Goal: Task Accomplishment & Management: Manage account settings

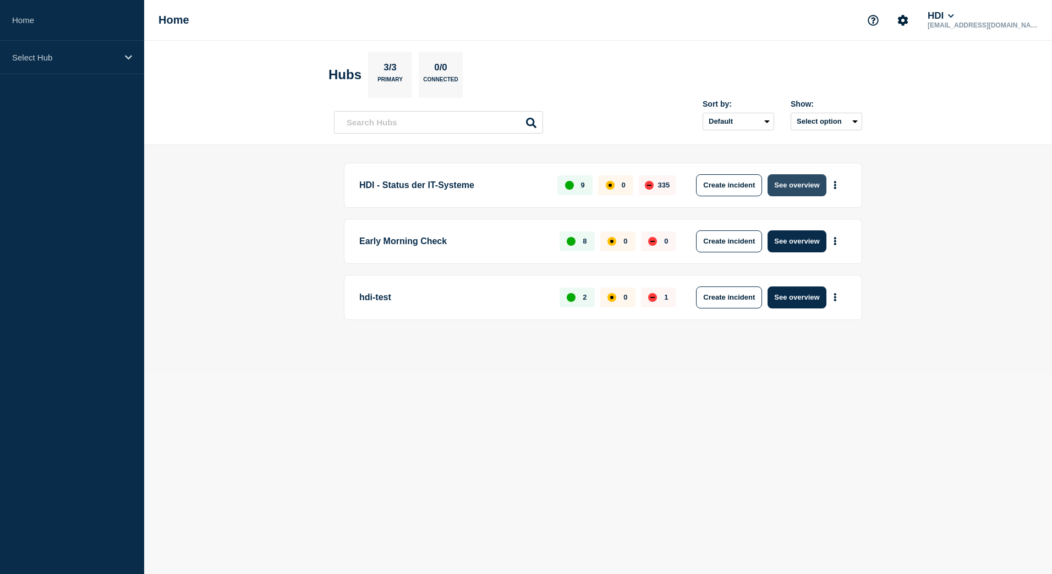
click at [799, 191] on button "See overview" at bounding box center [796, 185] width 58 height 22
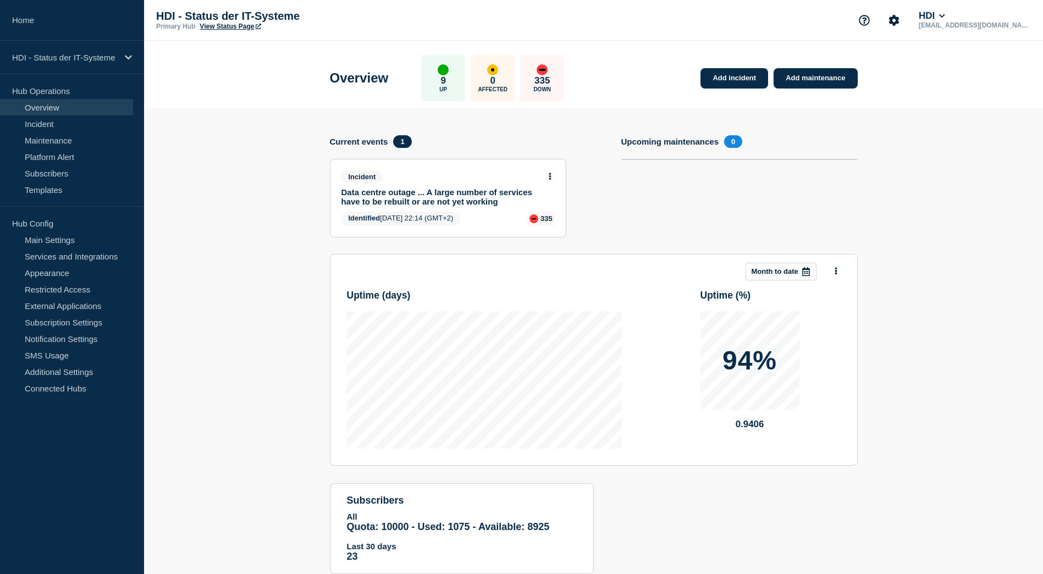
click at [234, 26] on link "View Status Page" at bounding box center [230, 27] width 61 height 8
click at [44, 124] on link "Incident" at bounding box center [66, 124] width 133 height 17
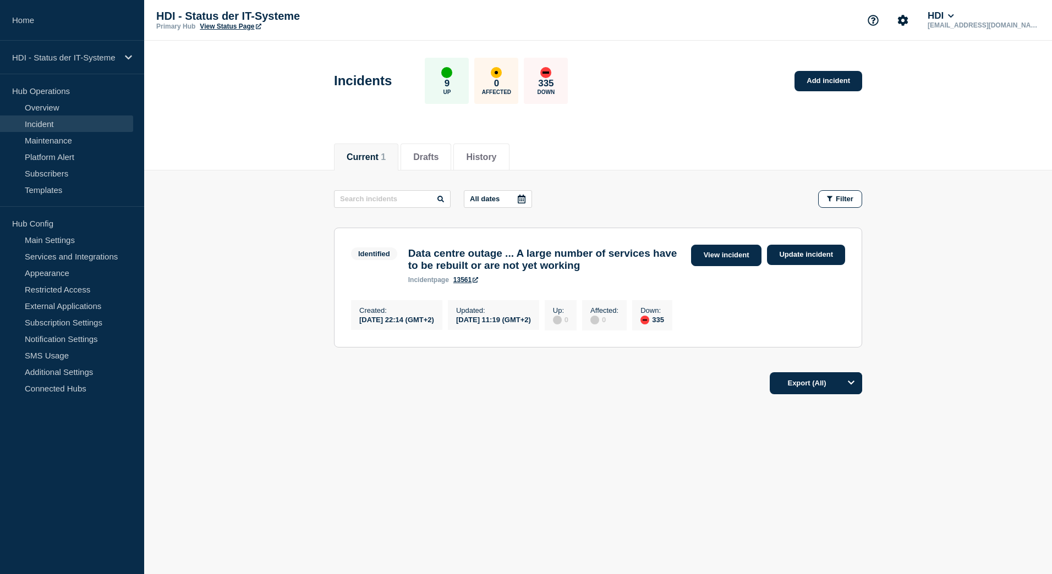
click at [717, 255] on link "View incident" at bounding box center [726, 255] width 71 height 21
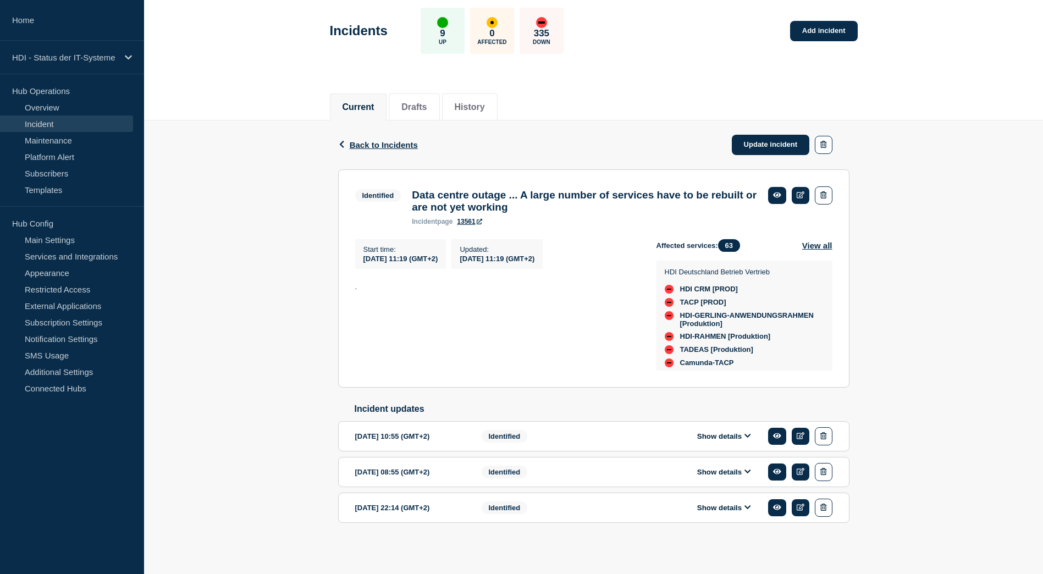
click at [924, 340] on div "Back Back to Incidents Update incident Identified Data centre outage ... A larg…" at bounding box center [593, 338] width 899 height 437
click at [65, 140] on link "Maintenance" at bounding box center [66, 140] width 133 height 17
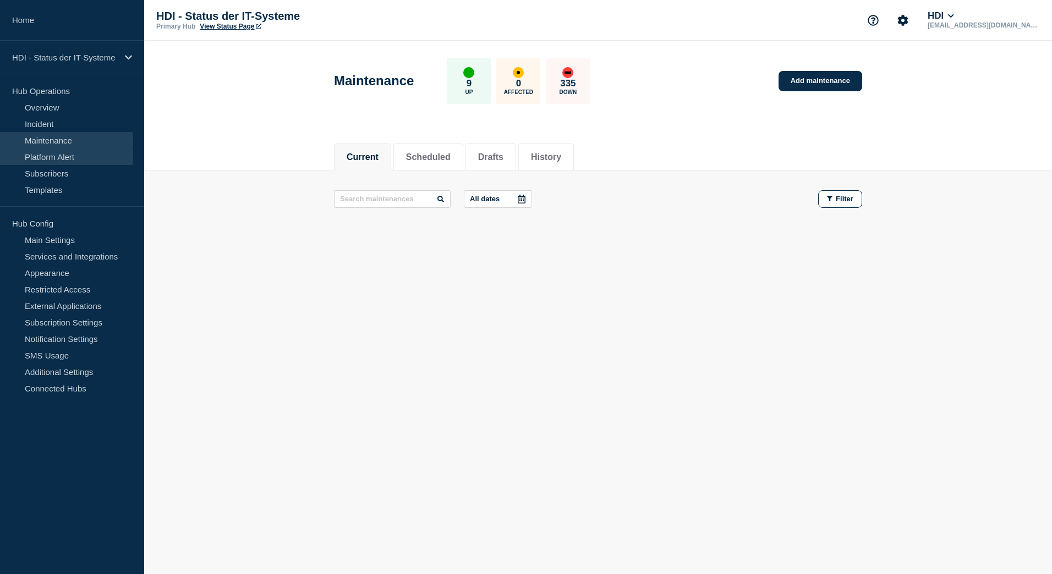
click at [59, 157] on link "Platform Alert" at bounding box center [66, 157] width 133 height 17
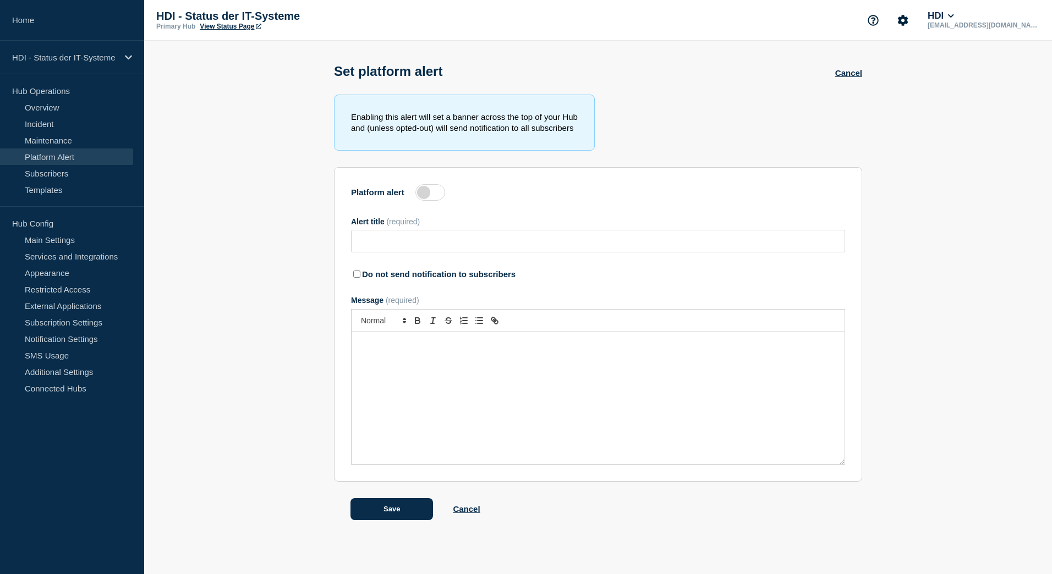
type input "System failure across the board - is solved"
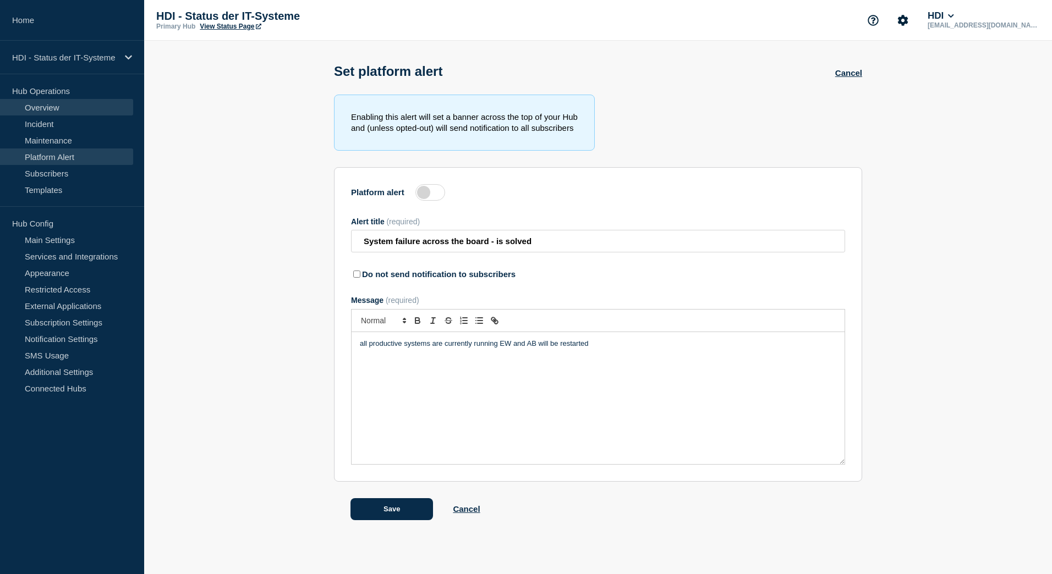
click at [48, 111] on link "Overview" at bounding box center [66, 107] width 133 height 17
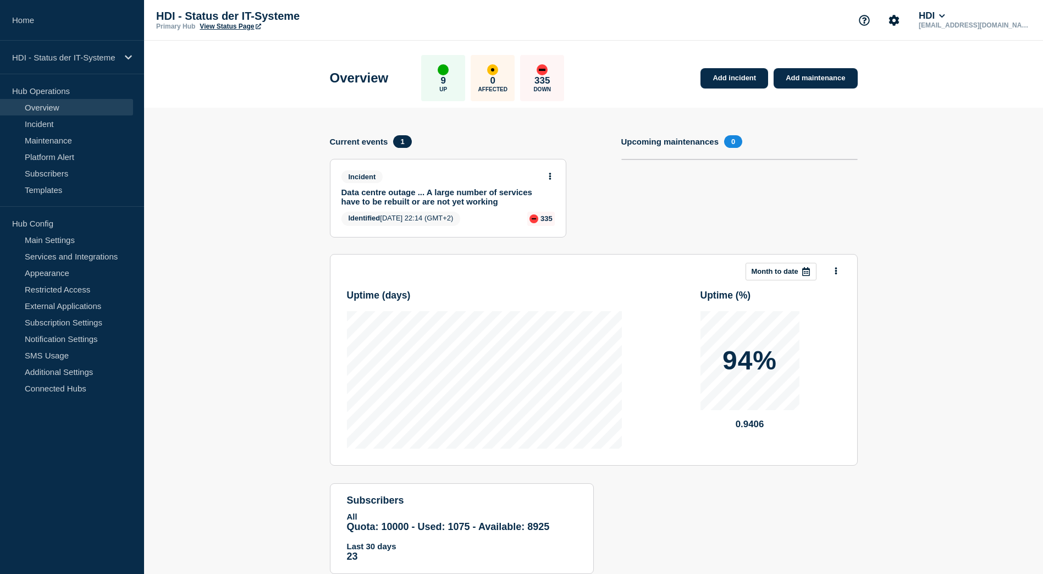
click at [395, 194] on link "Data centre outage ... A large number of services have to be rebuilt or are not…" at bounding box center [441, 197] width 199 height 19
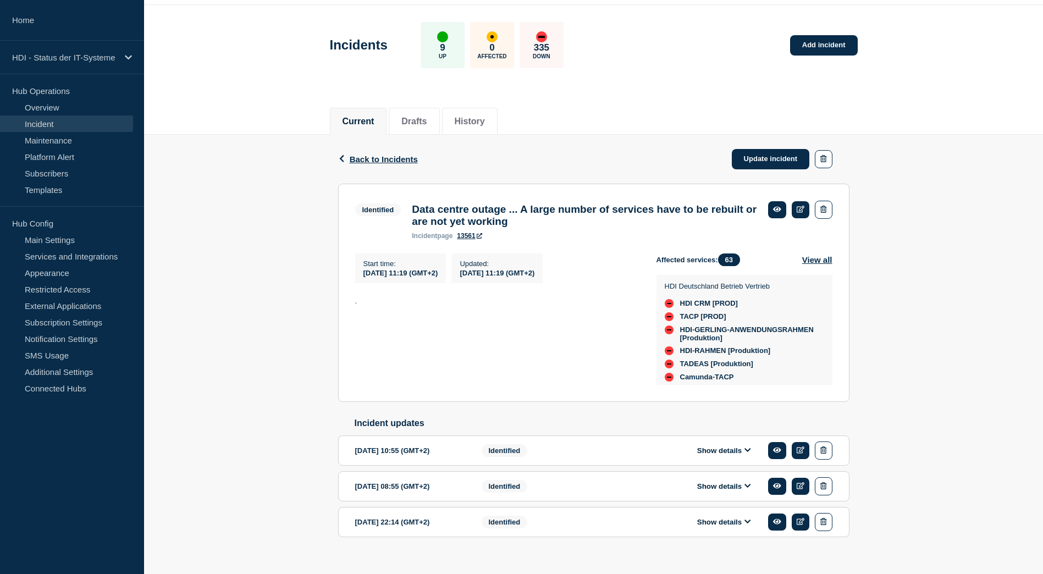
scroll to position [58, 0]
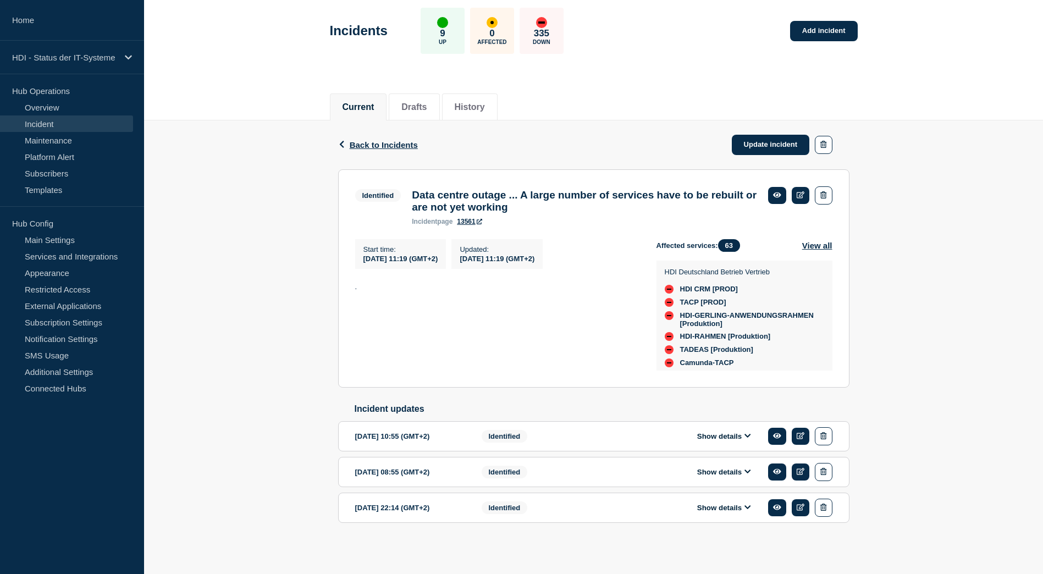
click at [719, 441] on button "Show details" at bounding box center [724, 436] width 61 height 9
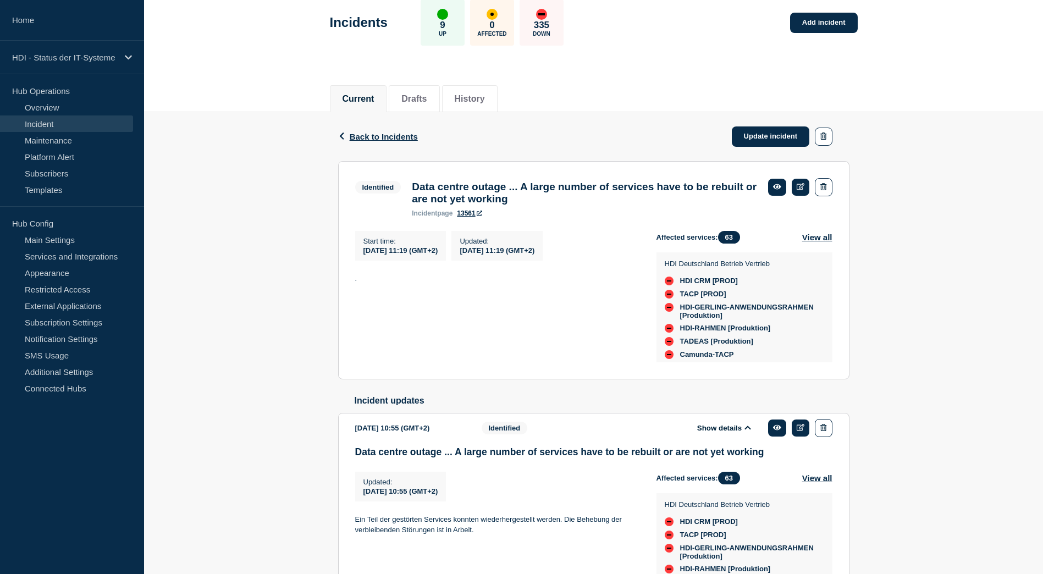
click at [719, 433] on button "Show details" at bounding box center [724, 428] width 61 height 9
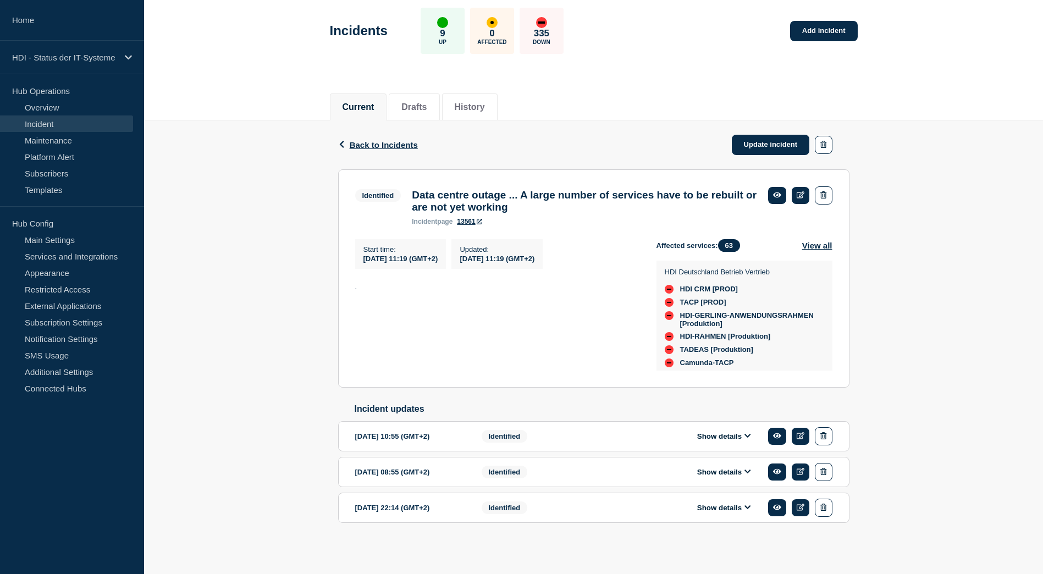
click at [710, 469] on button "Show details" at bounding box center [724, 472] width 61 height 9
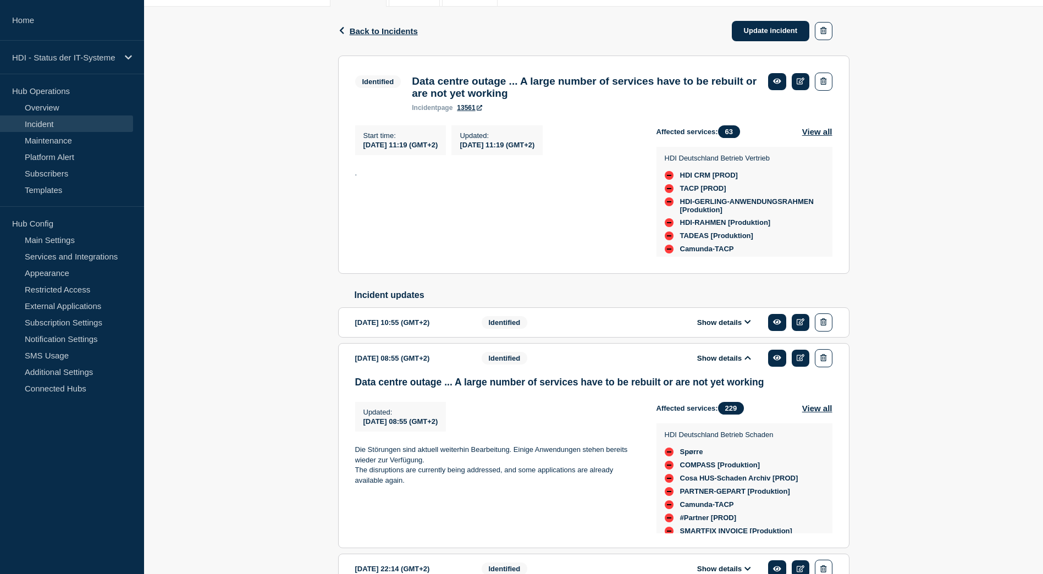
scroll to position [168, 0]
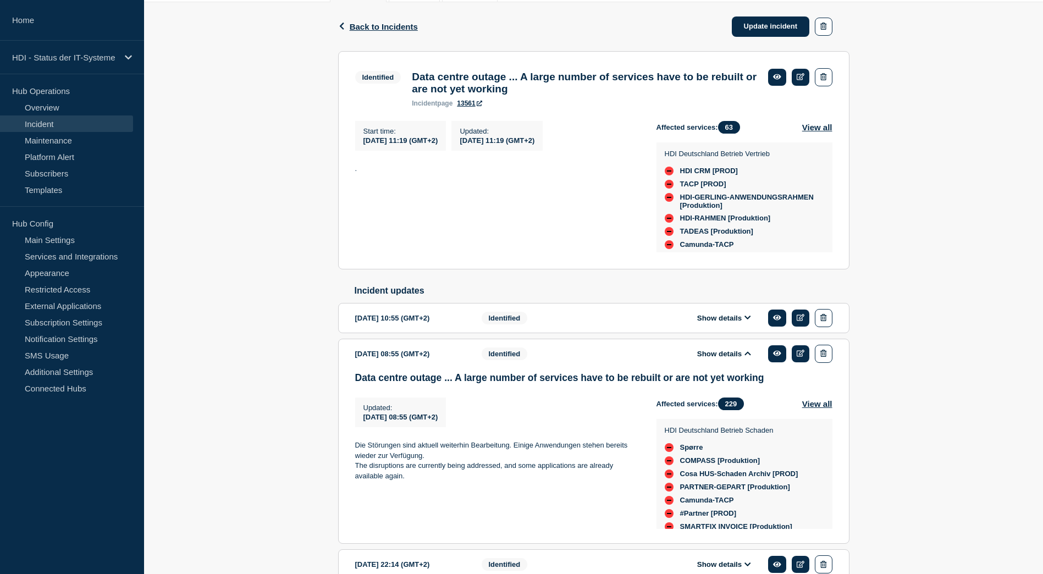
click at [714, 359] on button "Show details" at bounding box center [724, 353] width 61 height 9
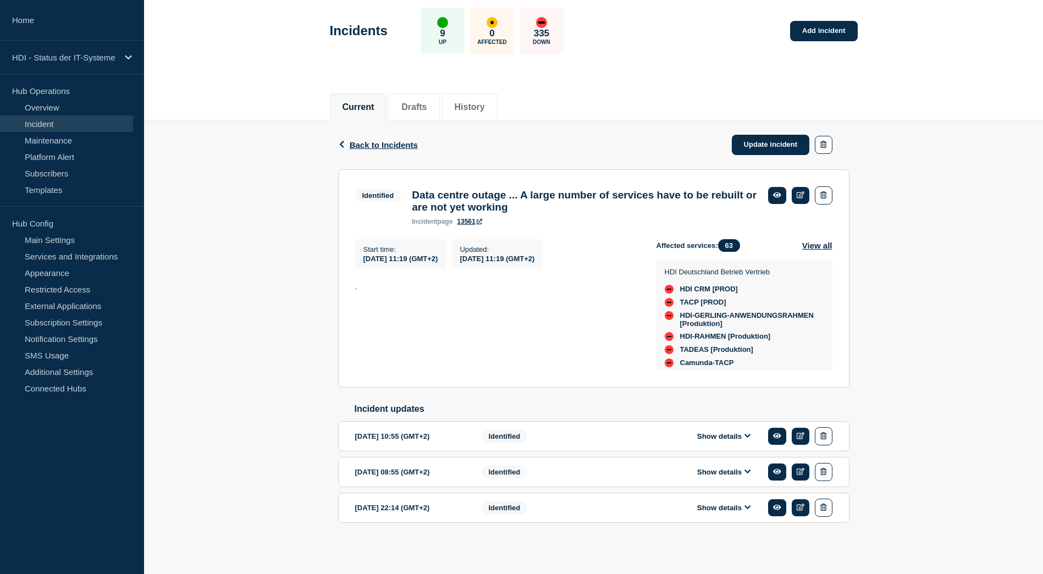
scroll to position [58, 0]
click at [292, 235] on div "Back Back to Incidents Update incident Identified Data centre outage ... A larg…" at bounding box center [593, 338] width 899 height 437
click at [705, 509] on button "Show details" at bounding box center [724, 507] width 61 height 9
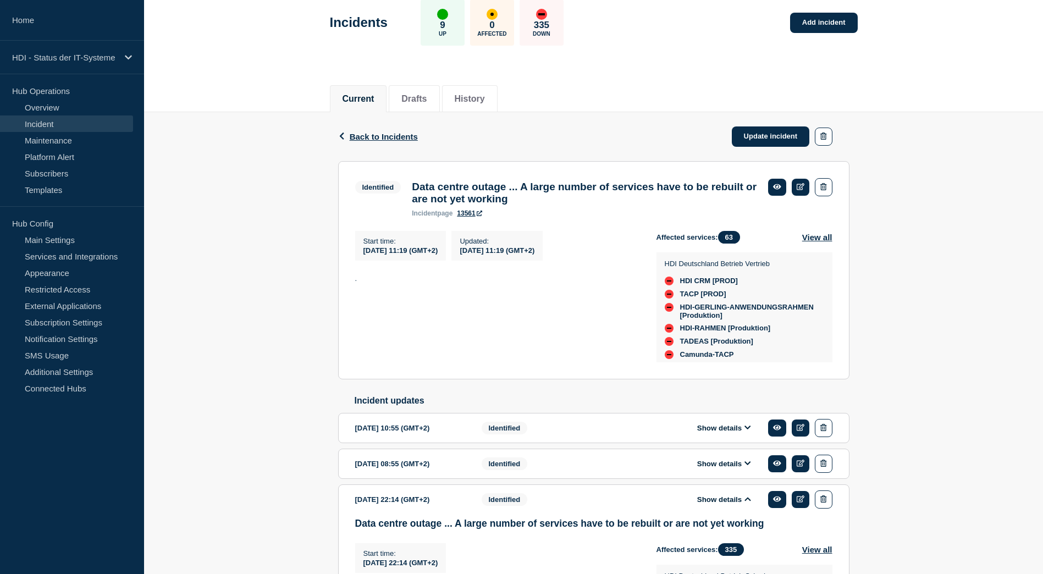
click at [705, 504] on button "Show details" at bounding box center [724, 499] width 61 height 9
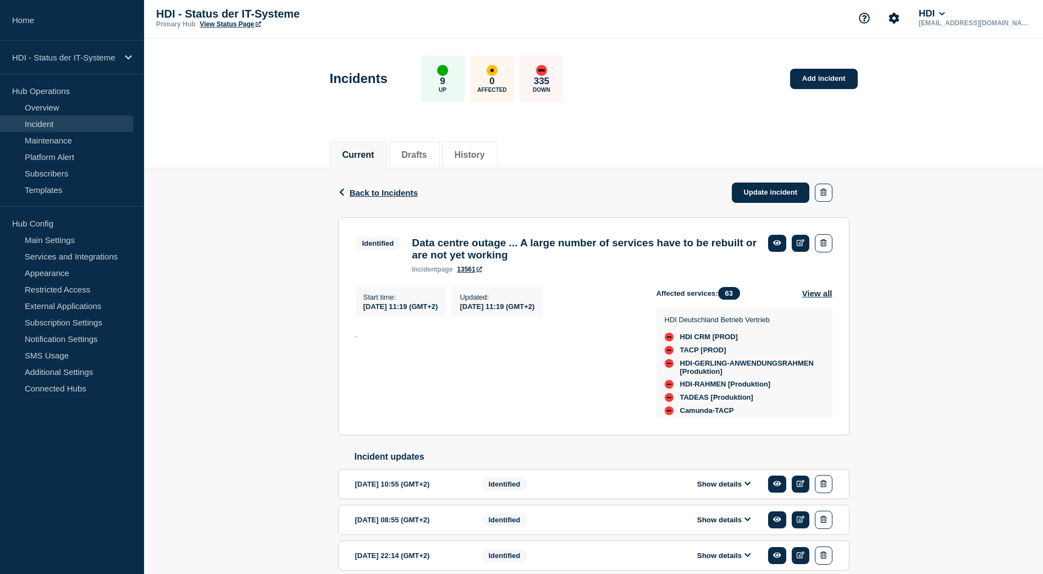
scroll to position [0, 0]
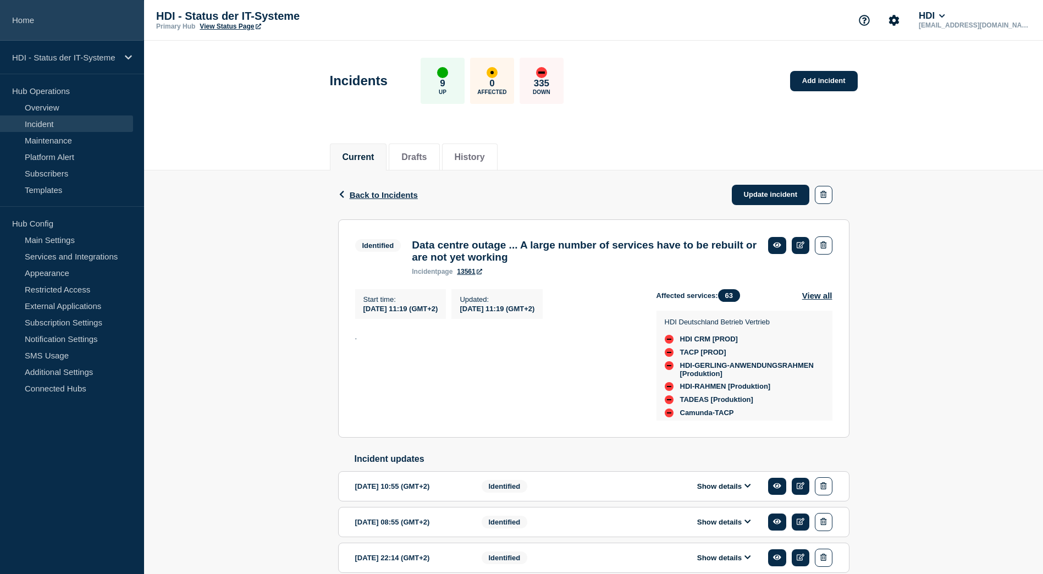
click at [32, 21] on link "Home" at bounding box center [72, 20] width 144 height 41
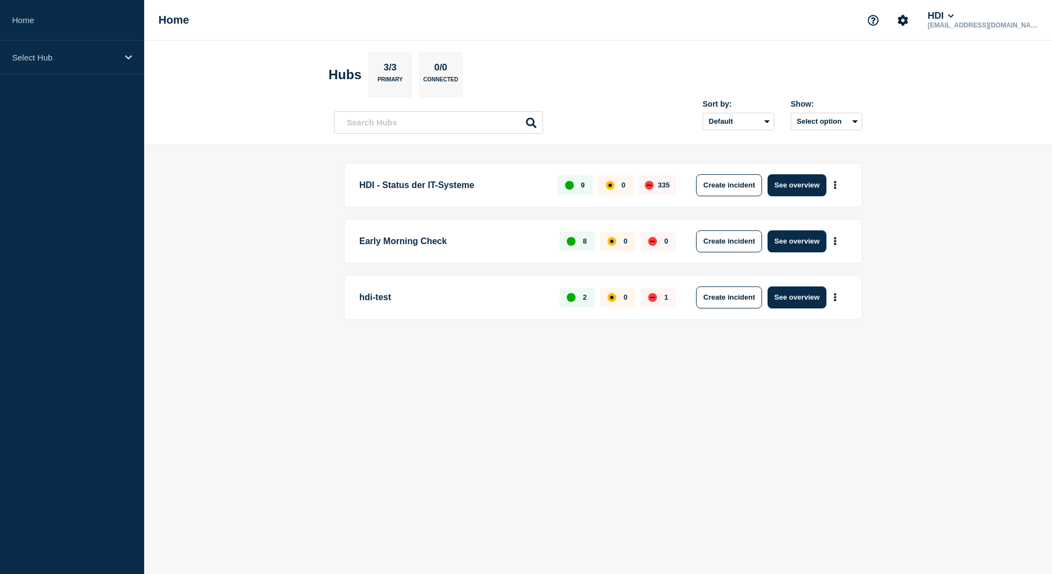
click at [387, 299] on p "hdi-test" at bounding box center [453, 298] width 188 height 22
click at [776, 304] on button "See overview" at bounding box center [796, 298] width 58 height 22
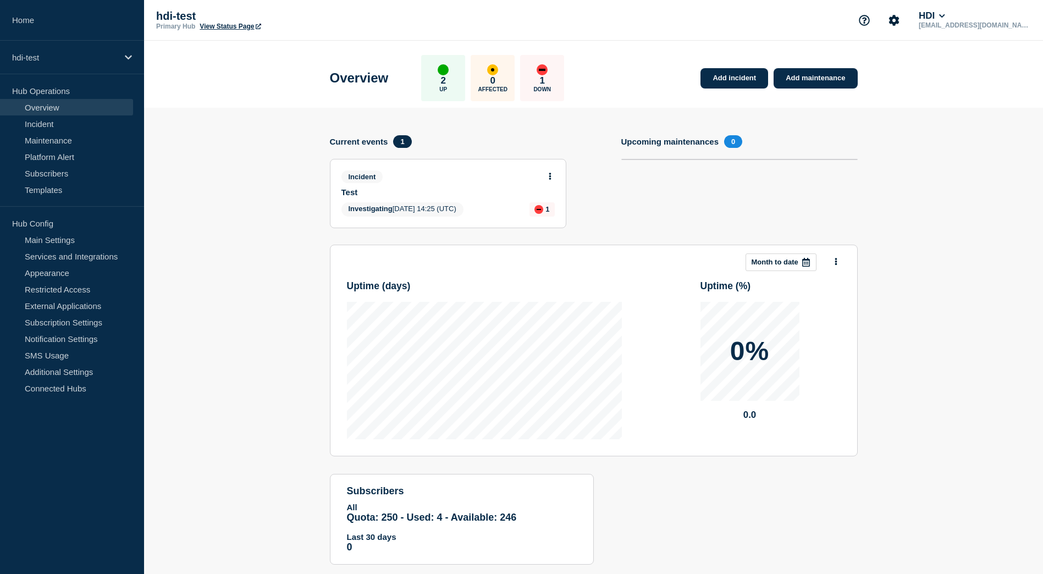
click at [430, 191] on link "Test" at bounding box center [441, 192] width 199 height 9
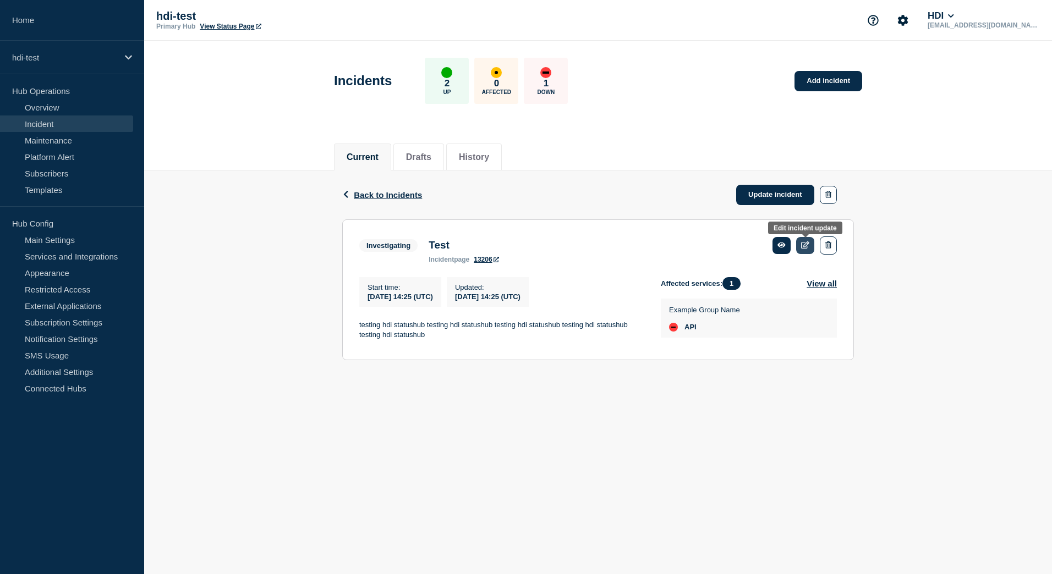
click at [802, 247] on icon at bounding box center [805, 244] width 8 height 7
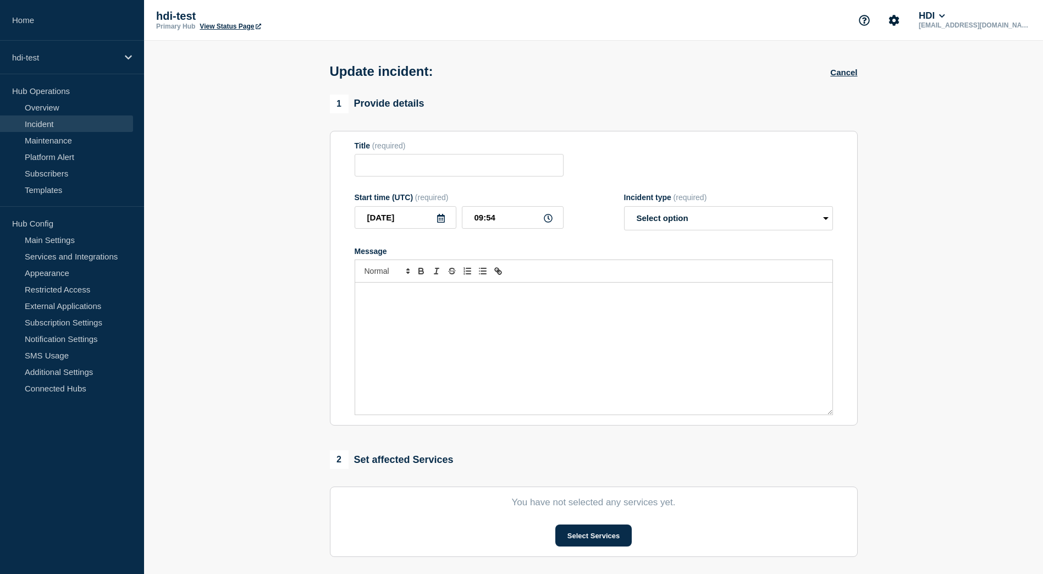
type input "Test"
type input "2025-03-11"
type input "14:25"
select select "investigating"
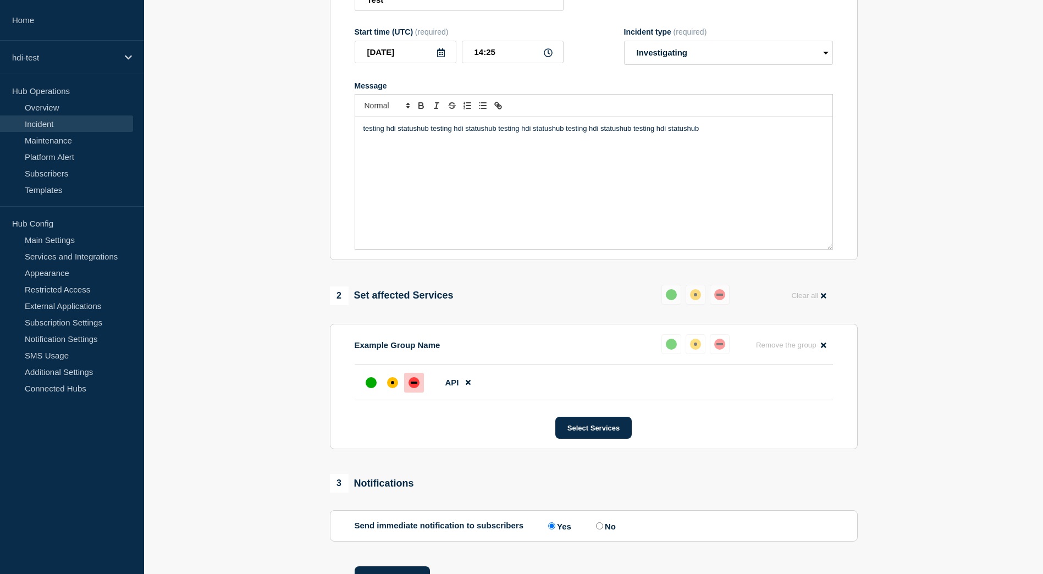
scroll to position [227, 0]
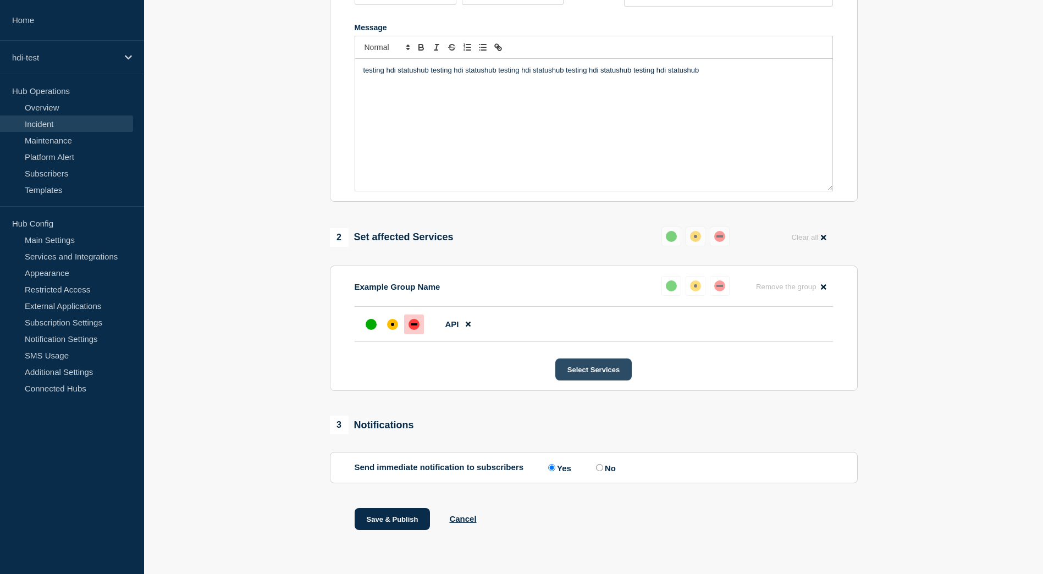
click at [584, 371] on button "Select Services" at bounding box center [594, 370] width 76 height 22
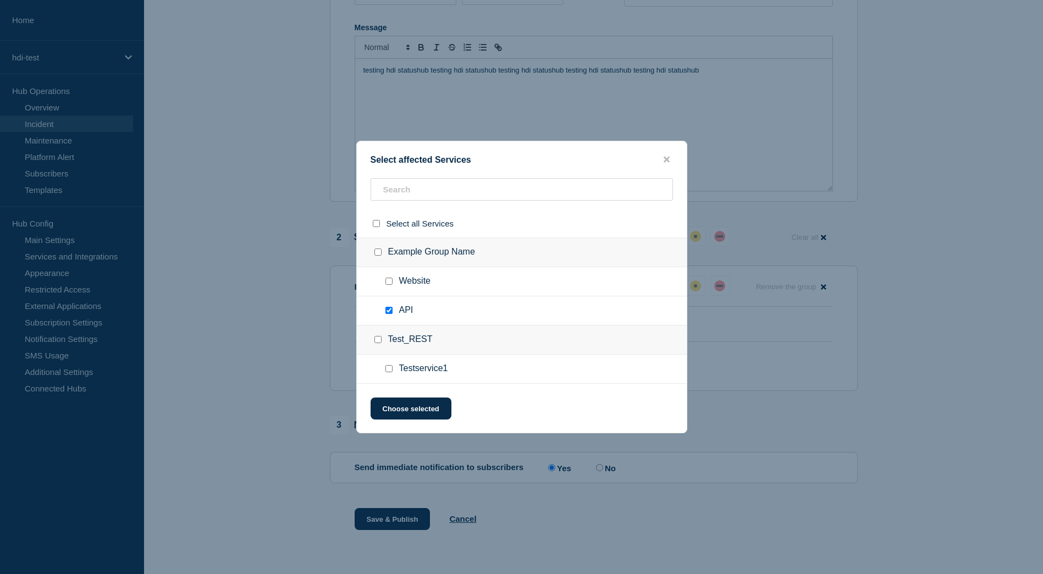
click at [391, 370] on input "Testservice1 checkbox" at bounding box center [389, 368] width 7 height 7
checkbox input "true"
click at [412, 410] on button "Choose selected" at bounding box center [411, 409] width 81 height 22
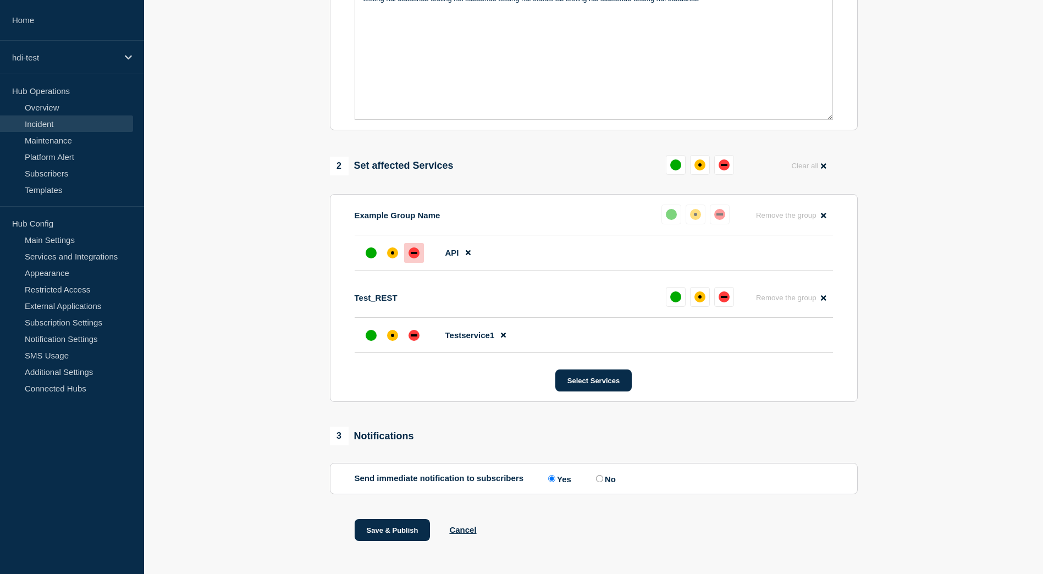
scroll to position [309, 0]
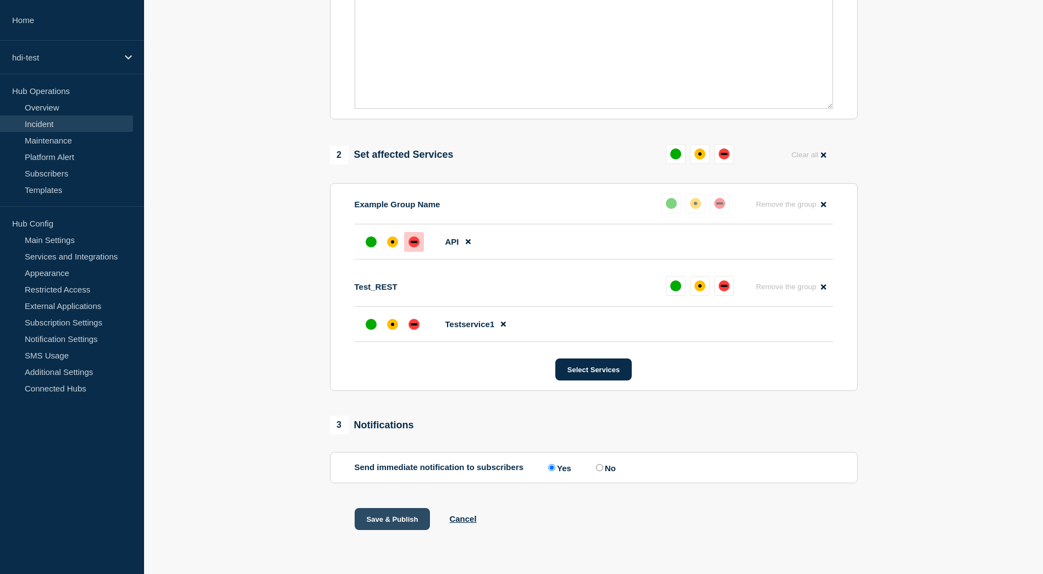
click at [403, 517] on button "Save & Publish" at bounding box center [393, 519] width 76 height 22
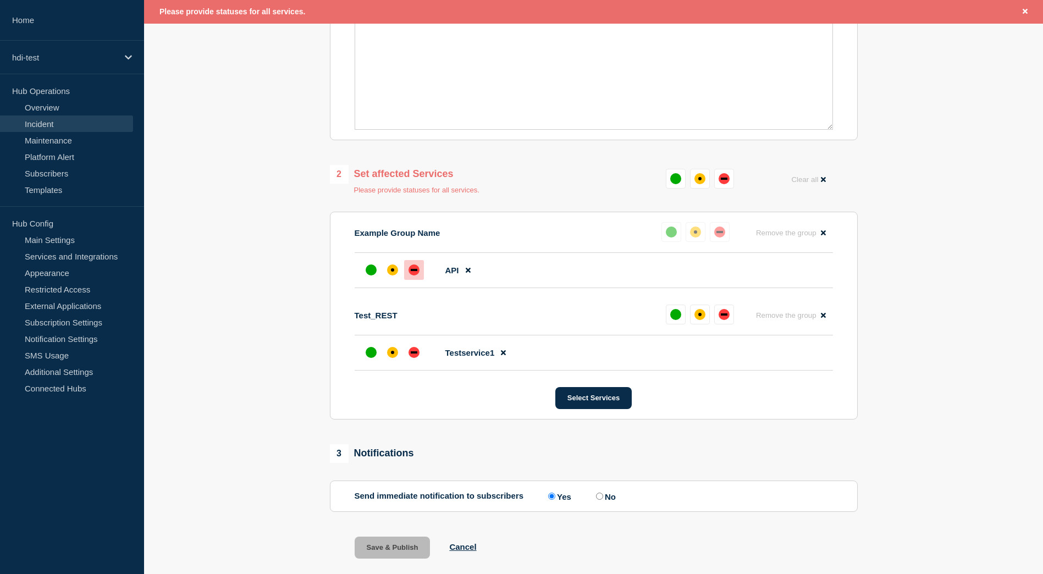
scroll to position [333, 0]
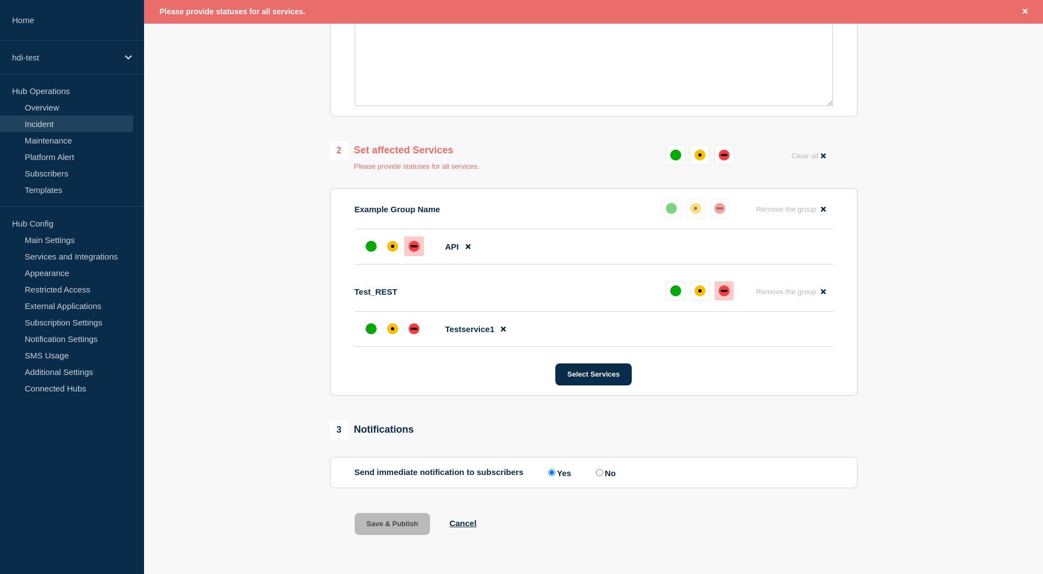
click at [719, 296] on div "down" at bounding box center [724, 290] width 11 height 11
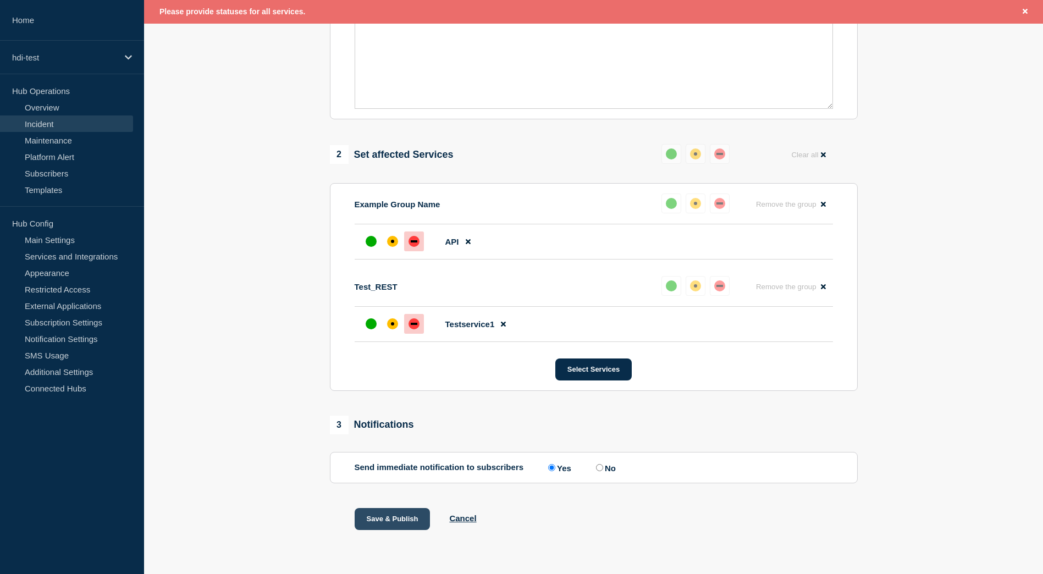
click at [397, 523] on button "Save & Publish" at bounding box center [393, 519] width 76 height 22
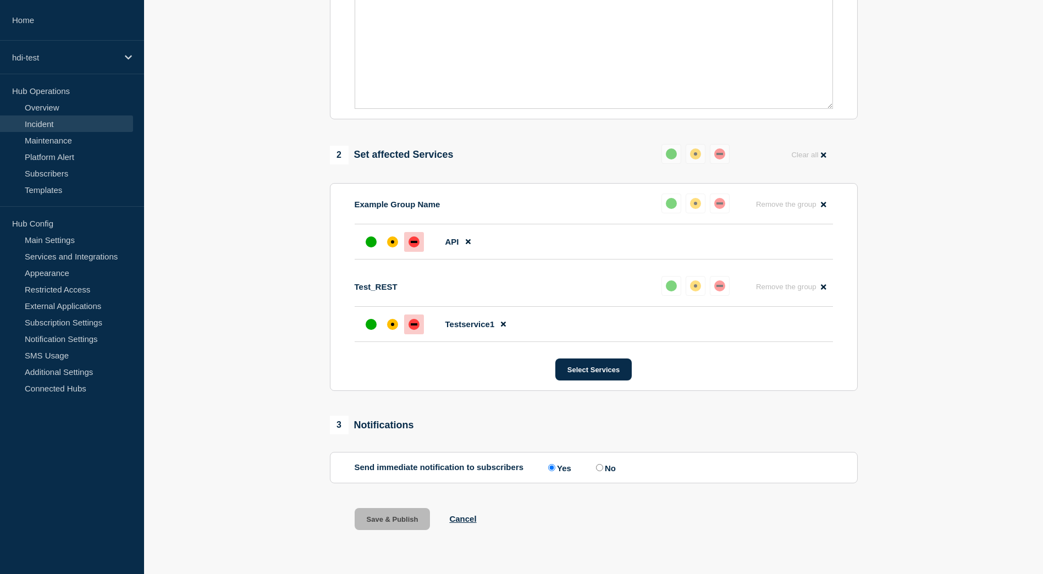
scroll to position [309, 0]
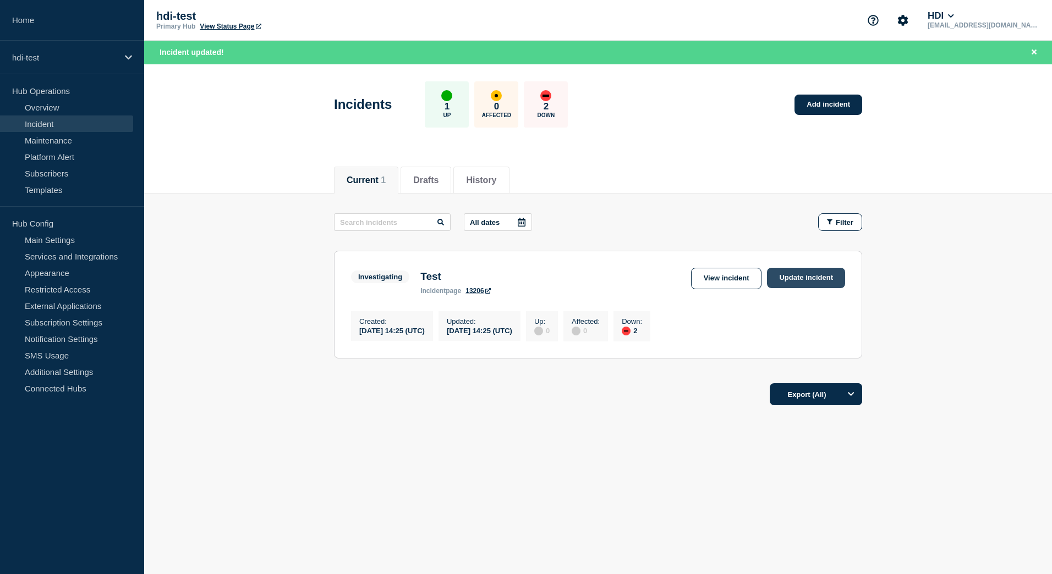
click at [790, 282] on link "Update incident" at bounding box center [806, 278] width 78 height 20
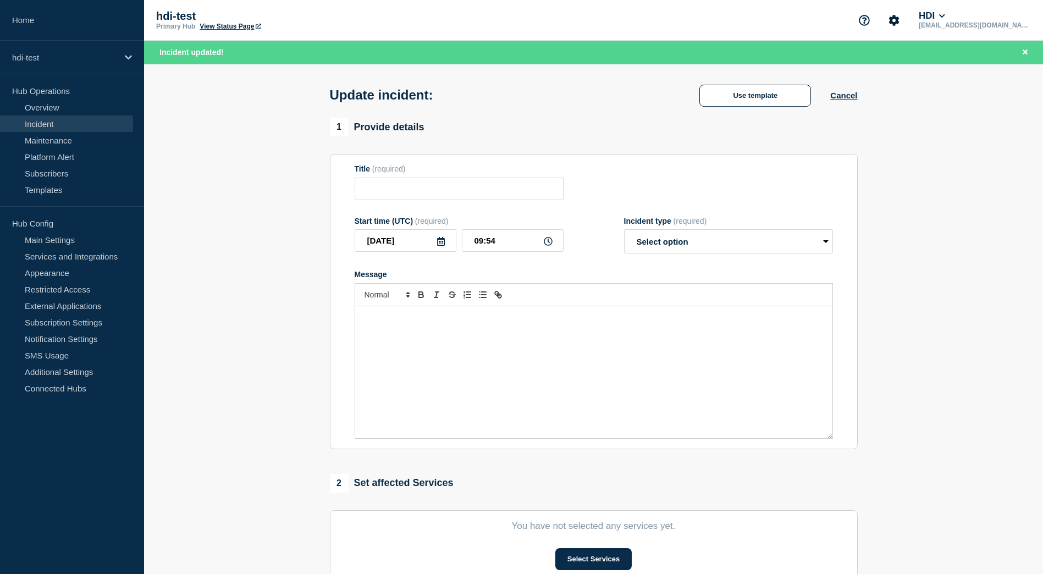
type input "Test"
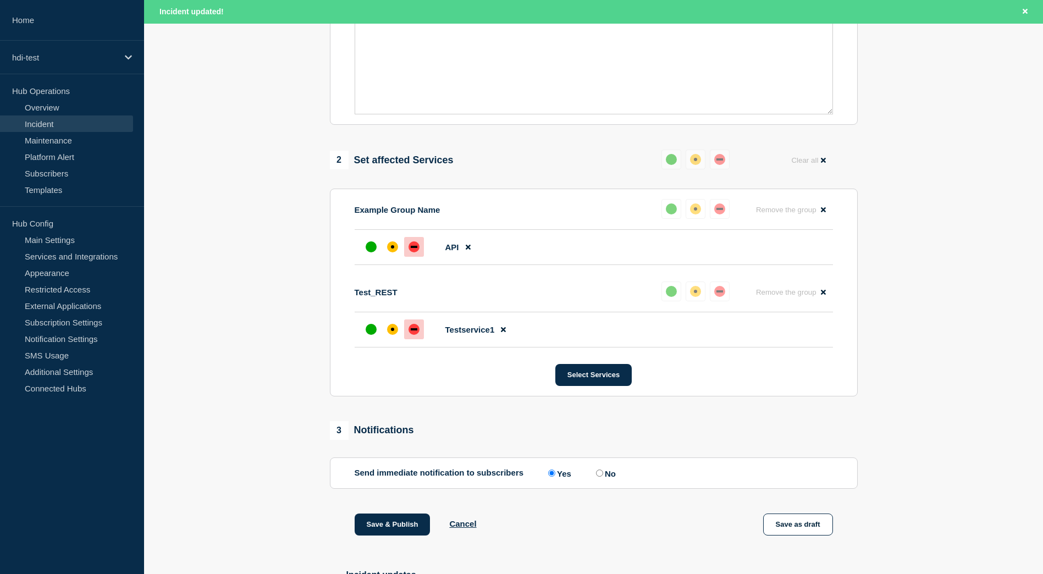
scroll to position [330, 0]
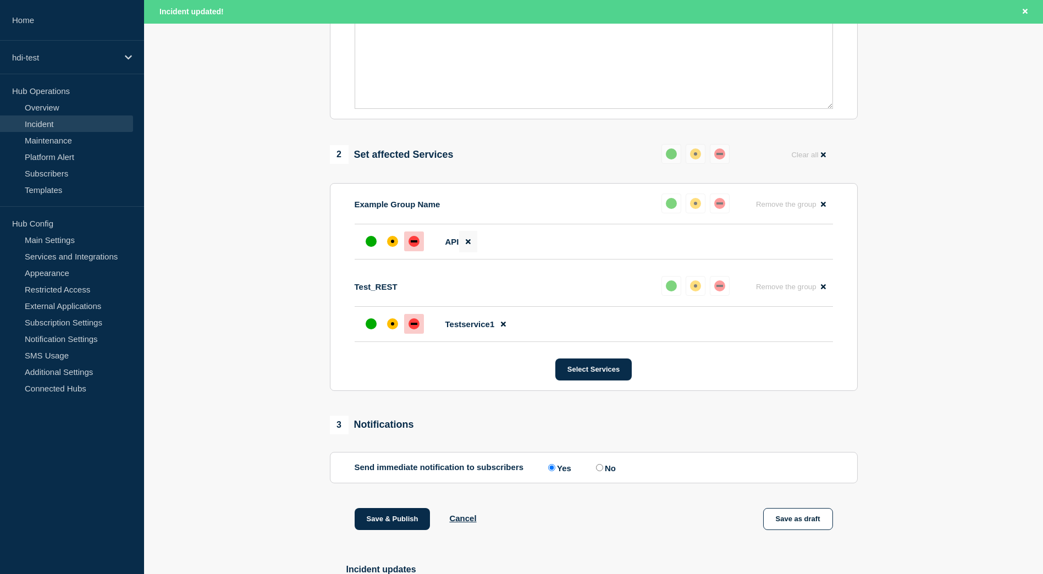
click at [468, 245] on icon at bounding box center [468, 241] width 5 height 7
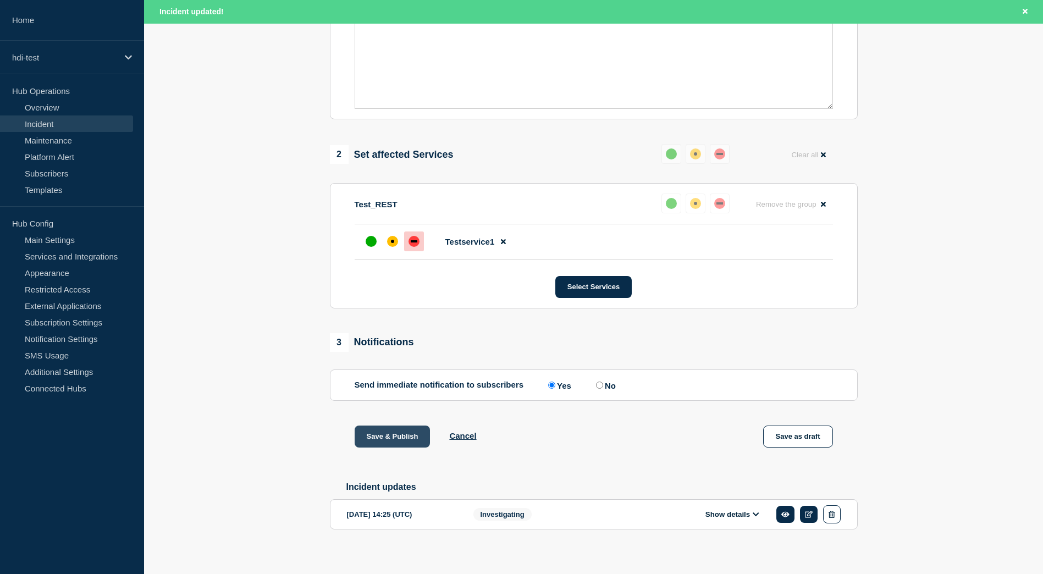
click at [393, 442] on button "Save & Publish" at bounding box center [393, 437] width 76 height 22
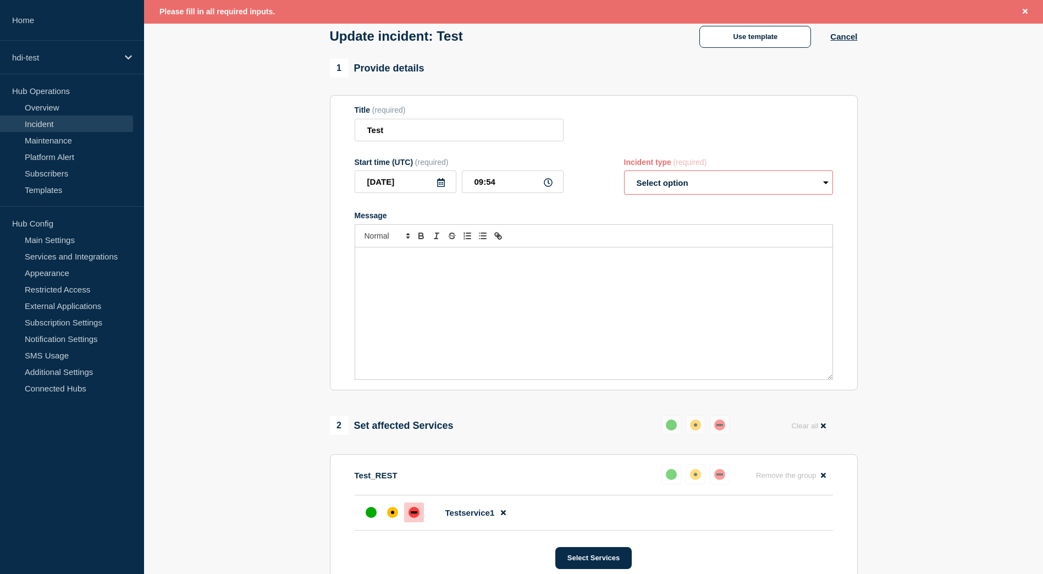
scroll to position [55, 0]
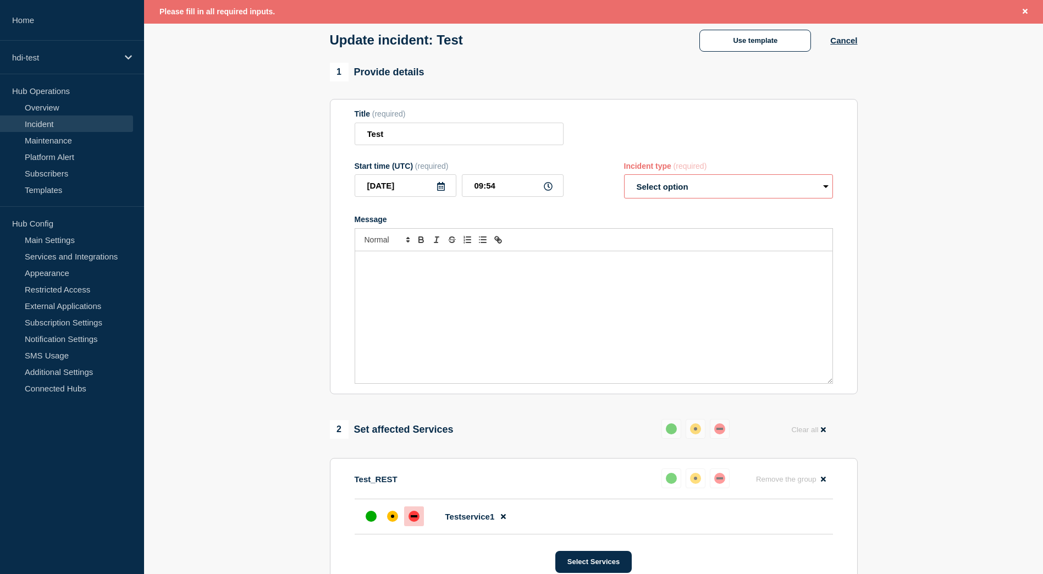
click at [654, 197] on select "Select option Investigating Identified Monitoring Resolved" at bounding box center [728, 186] width 209 height 24
click at [624, 177] on select "Select option Investigating Identified Monitoring Resolved" at bounding box center [728, 186] width 209 height 24
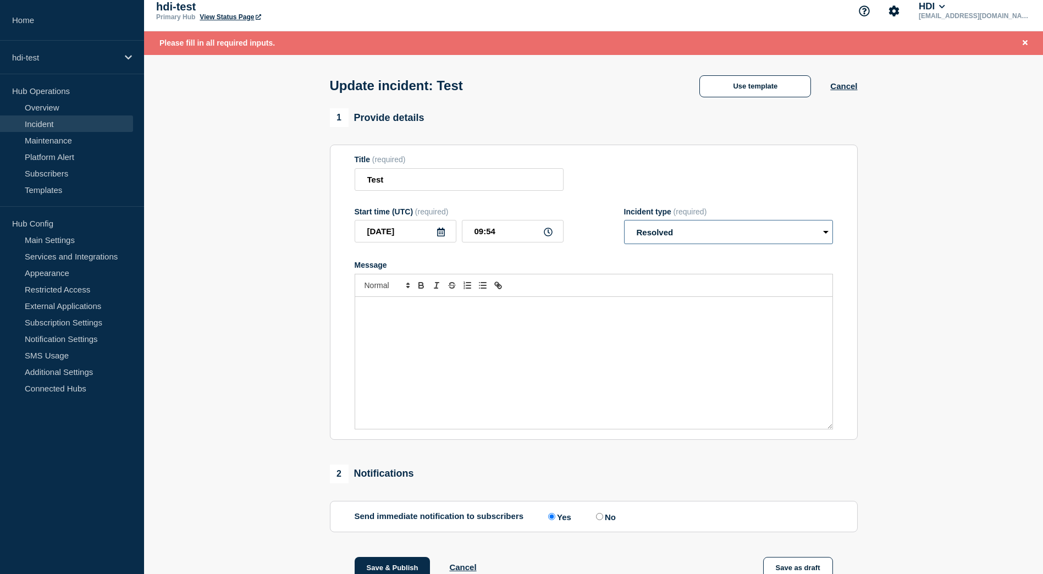
scroll to position [0, 0]
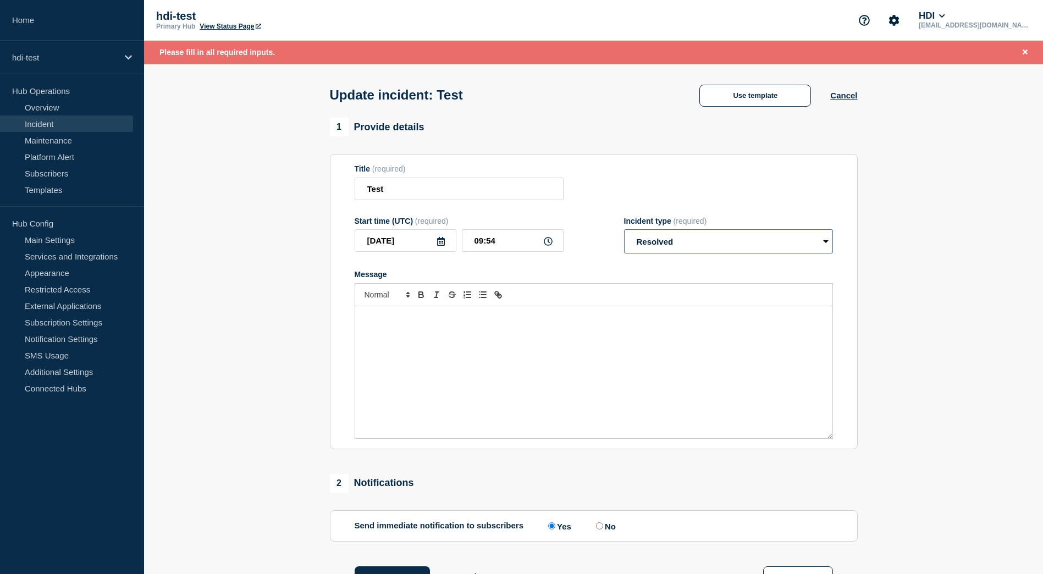
click at [651, 239] on select "Select option Investigating Identified Monitoring Resolved" at bounding box center [728, 241] width 209 height 24
select select "investigating"
click at [624, 232] on select "Select option Investigating Identified Monitoring Resolved" at bounding box center [728, 241] width 209 height 24
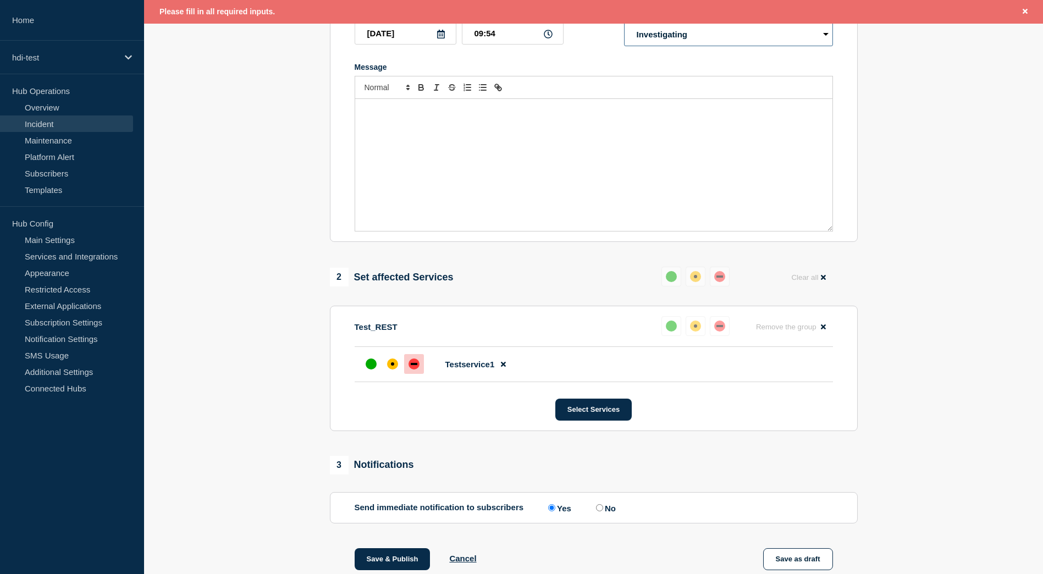
scroll to position [55, 0]
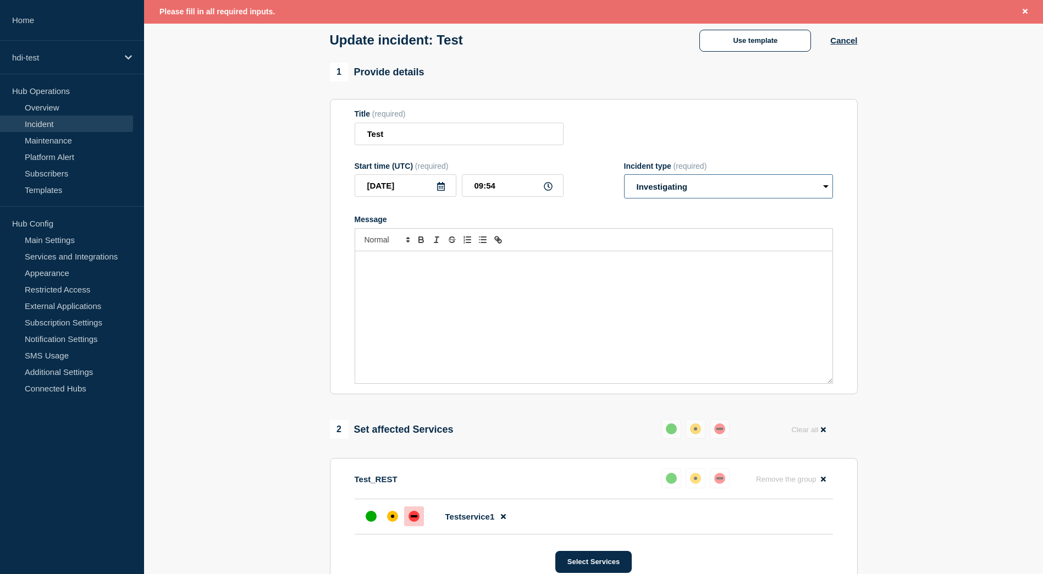
click at [679, 195] on select "Select option Investigating Identified Monitoring Resolved" at bounding box center [728, 186] width 209 height 24
click at [843, 43] on button "Cancel" at bounding box center [844, 40] width 27 height 9
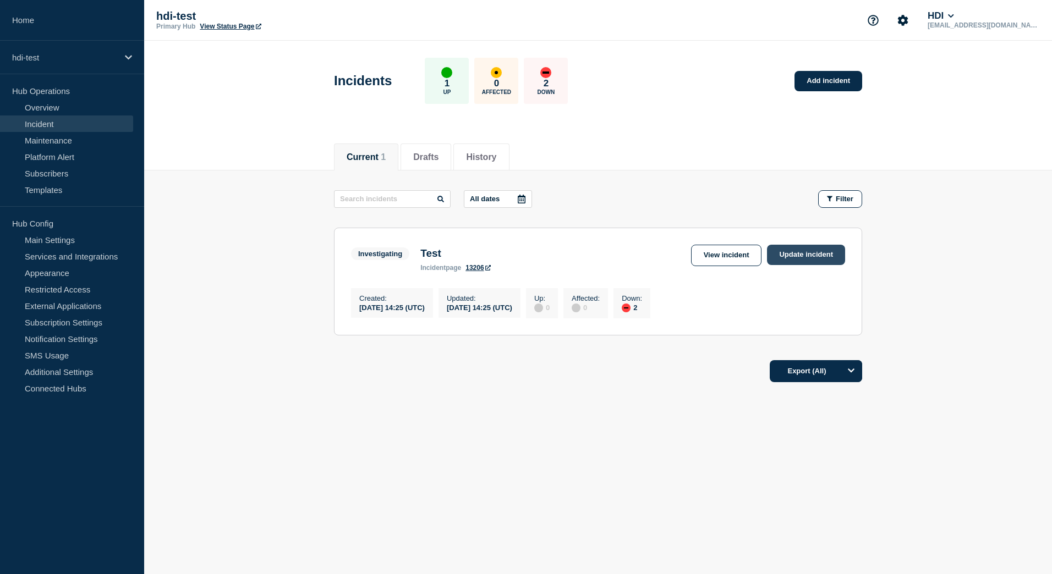
click at [788, 261] on link "Update incident" at bounding box center [806, 255] width 78 height 20
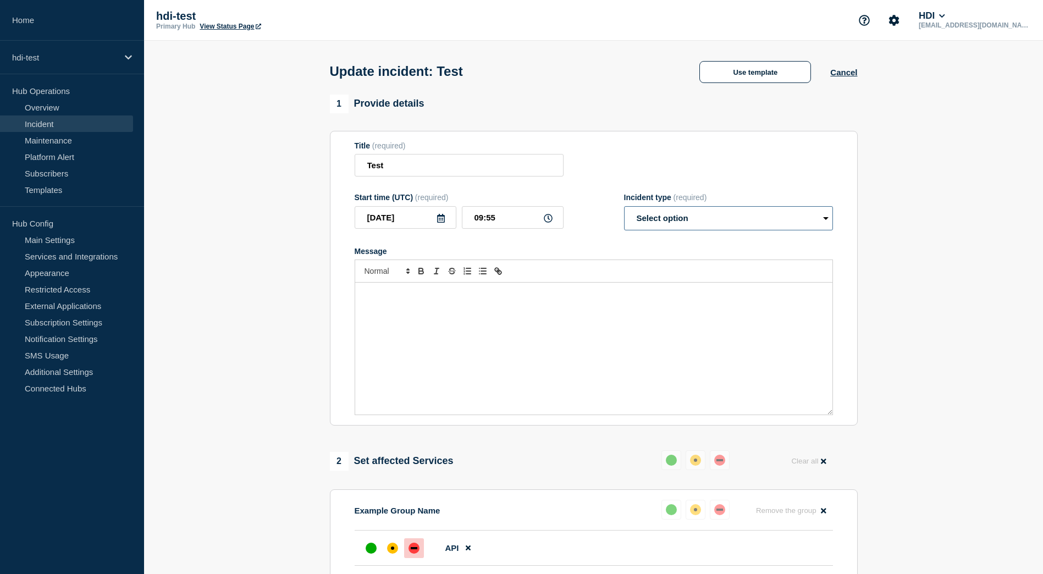
click at [689, 221] on select "Select option Investigating Identified Monitoring Resolved" at bounding box center [728, 218] width 209 height 24
click at [289, 288] on section "1 Provide details Title (required) Test Start time (UTC) (required) 2025-09-10 …" at bounding box center [593, 524] width 899 height 859
click at [721, 221] on select "Select option Investigating Identified Monitoring Resolved" at bounding box center [728, 218] width 209 height 24
select select "identified"
click at [624, 208] on select "Select option Investigating Identified Monitoring Resolved" at bounding box center [728, 218] width 209 height 24
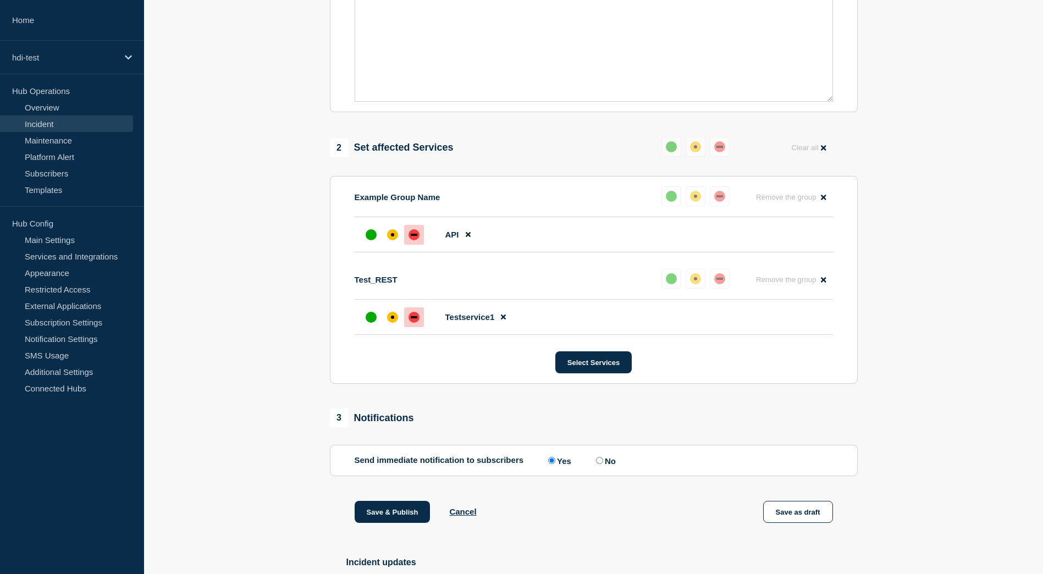
scroll to position [402, 0]
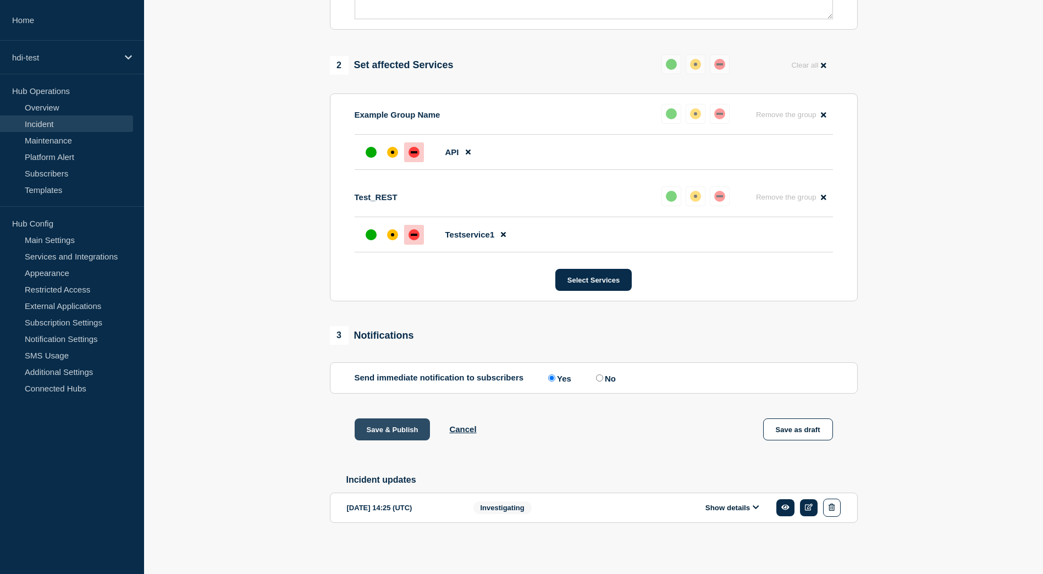
click at [396, 426] on button "Save & Publish" at bounding box center [393, 430] width 76 height 22
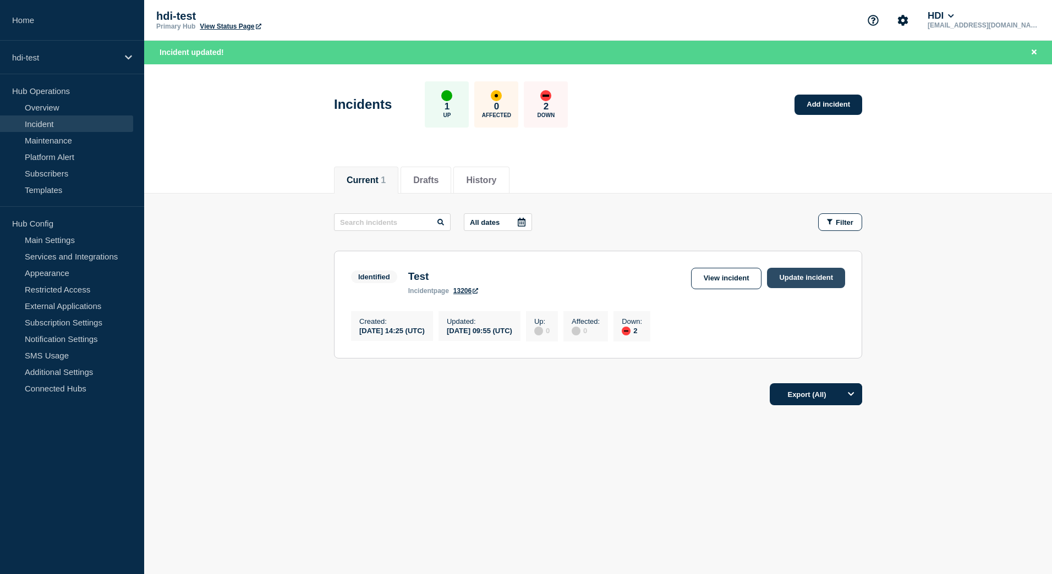
click at [782, 285] on link "Update incident" at bounding box center [806, 278] width 78 height 20
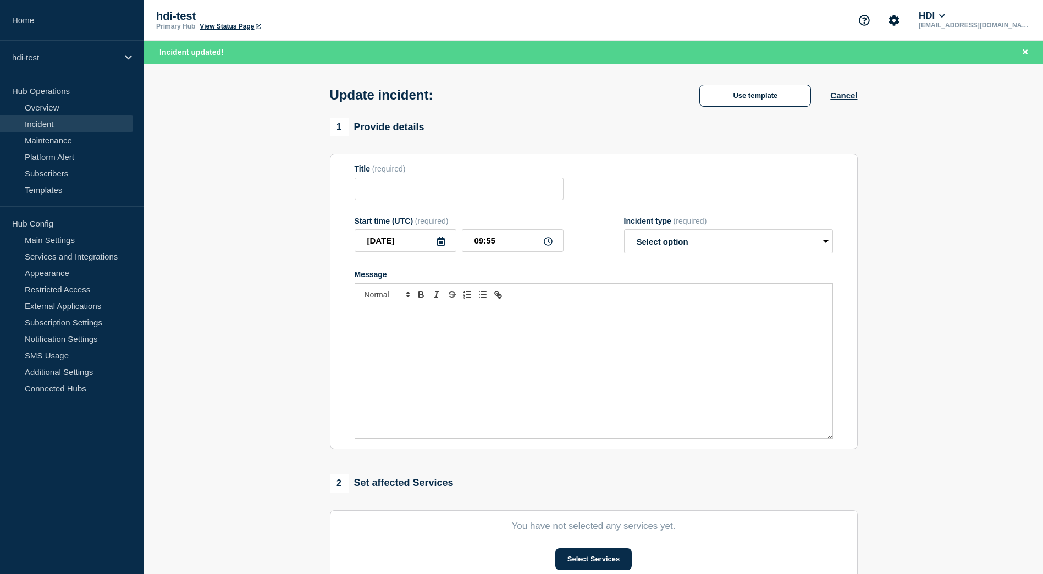
type input "Test"
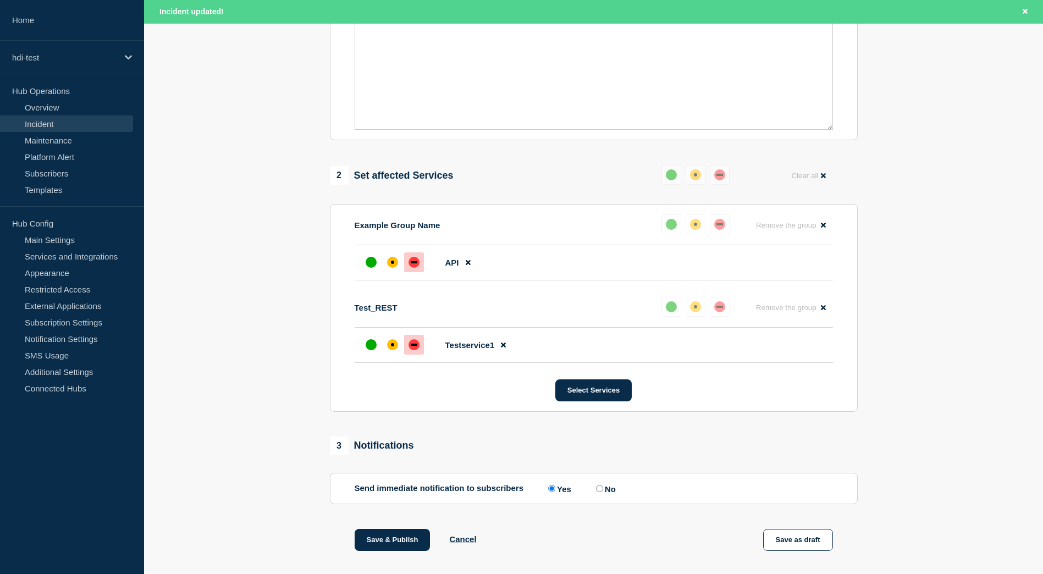
scroll to position [330, 0]
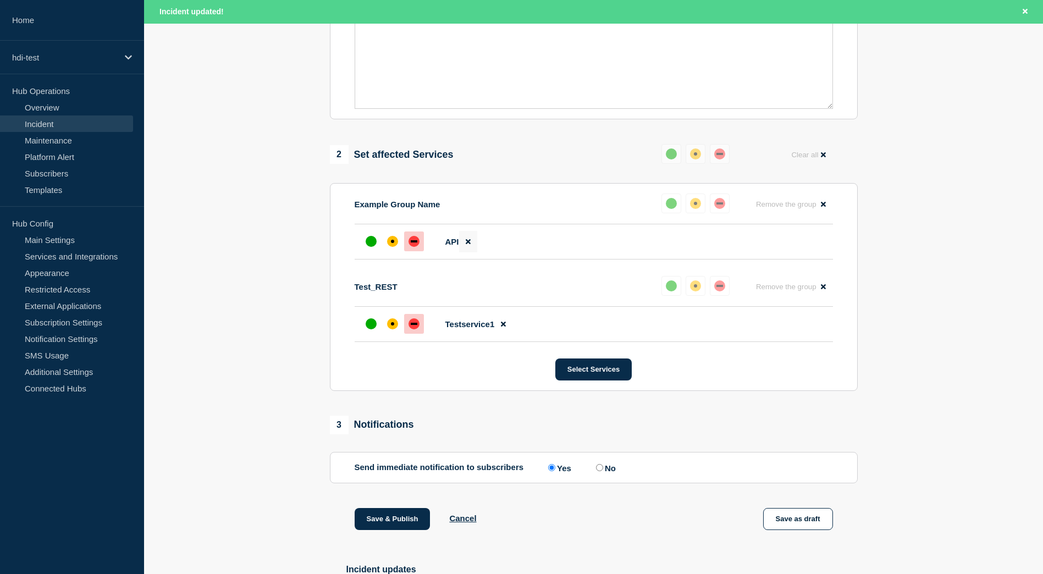
click at [466, 245] on icon at bounding box center [468, 241] width 5 height 7
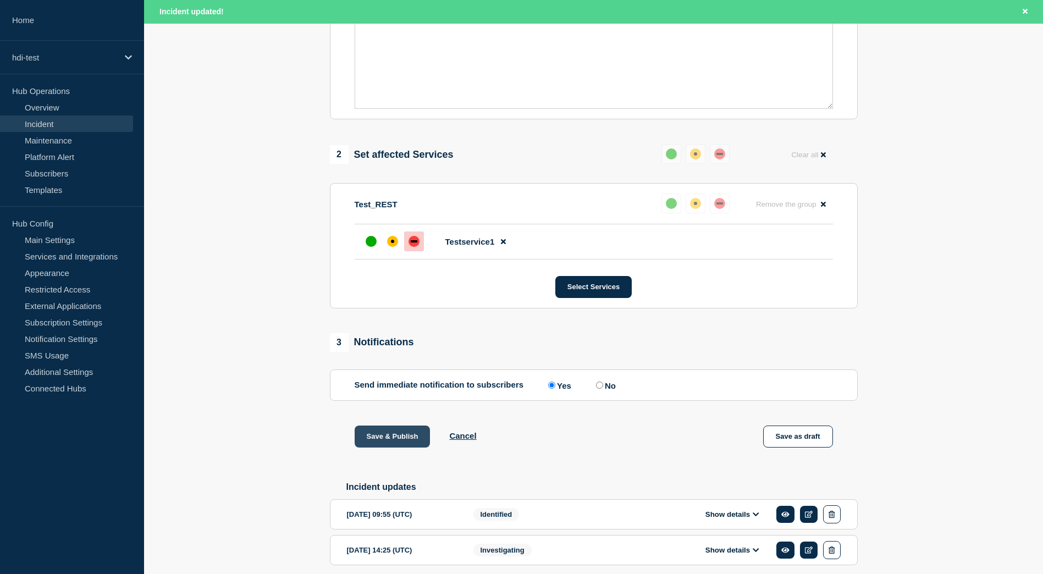
click at [416, 440] on button "Save & Publish" at bounding box center [393, 437] width 76 height 22
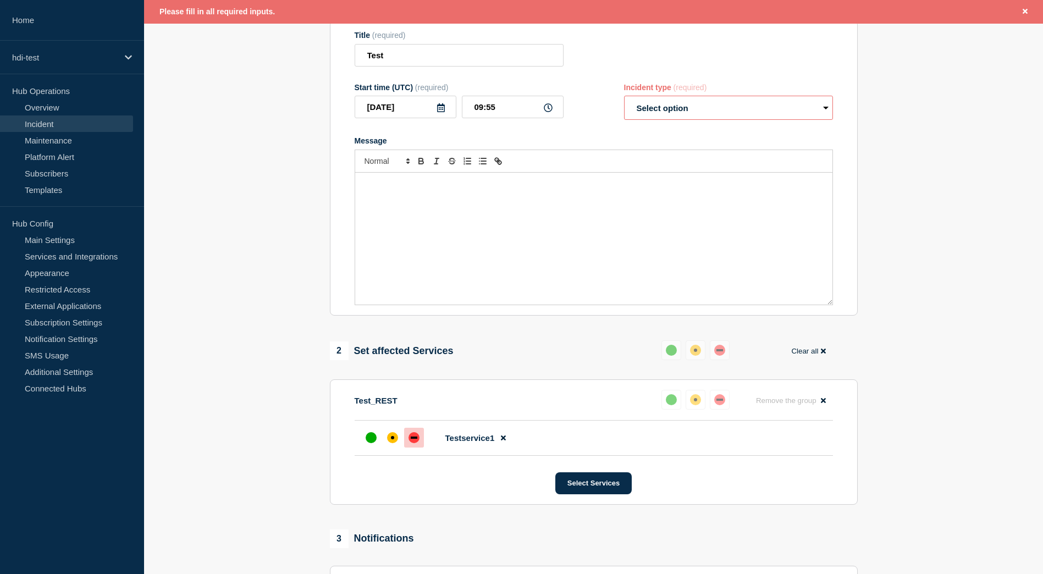
scroll to position [110, 0]
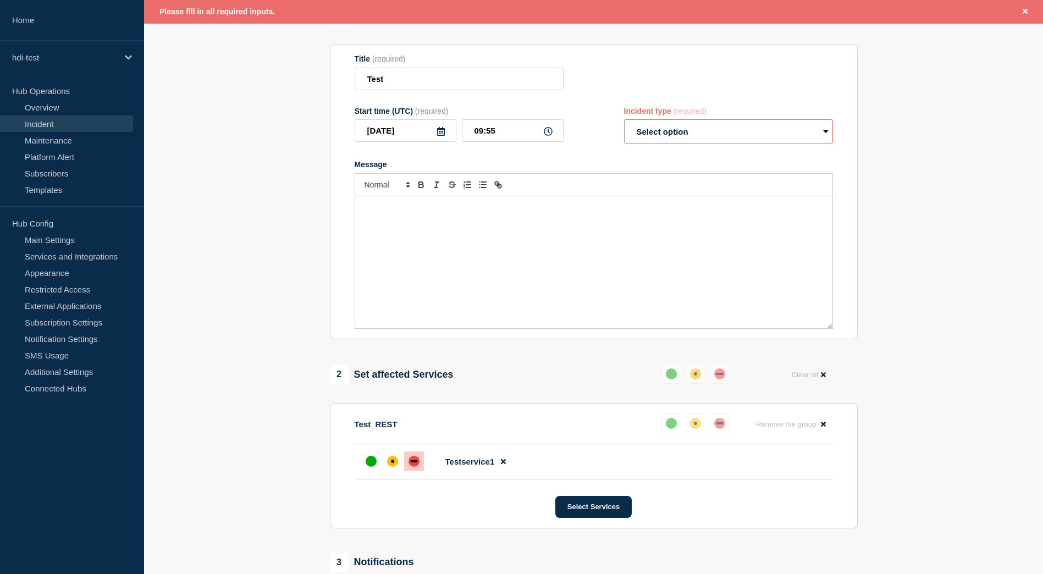
click at [689, 133] on select "Select option Investigating Identified Monitoring Resolved" at bounding box center [728, 131] width 209 height 24
select select "identified"
click at [624, 122] on select "Select option Investigating Identified Monitoring Resolved" at bounding box center [728, 131] width 209 height 24
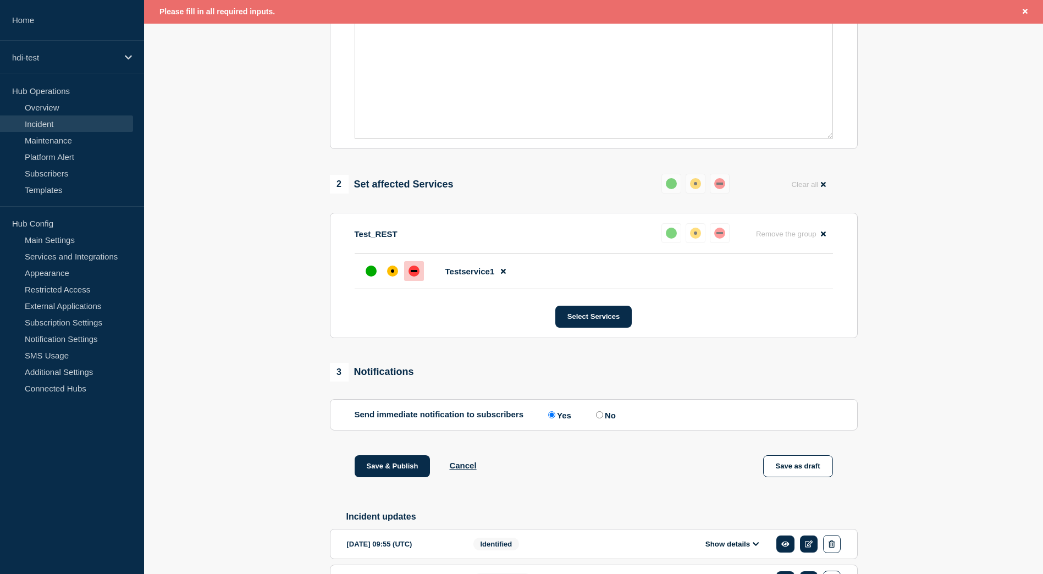
scroll to position [378, 0]
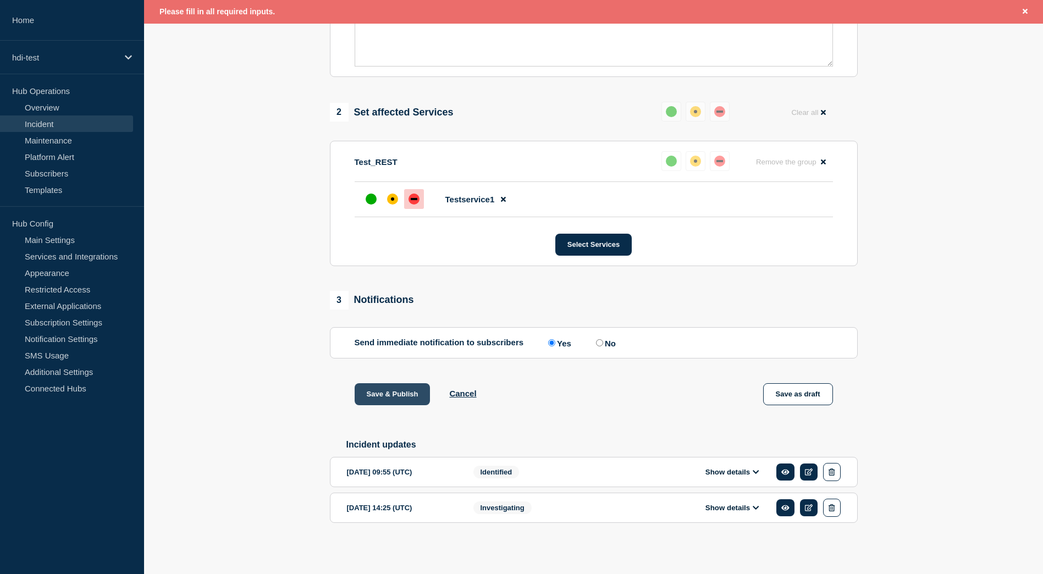
click at [399, 394] on button "Save & Publish" at bounding box center [393, 394] width 76 height 22
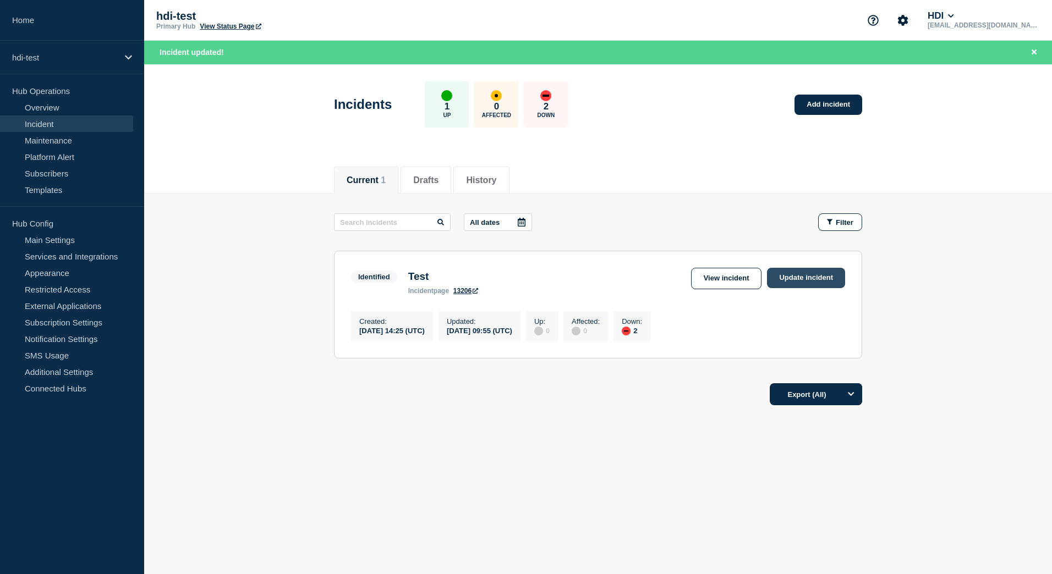
click at [802, 274] on link "Update incident" at bounding box center [806, 278] width 78 height 20
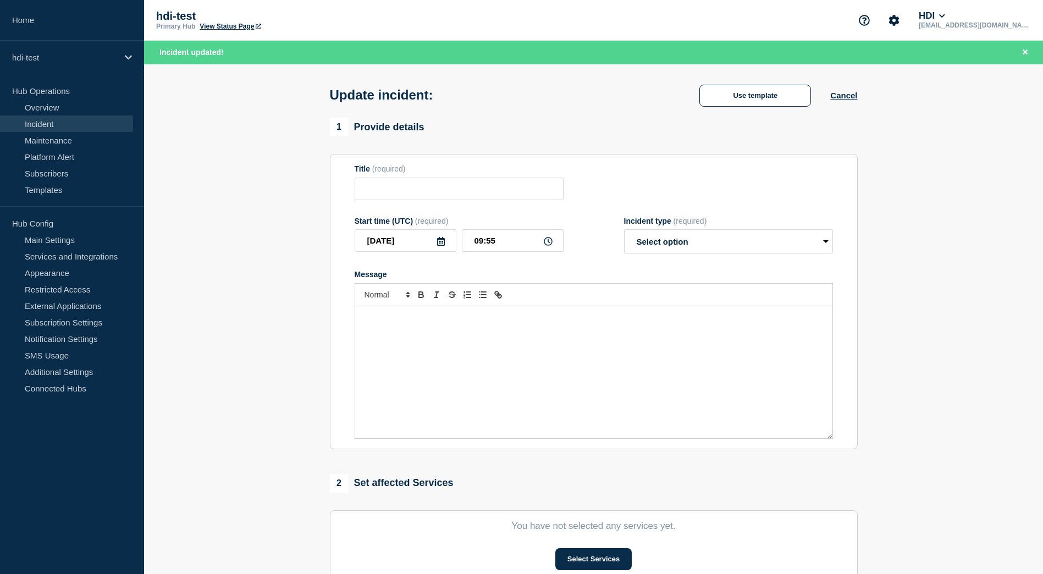
type input "Test"
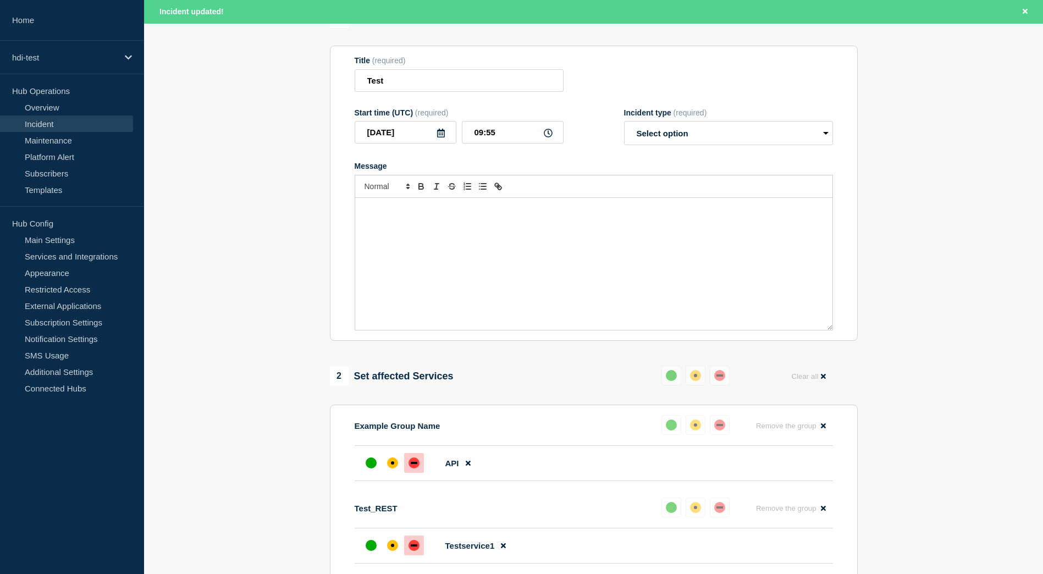
scroll to position [275, 0]
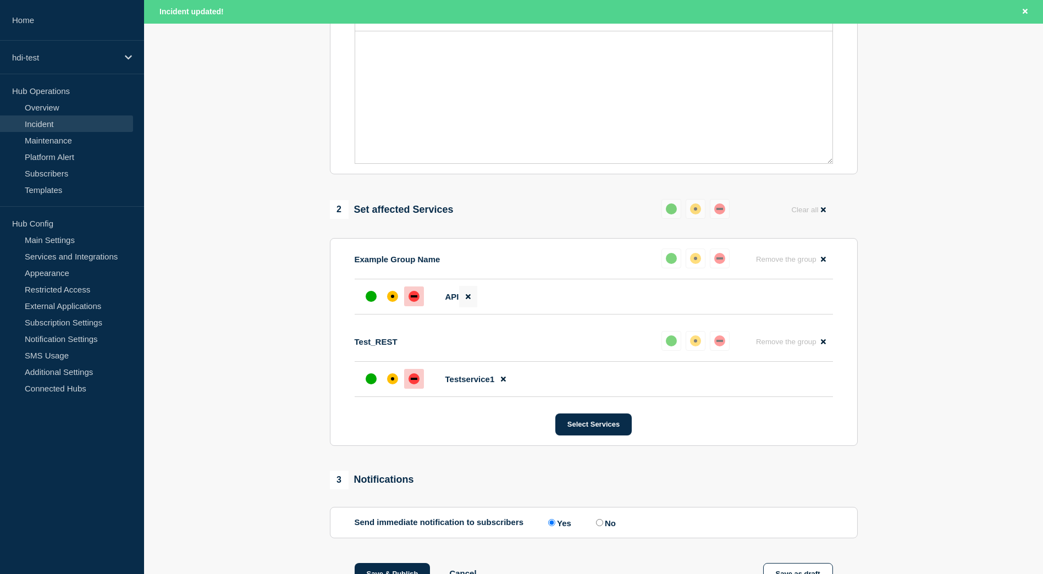
click at [469, 300] on icon at bounding box center [468, 296] width 5 height 7
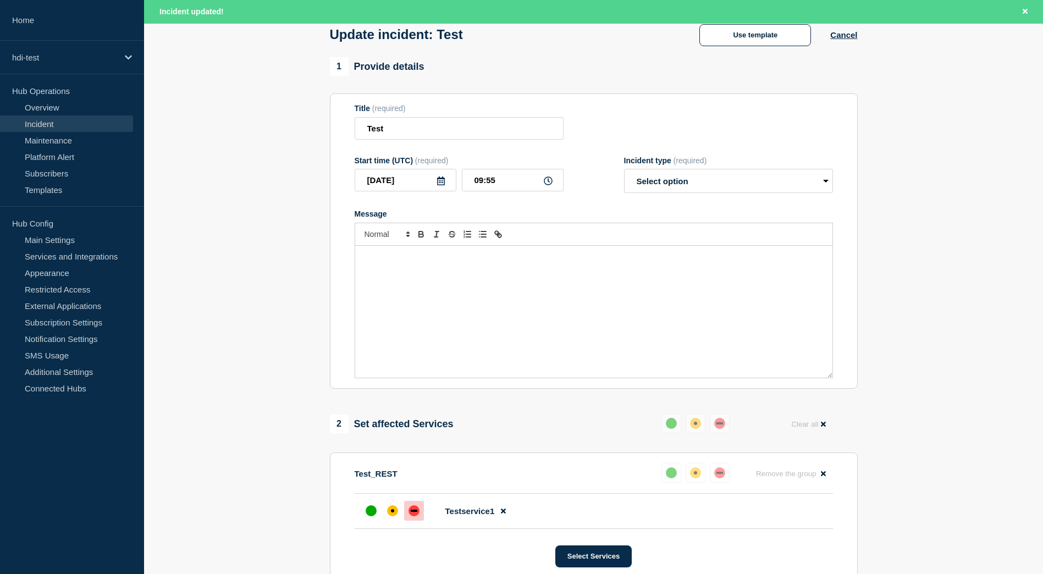
scroll to position [55, 0]
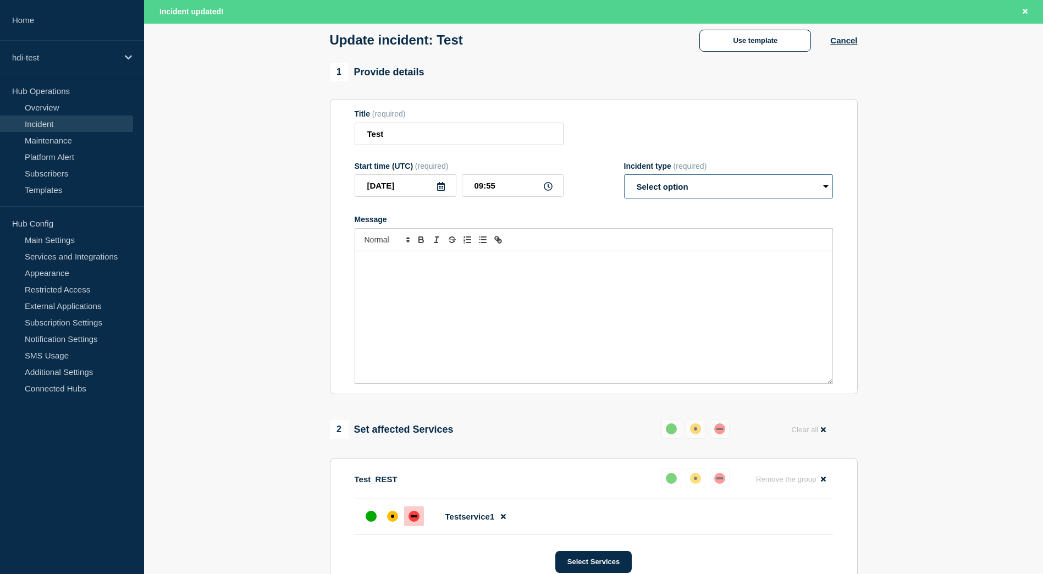
click at [645, 188] on select "Select option Investigating Identified Monitoring Resolved" at bounding box center [728, 186] width 209 height 24
select select "identified"
click at [624, 177] on select "Select option Investigating Identified Monitoring Resolved" at bounding box center [728, 186] width 209 height 24
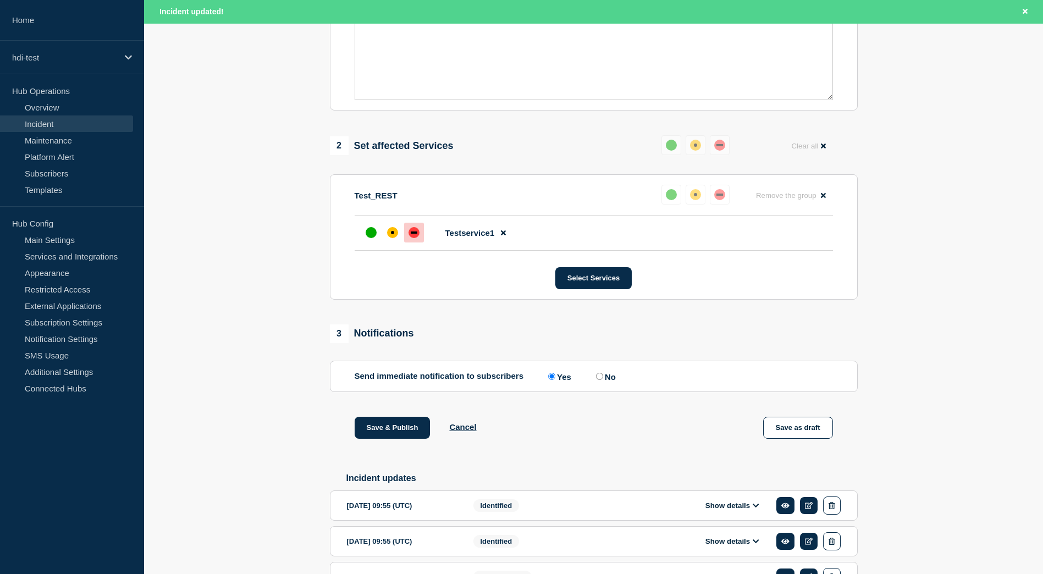
scroll to position [414, 0]
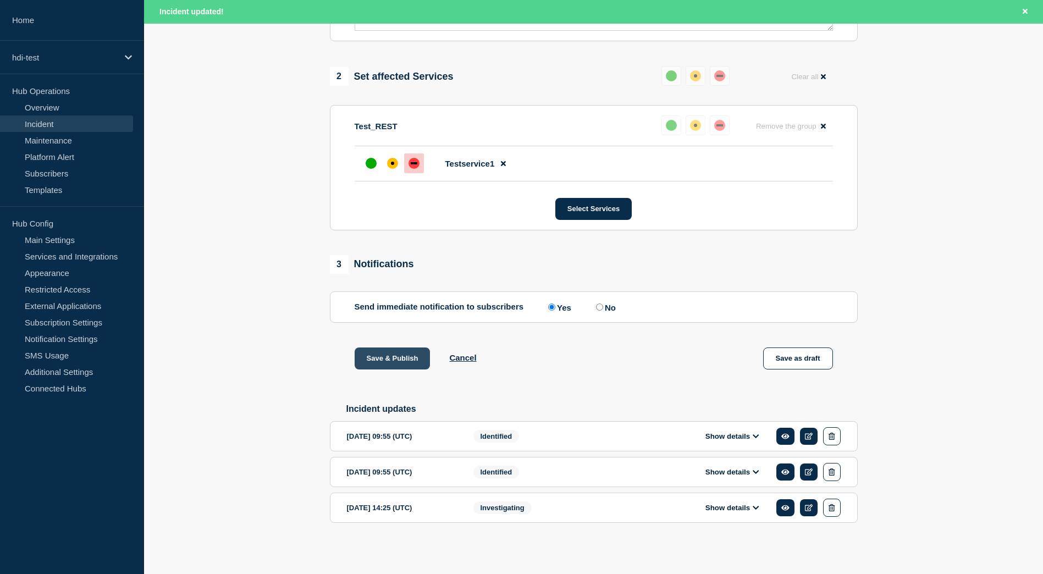
click at [395, 354] on button "Save & Publish" at bounding box center [393, 359] width 76 height 22
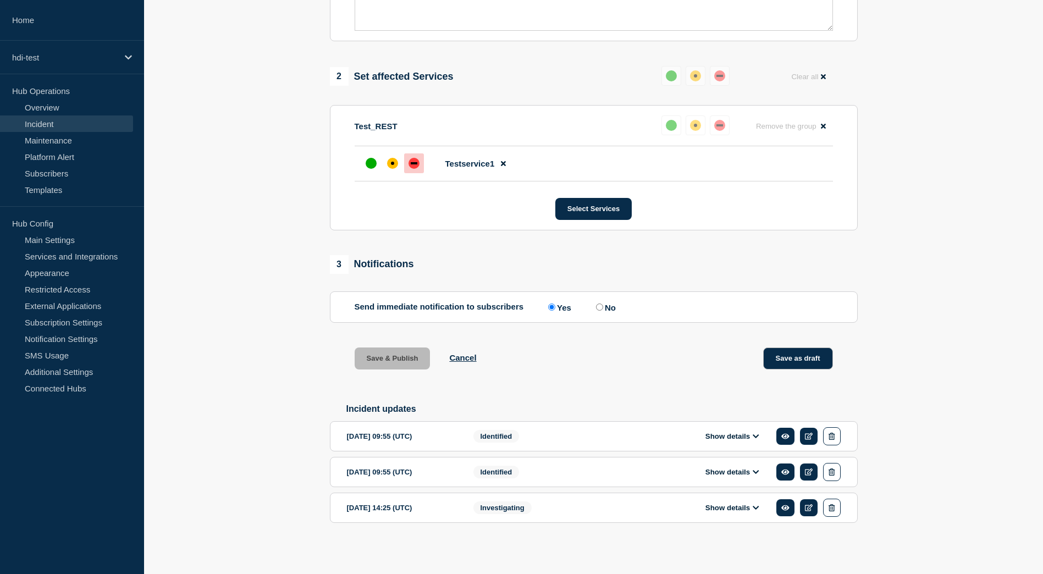
scroll to position [390, 0]
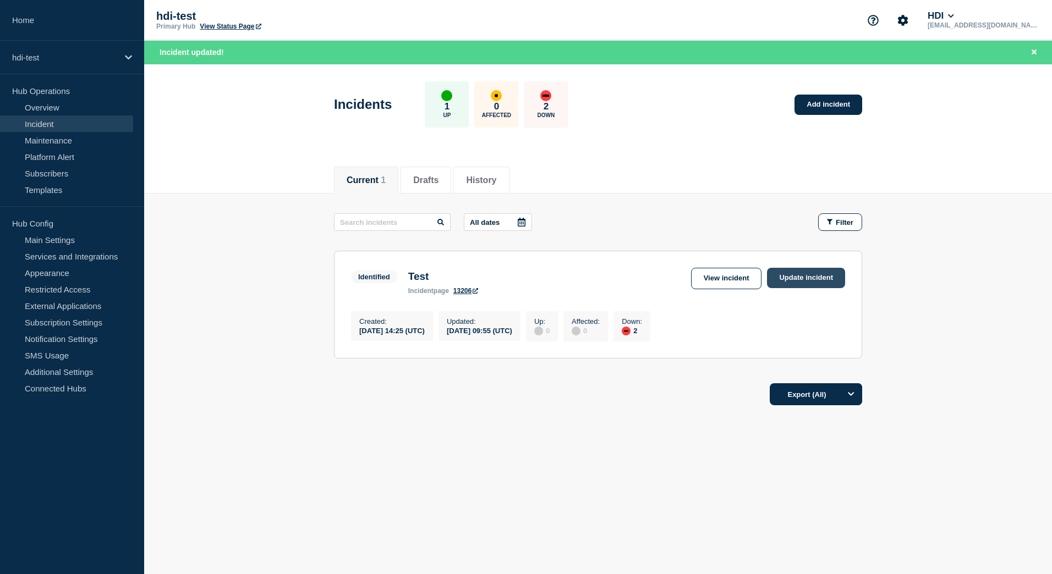
click at [802, 279] on link "Update incident" at bounding box center [806, 278] width 78 height 20
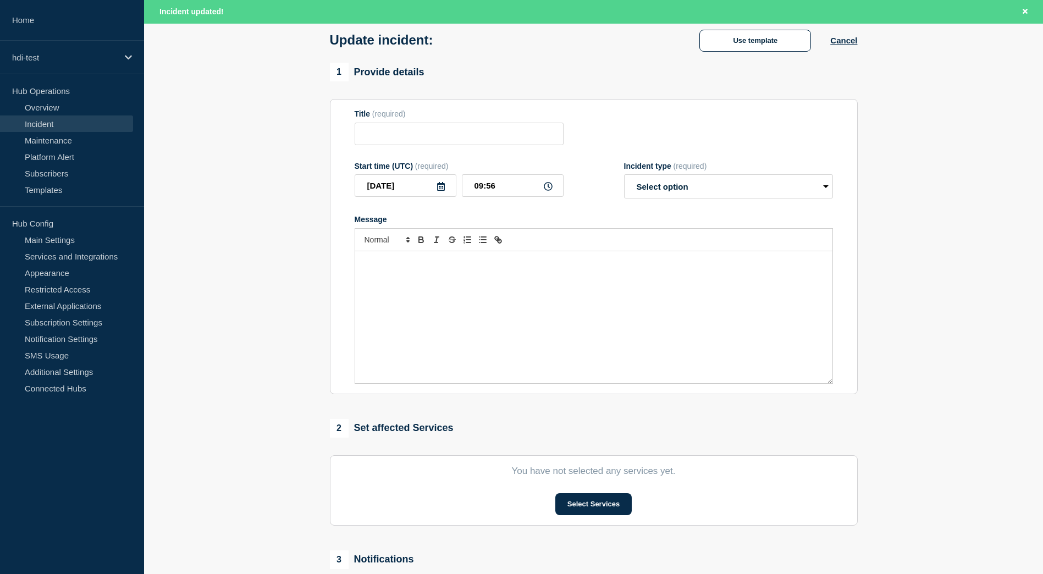
type input "Test"
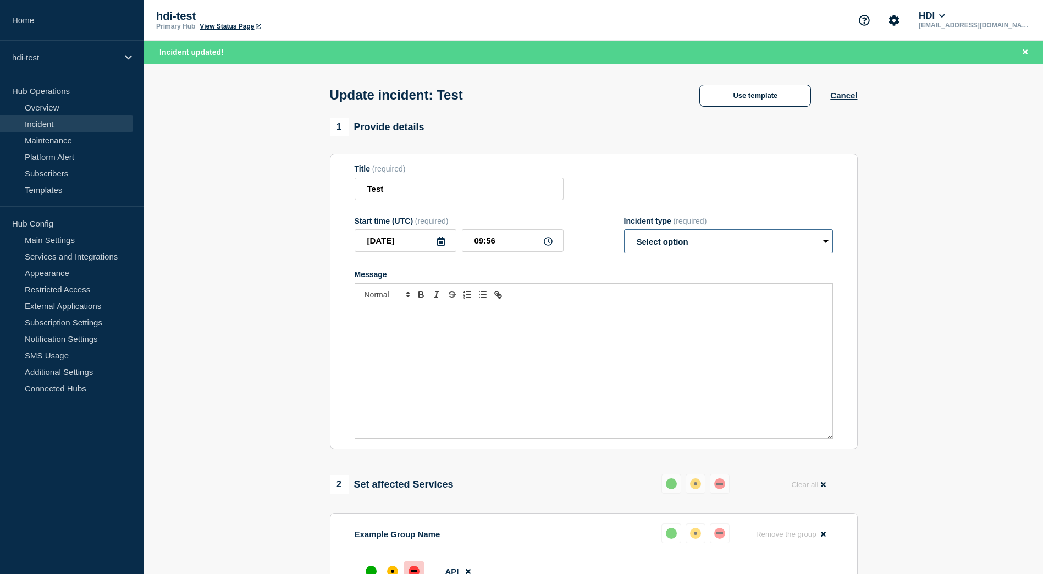
click at [652, 249] on select "Select option Investigating Identified Monitoring Resolved" at bounding box center [728, 241] width 209 height 24
click at [624, 232] on select "Select option Investigating Identified Monitoring Resolved" at bounding box center [728, 241] width 209 height 24
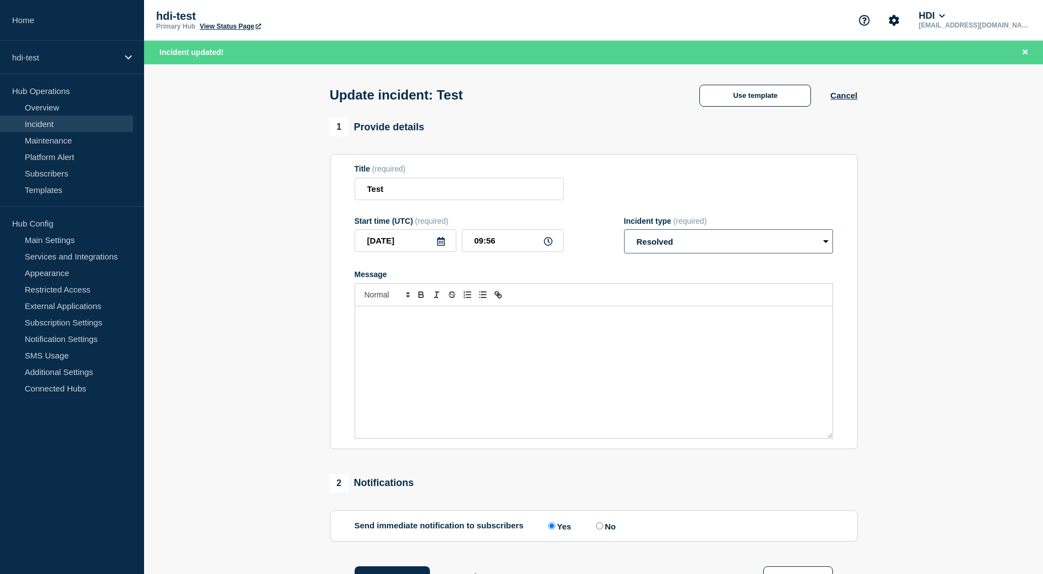
click at [672, 248] on select "Select option Investigating Identified Monitoring Resolved" at bounding box center [728, 241] width 209 height 24
select select "investigating"
click at [624, 232] on select "Select option Investigating Identified Monitoring Resolved" at bounding box center [728, 241] width 209 height 24
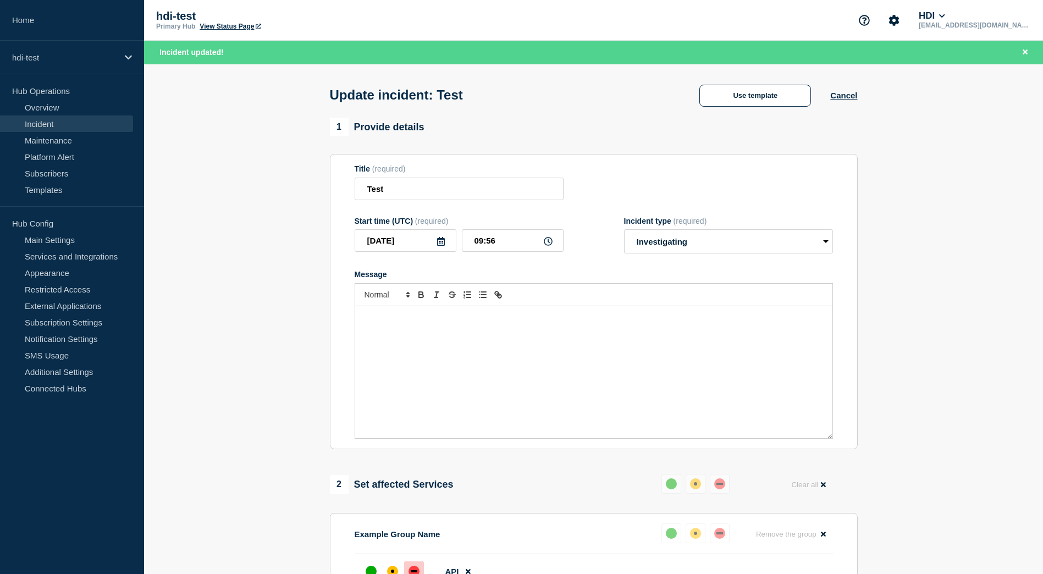
click at [847, 89] on div "Use template Cancel" at bounding box center [768, 95] width 177 height 23
click at [846, 98] on button "Cancel" at bounding box center [844, 95] width 27 height 9
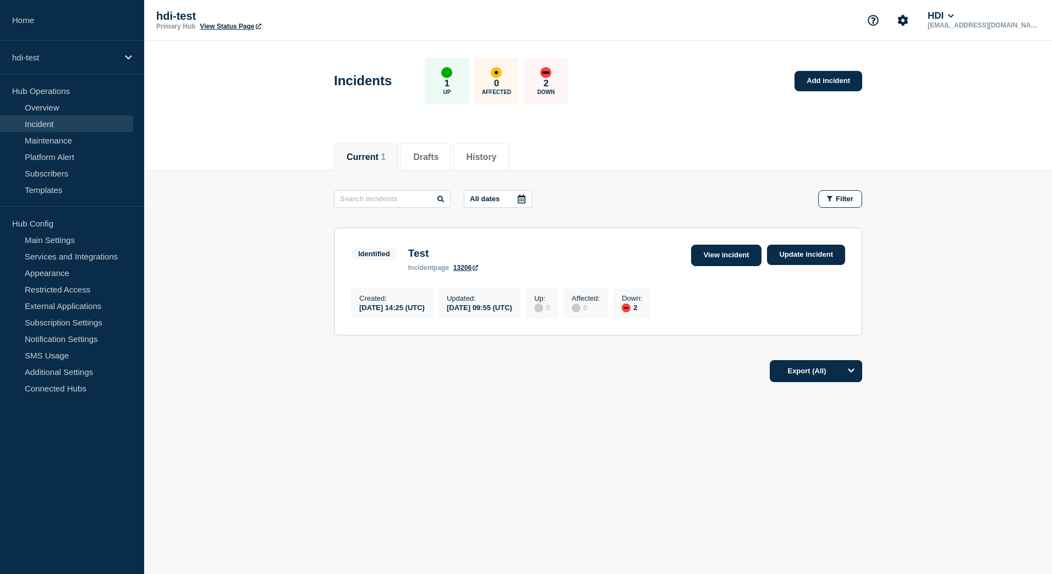
click at [709, 258] on link "View incident" at bounding box center [726, 255] width 71 height 21
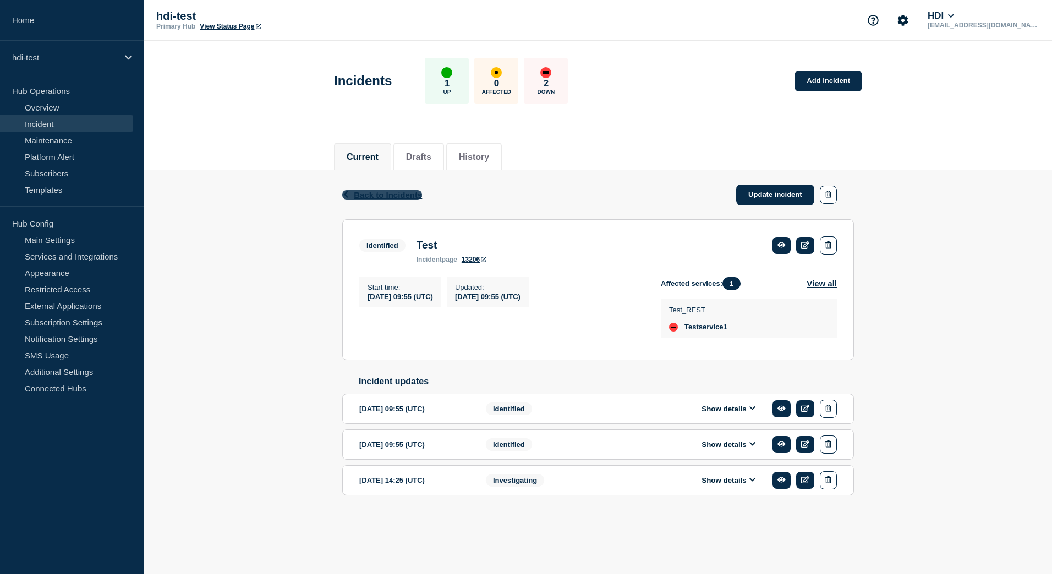
click at [397, 195] on span "Back to Incidents" at bounding box center [388, 194] width 68 height 9
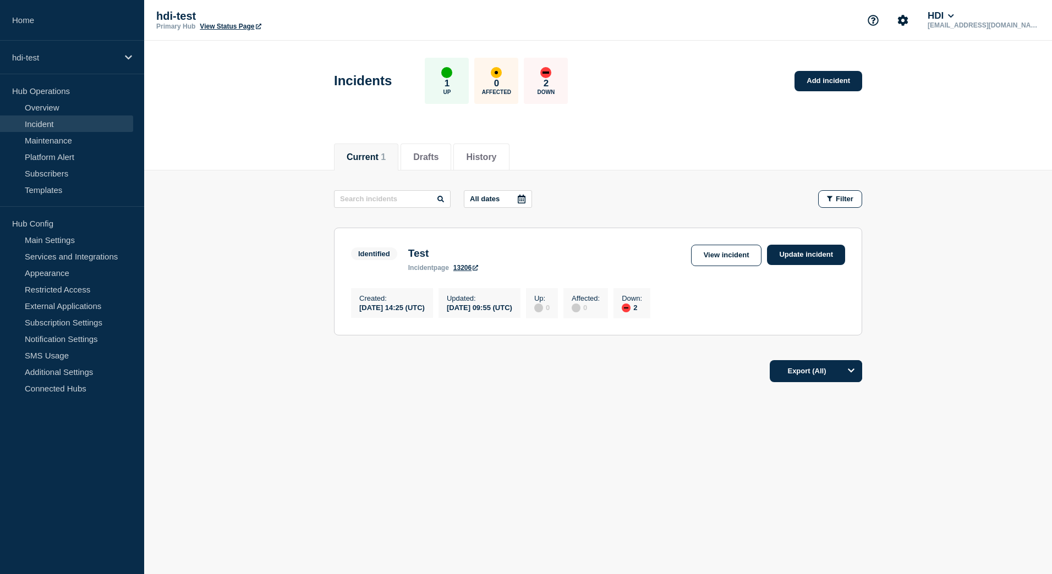
click at [628, 309] on div "down" at bounding box center [626, 307] width 4 height 1
click at [216, 25] on link "View Status Page" at bounding box center [230, 27] width 61 height 8
click at [722, 261] on link "View incident" at bounding box center [726, 255] width 71 height 21
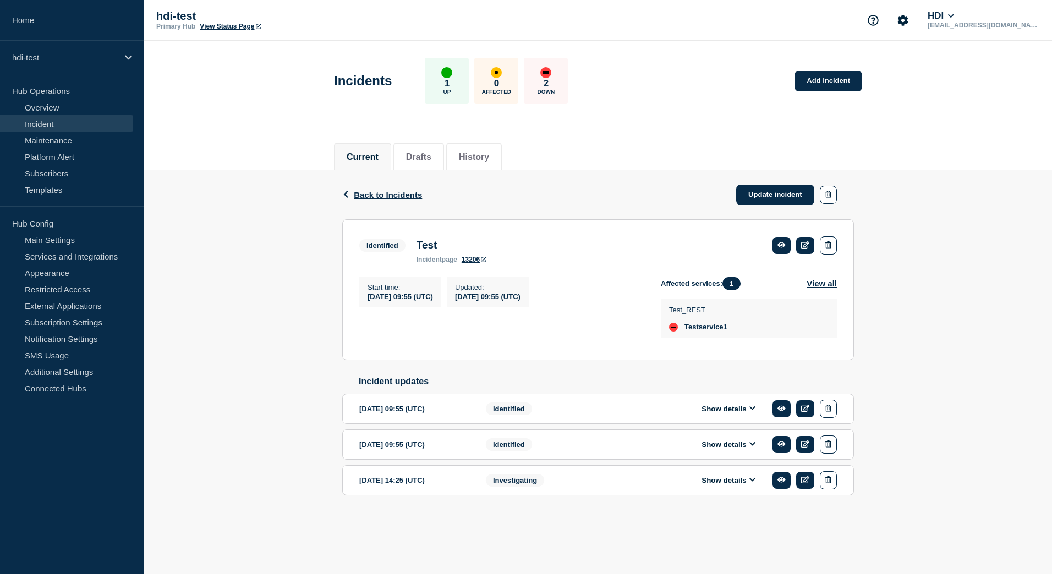
click at [518, 370] on div "Back Back to Incidents Update incident Identified Test Start time [DATE] 09:55 …" at bounding box center [598, 351] width 528 height 360
click at [757, 199] on link "Update incident" at bounding box center [775, 195] width 78 height 20
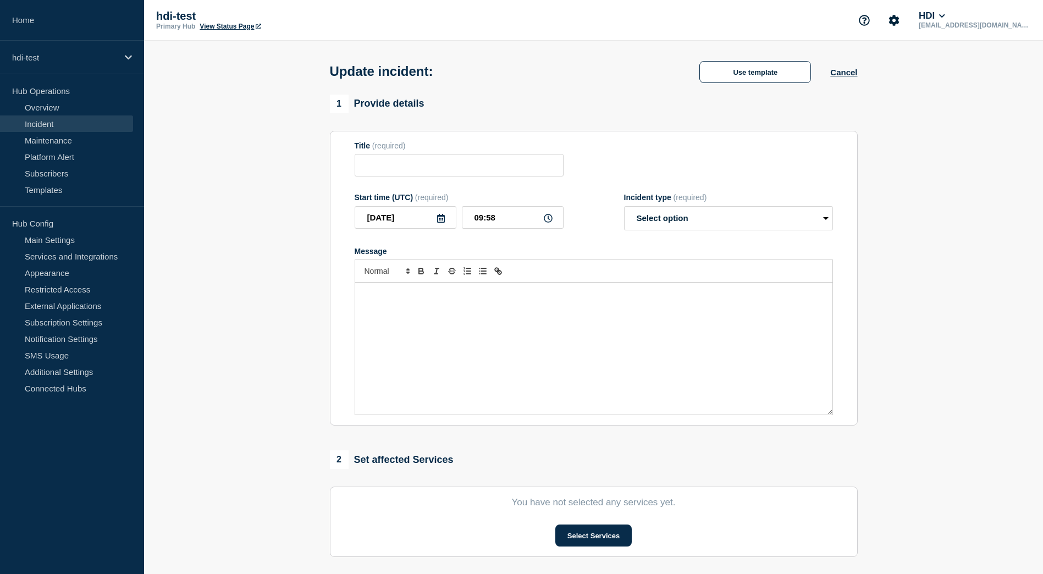
type input "Test"
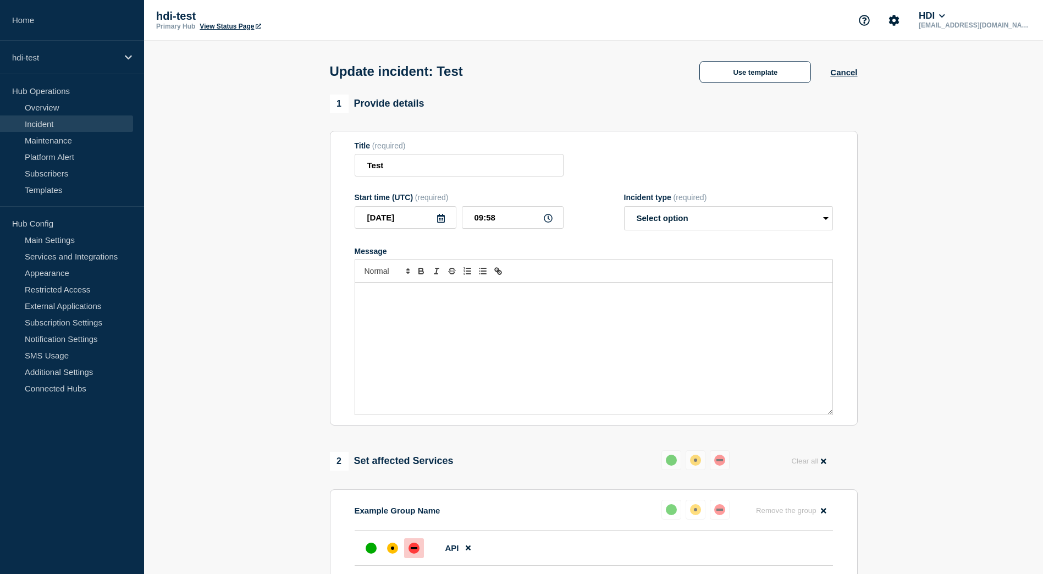
click at [277, 396] on section "1 Provide details Title (required) Test Start time (UTC) (required) [DATE] 09:5…" at bounding box center [593, 578] width 899 height 966
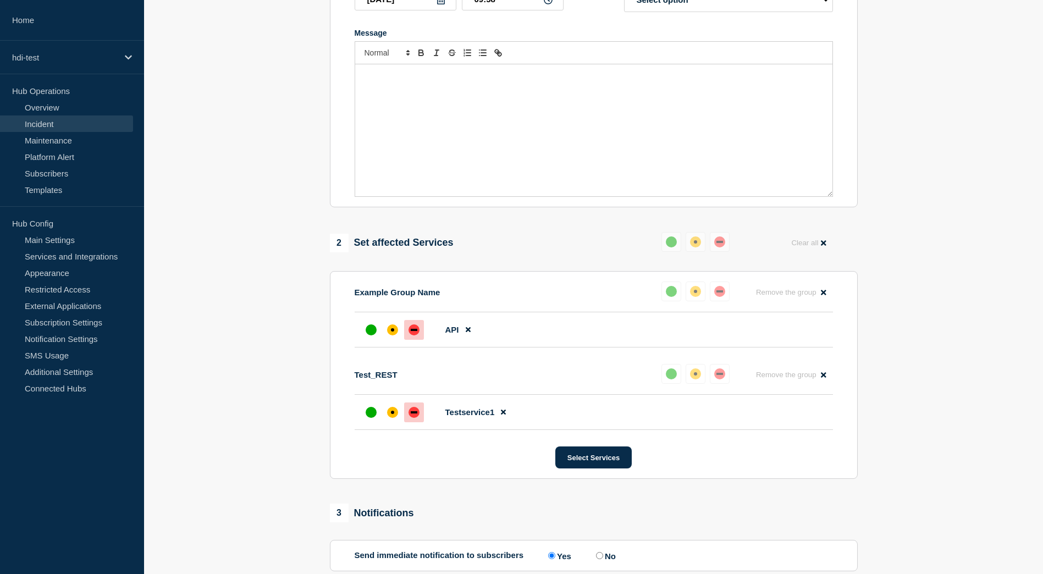
scroll to position [330, 0]
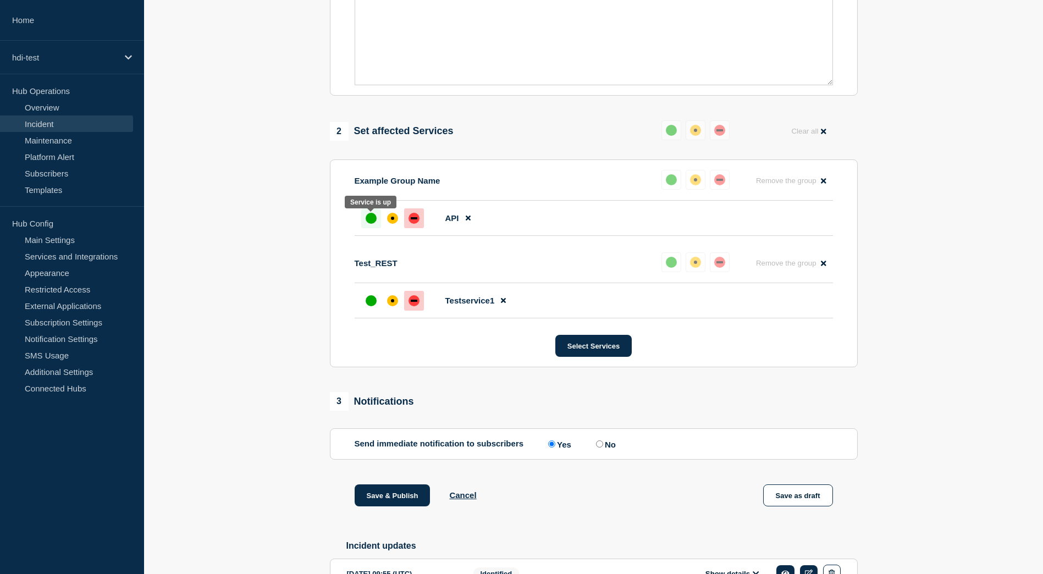
click at [377, 225] on div at bounding box center [371, 218] width 20 height 20
click at [399, 502] on button "Save & Publish" at bounding box center [393, 496] width 76 height 22
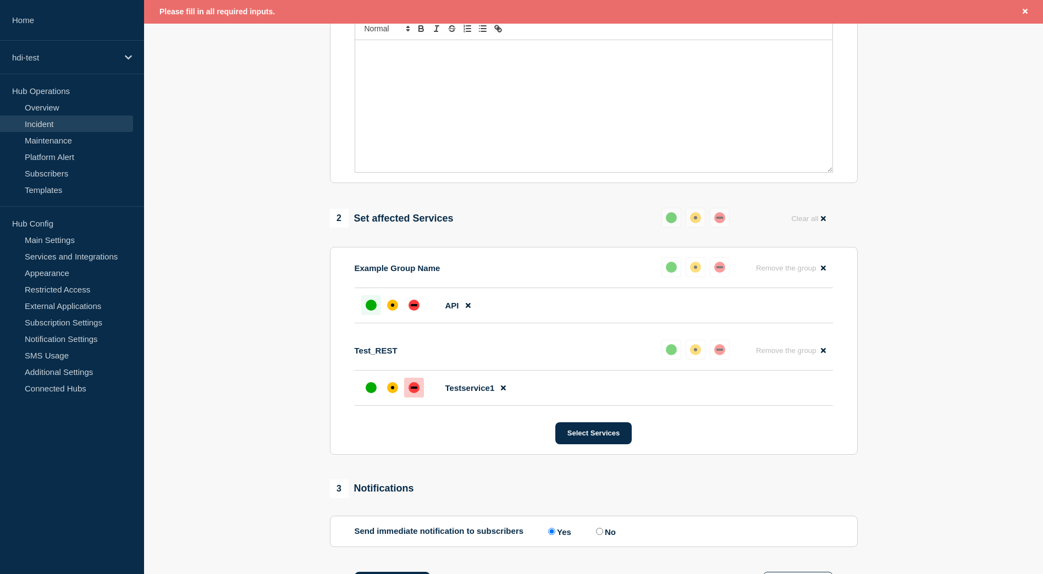
scroll to position [24, 0]
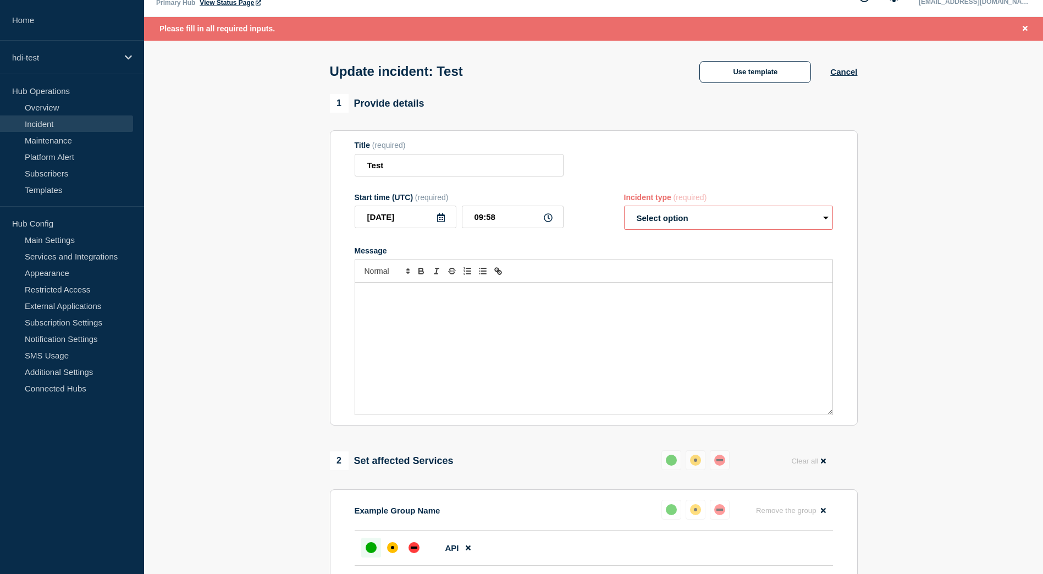
click at [656, 226] on select "Select option Investigating Identified Monitoring Resolved" at bounding box center [728, 218] width 209 height 24
select select "identified"
click at [624, 208] on select "Select option Investigating Identified Monitoring Resolved" at bounding box center [728, 218] width 209 height 24
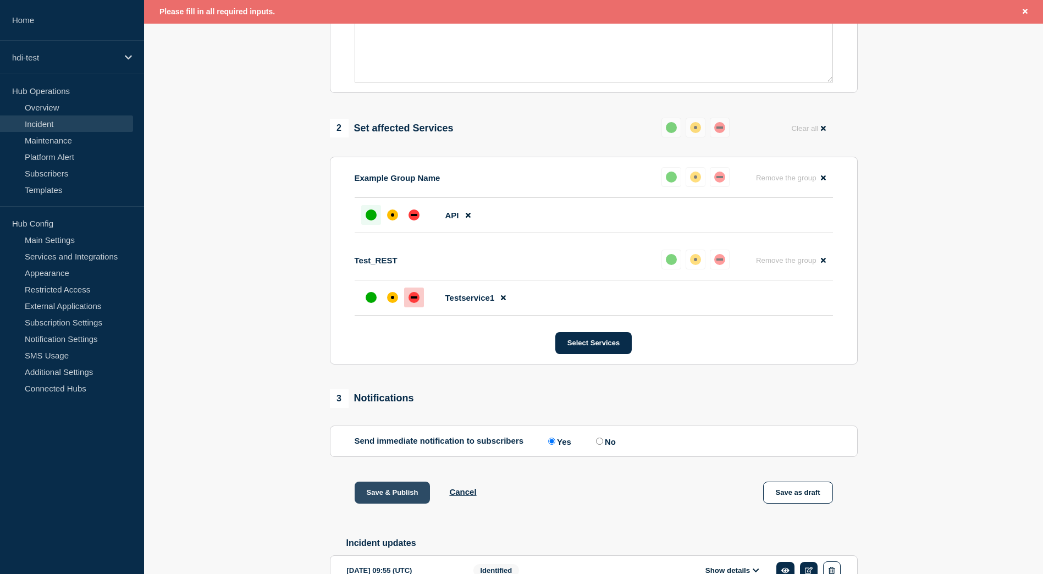
scroll to position [464, 0]
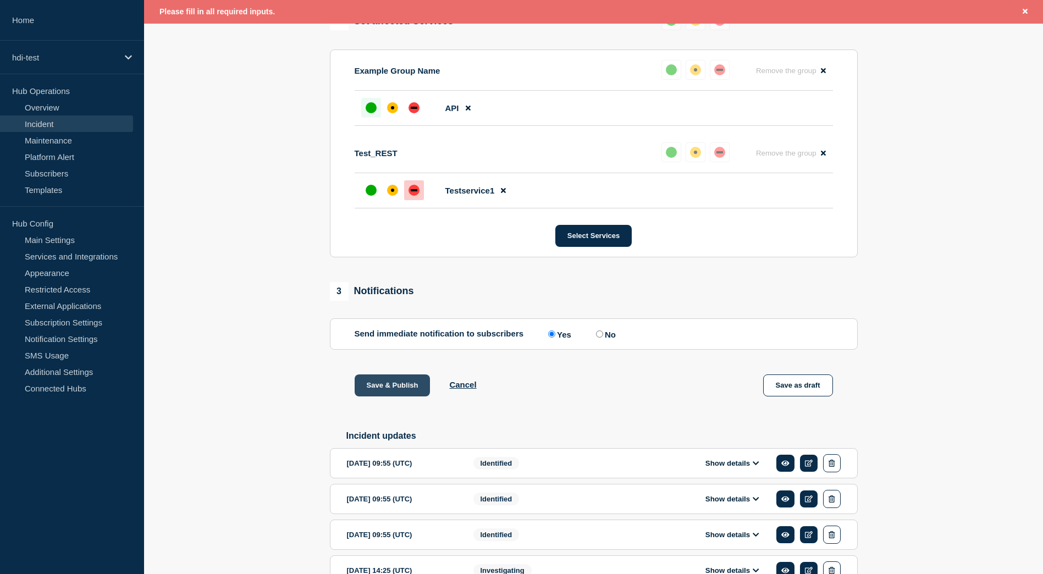
click at [397, 395] on button "Save & Publish" at bounding box center [393, 386] width 76 height 22
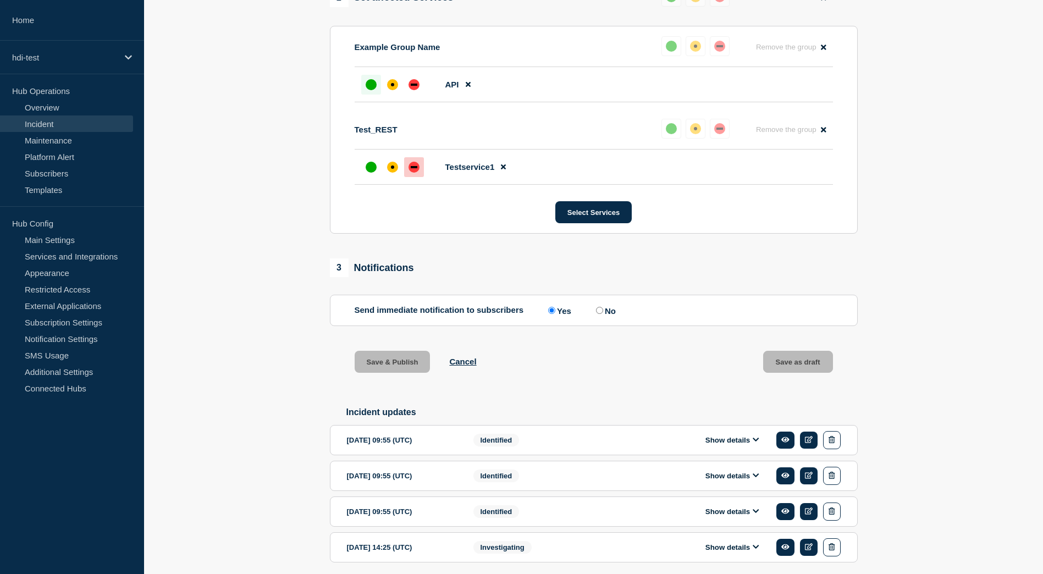
scroll to position [440, 0]
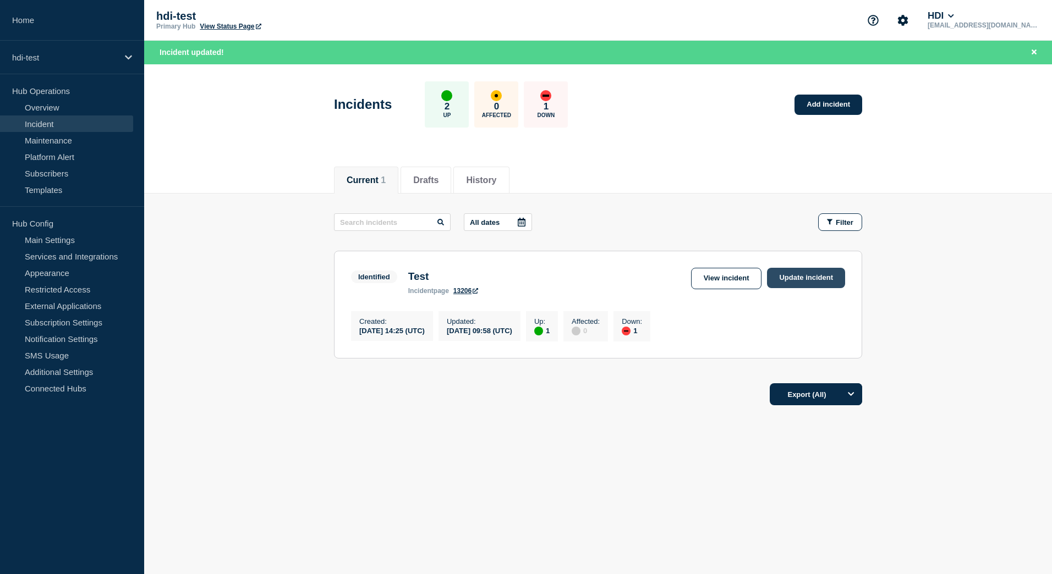
click at [789, 285] on link "Update incident" at bounding box center [806, 278] width 78 height 20
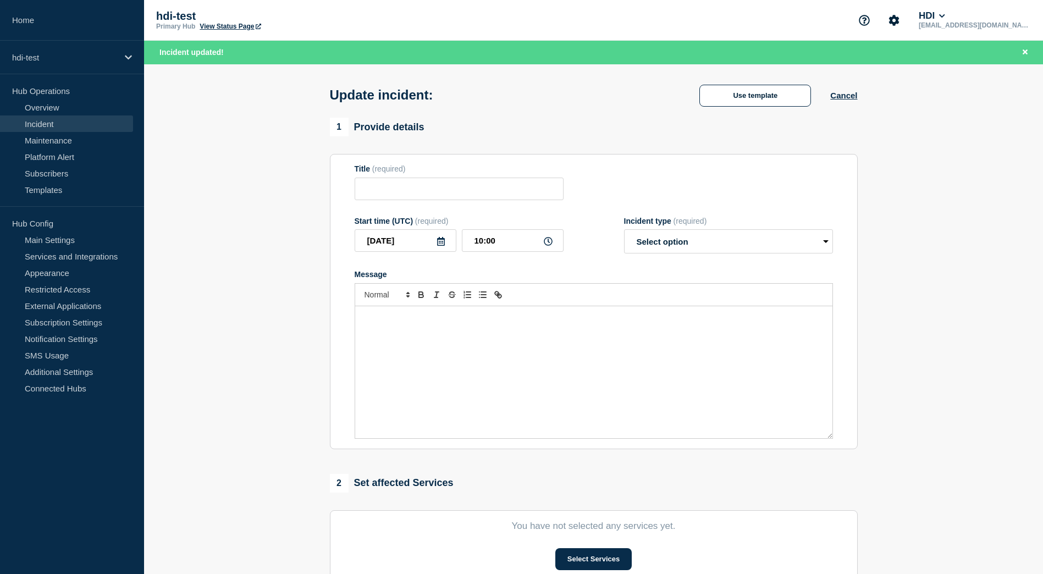
type input "Test"
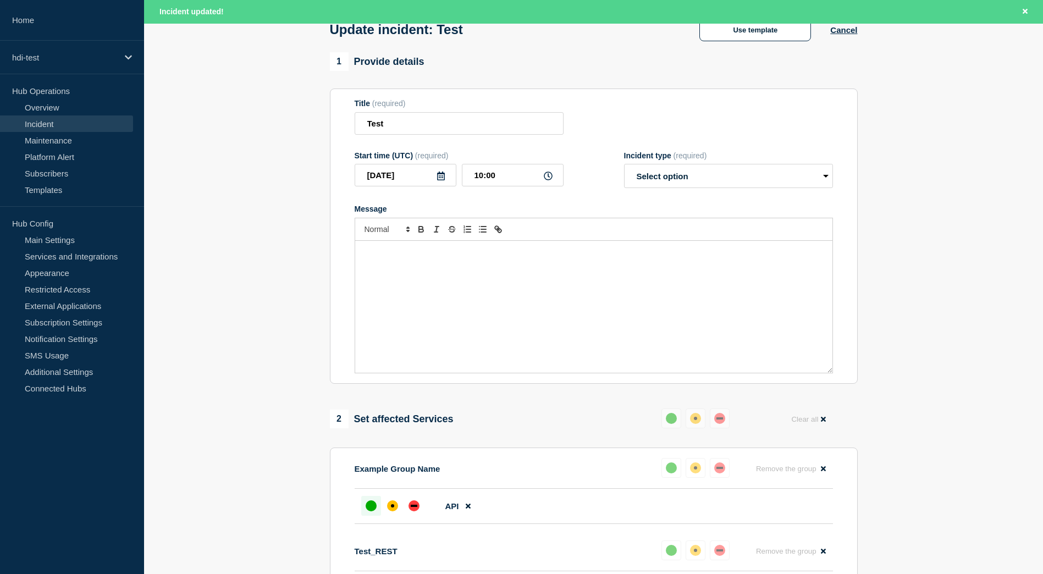
scroll to position [220, 0]
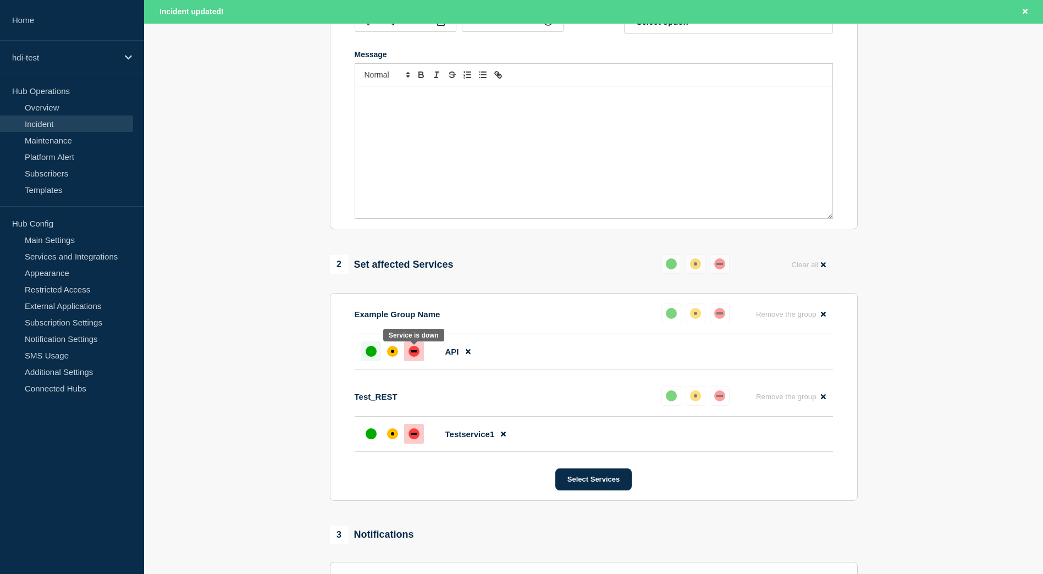
click at [415, 357] on div "down" at bounding box center [414, 351] width 11 height 11
click at [589, 487] on button "Select Services" at bounding box center [594, 480] width 76 height 22
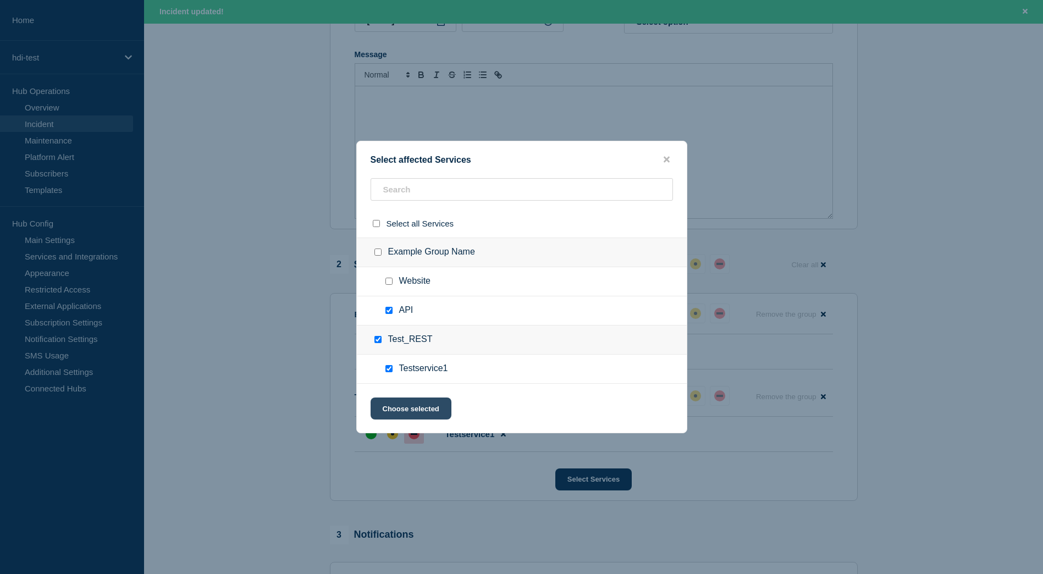
click at [417, 411] on button "Choose selected" at bounding box center [411, 409] width 81 height 22
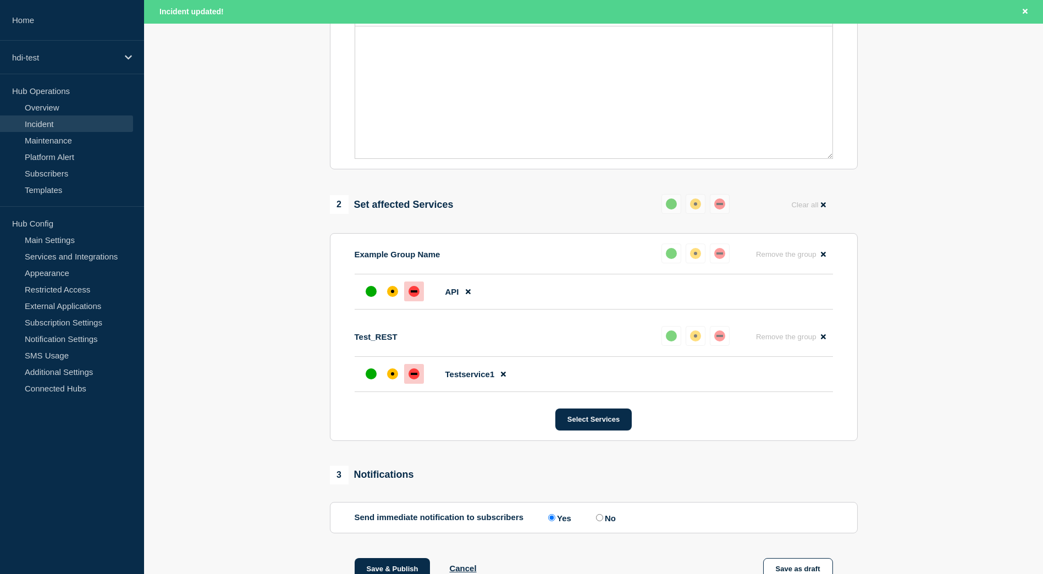
scroll to position [385, 0]
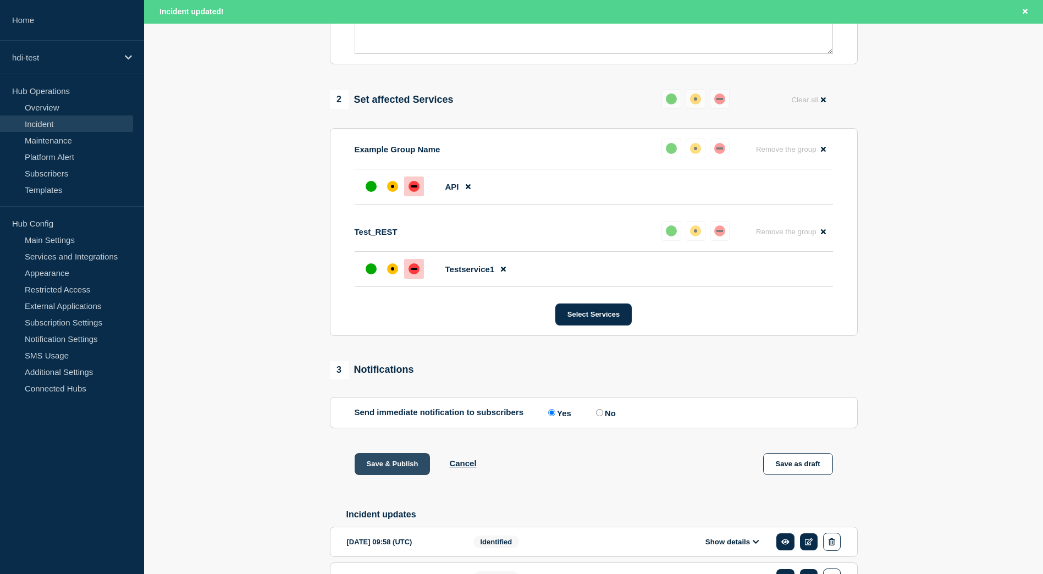
click at [391, 474] on button "Save & Publish" at bounding box center [393, 464] width 76 height 22
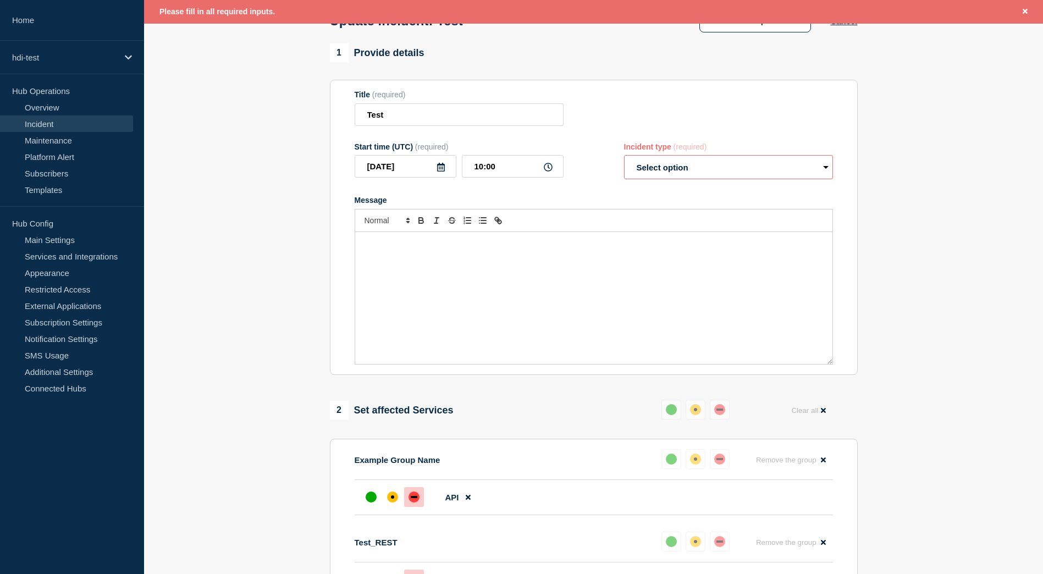
scroll to position [55, 0]
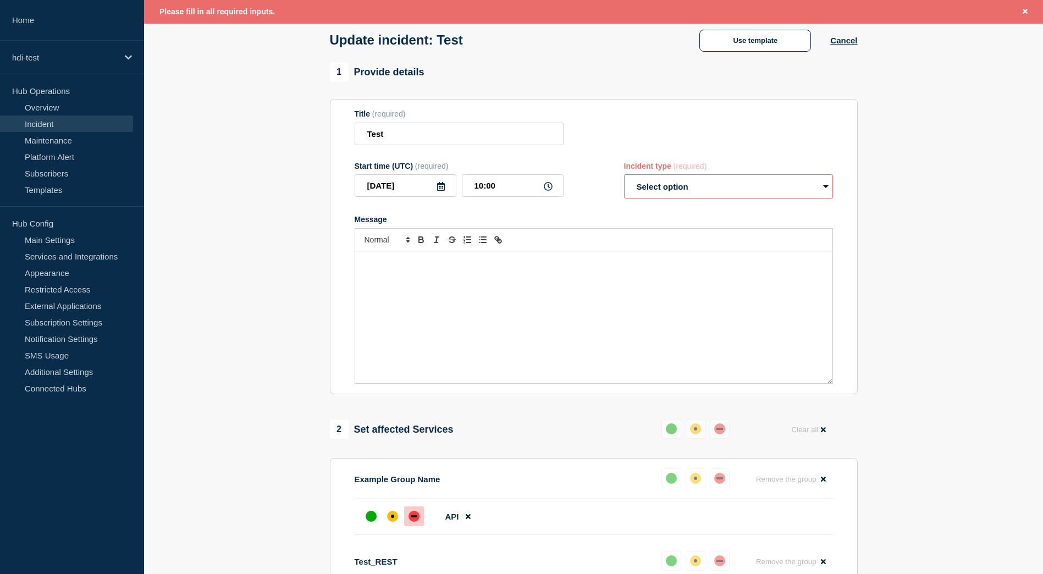
click at [662, 208] on form "Title (required) Test Start time (UTC) (required) [DATE] 10:00 Incident type (r…" at bounding box center [594, 246] width 479 height 274
click at [662, 193] on select "Select option Investigating Identified Monitoring Resolved" at bounding box center [728, 186] width 209 height 24
select select "identified"
click at [624, 177] on select "Select option Investigating Identified Monitoring Resolved" at bounding box center [728, 186] width 209 height 24
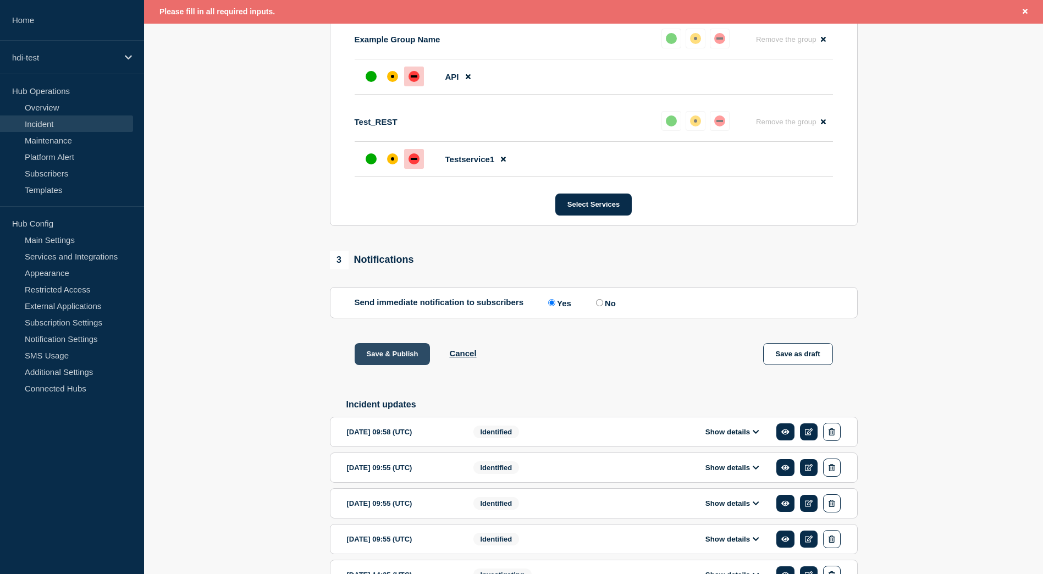
click at [395, 348] on button "Save & Publish" at bounding box center [393, 354] width 76 height 22
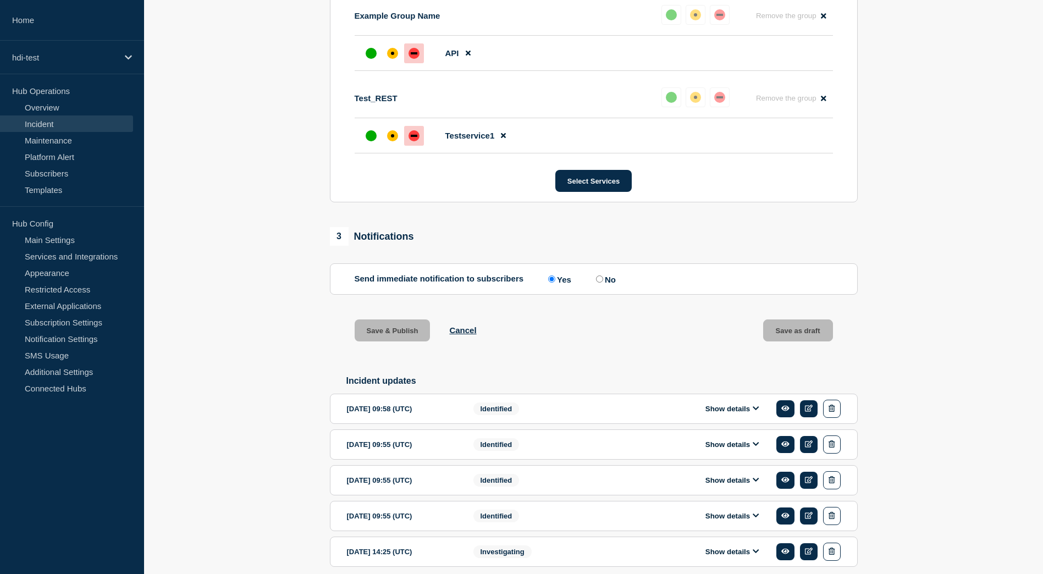
scroll to position [472, 0]
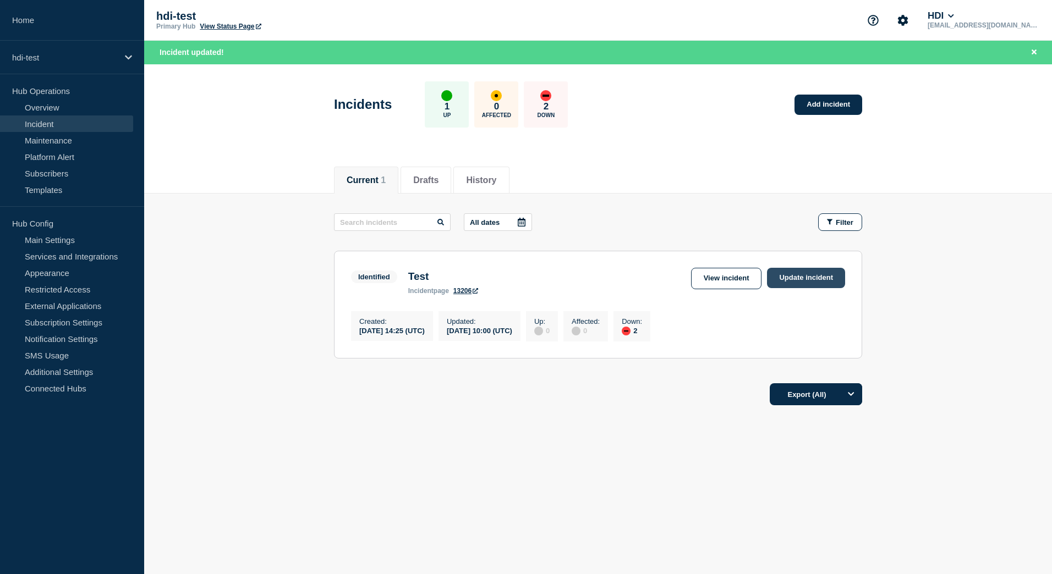
click at [806, 279] on link "Update incident" at bounding box center [806, 278] width 78 height 20
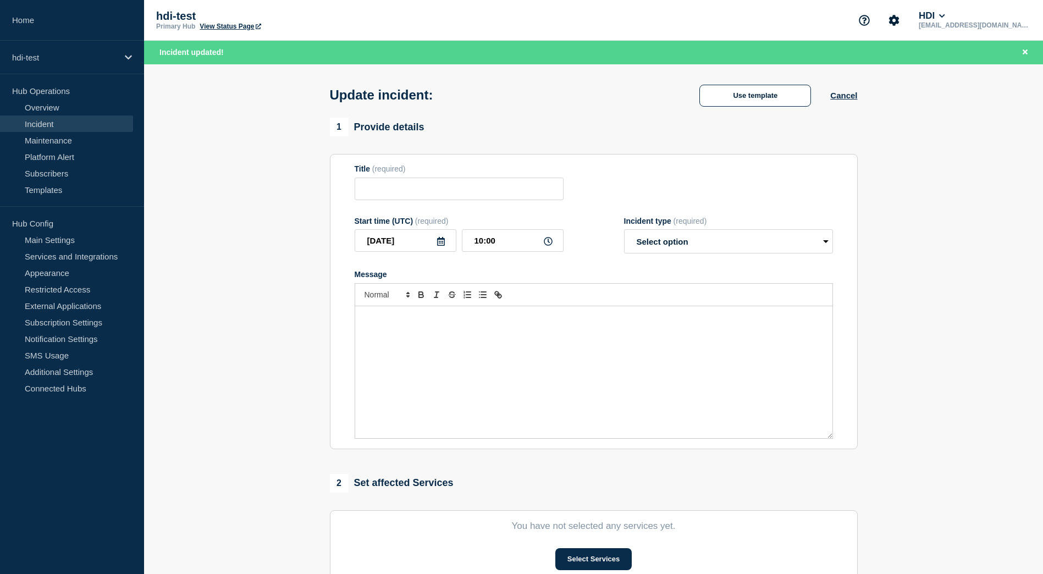
type input "Test"
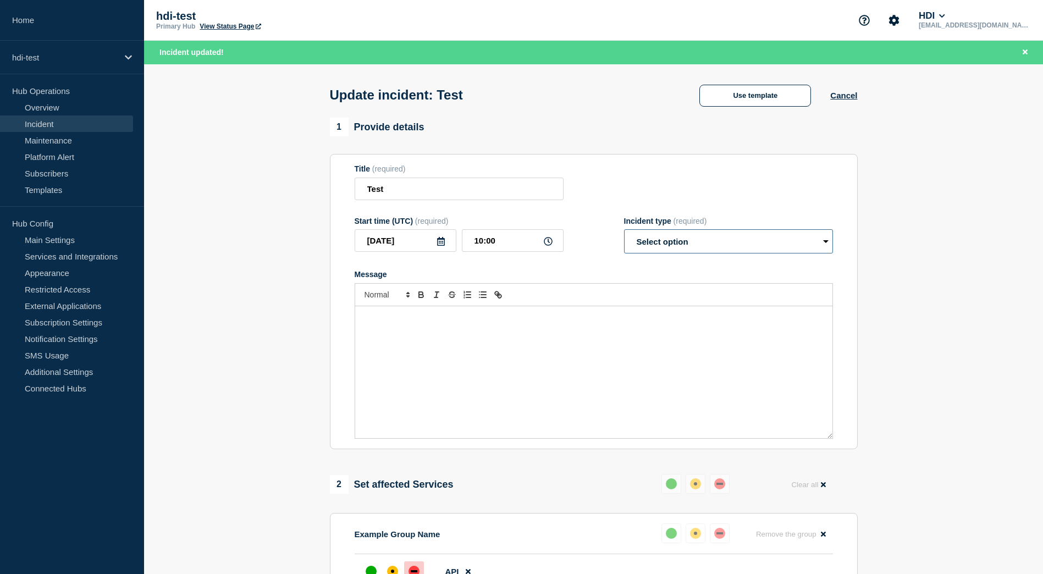
click at [646, 245] on select "Select option Investigating Identified Monitoring Resolved" at bounding box center [728, 241] width 209 height 24
select select "identified"
click at [624, 232] on select "Select option Investigating Identified Monitoring Resolved" at bounding box center [728, 241] width 209 height 24
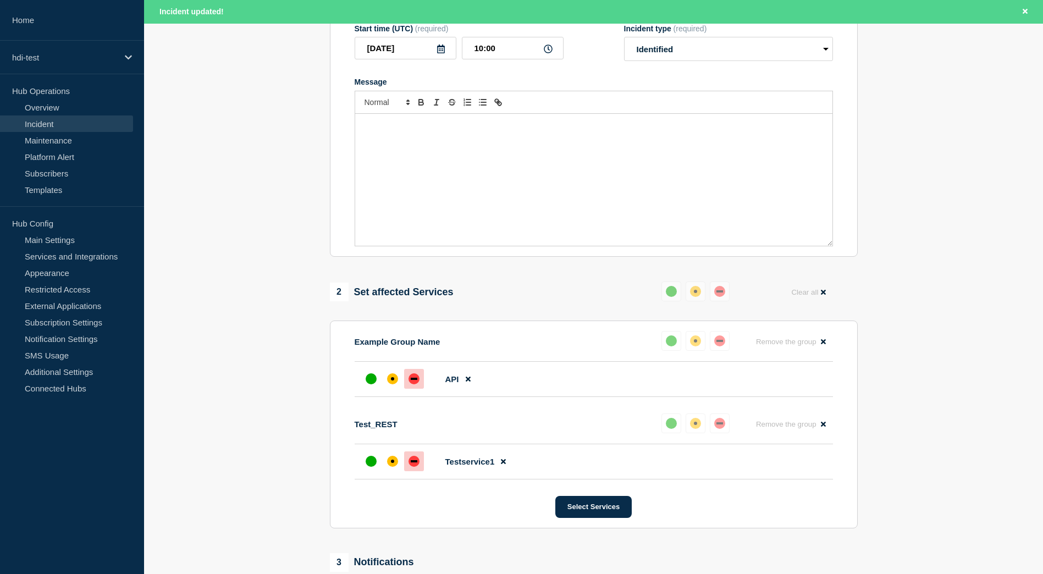
scroll to position [330, 0]
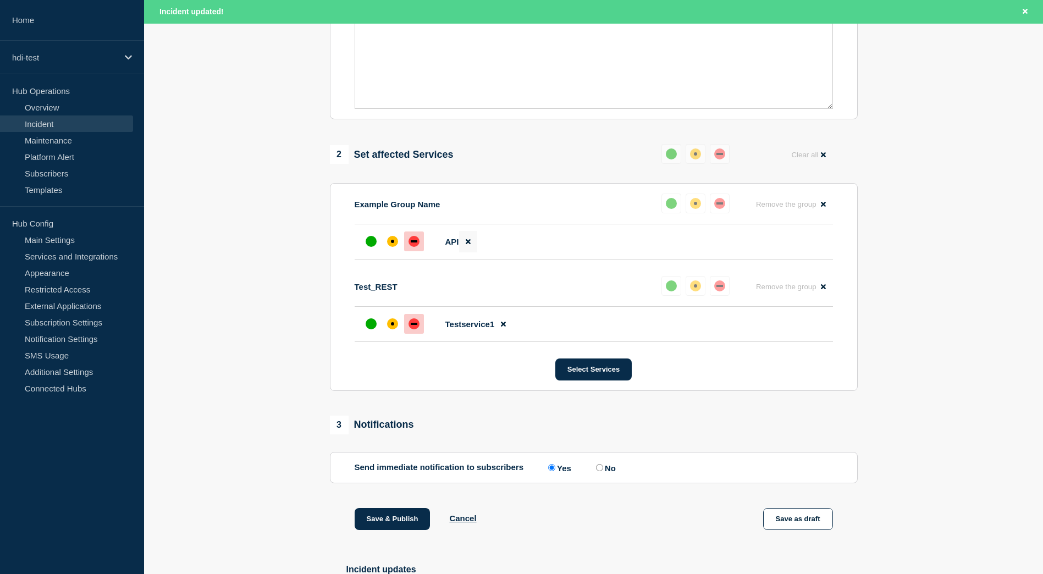
click at [469, 245] on icon at bounding box center [468, 241] width 5 height 7
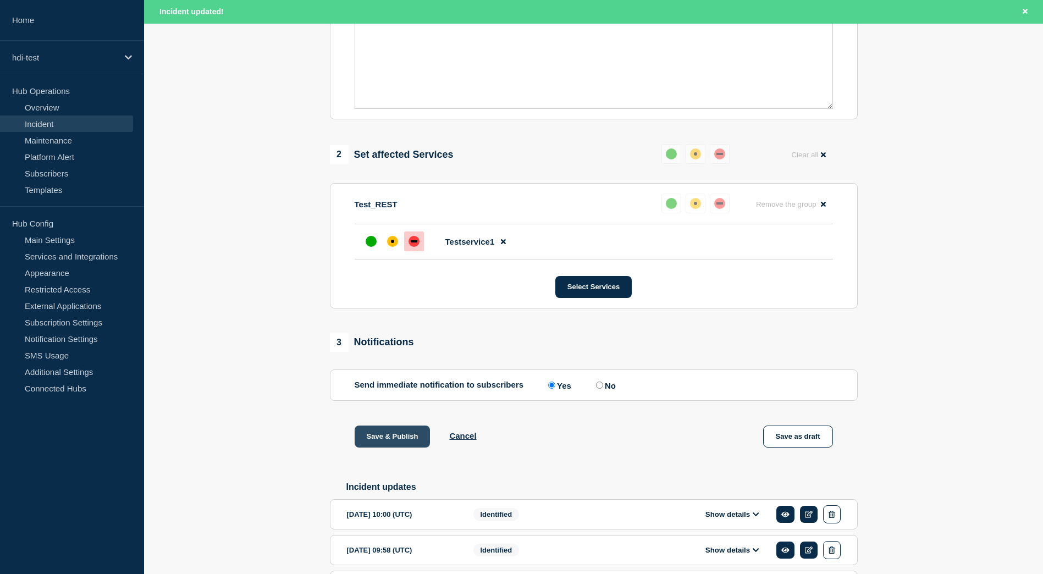
click at [398, 438] on button "Save & Publish" at bounding box center [393, 437] width 76 height 22
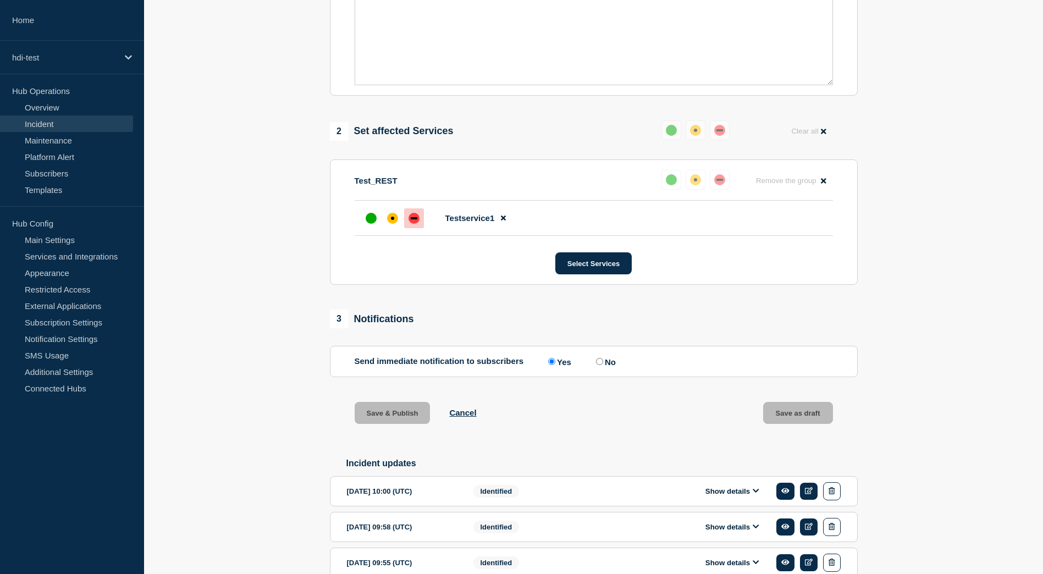
scroll to position [306, 0]
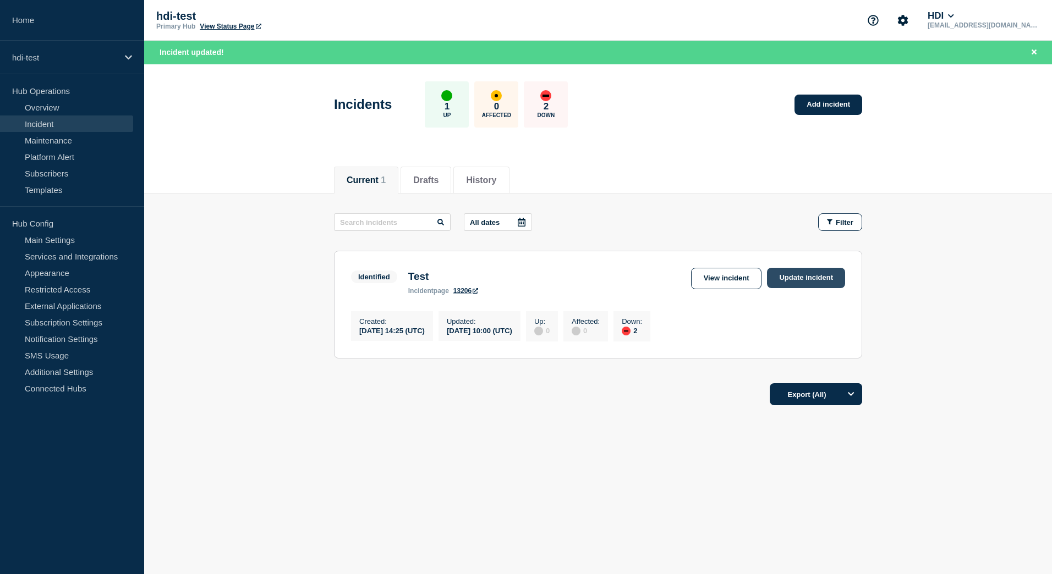
click at [807, 279] on link "Update incident" at bounding box center [806, 278] width 78 height 20
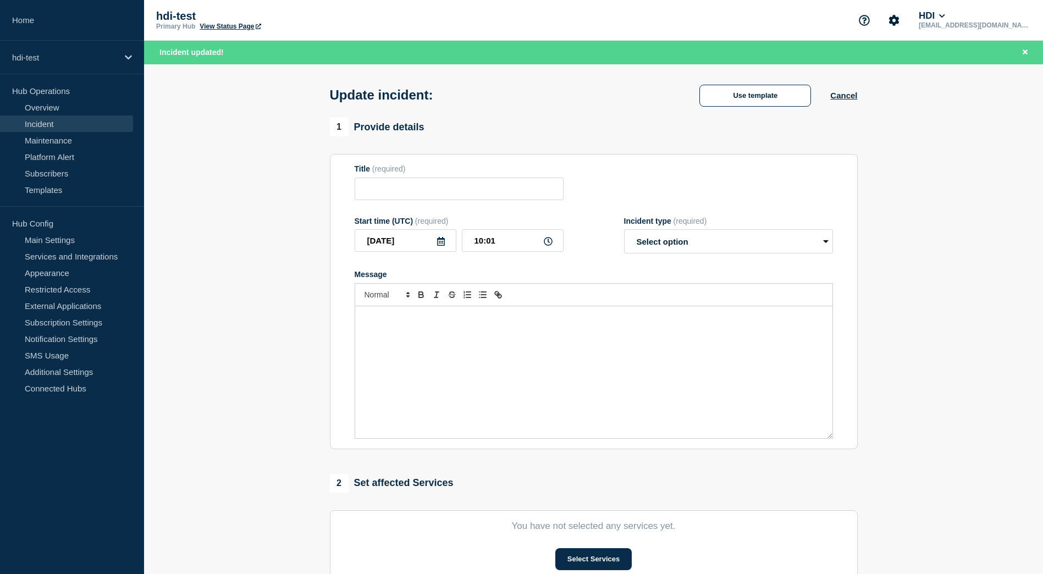
type input "Test"
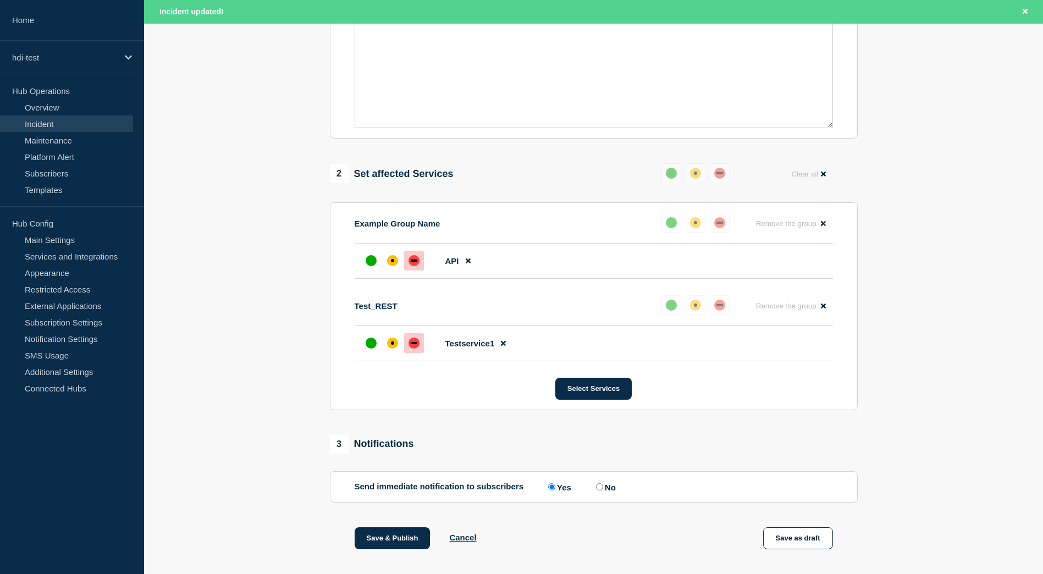
scroll to position [330, 0]
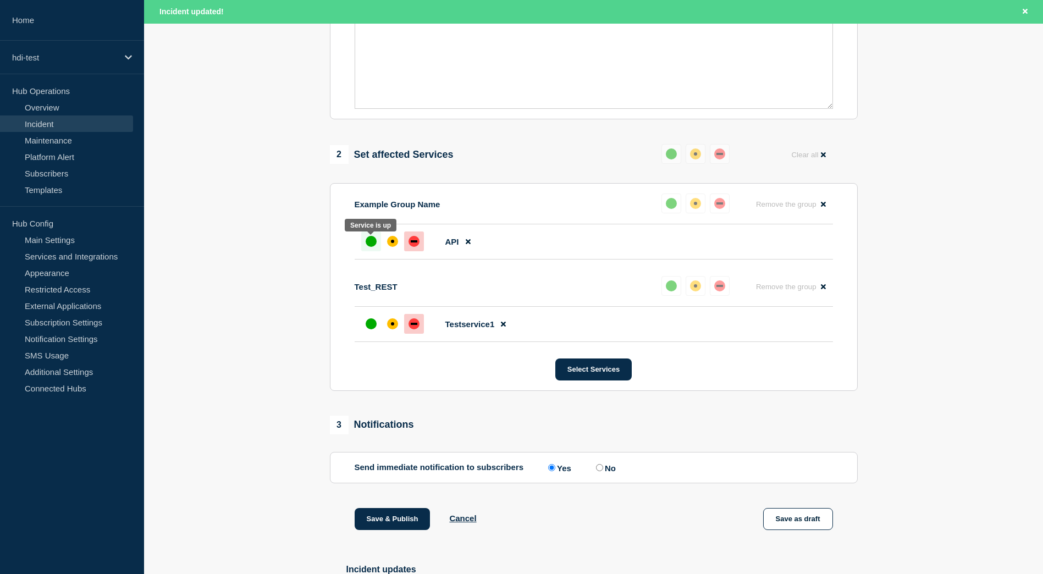
click at [372, 244] on div "up" at bounding box center [371, 241] width 11 height 11
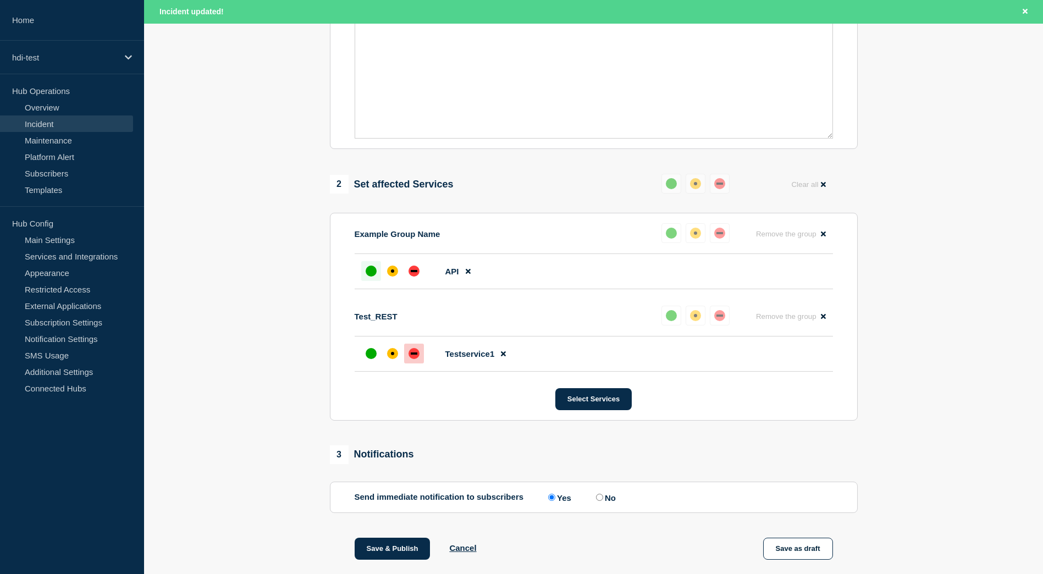
scroll to position [275, 0]
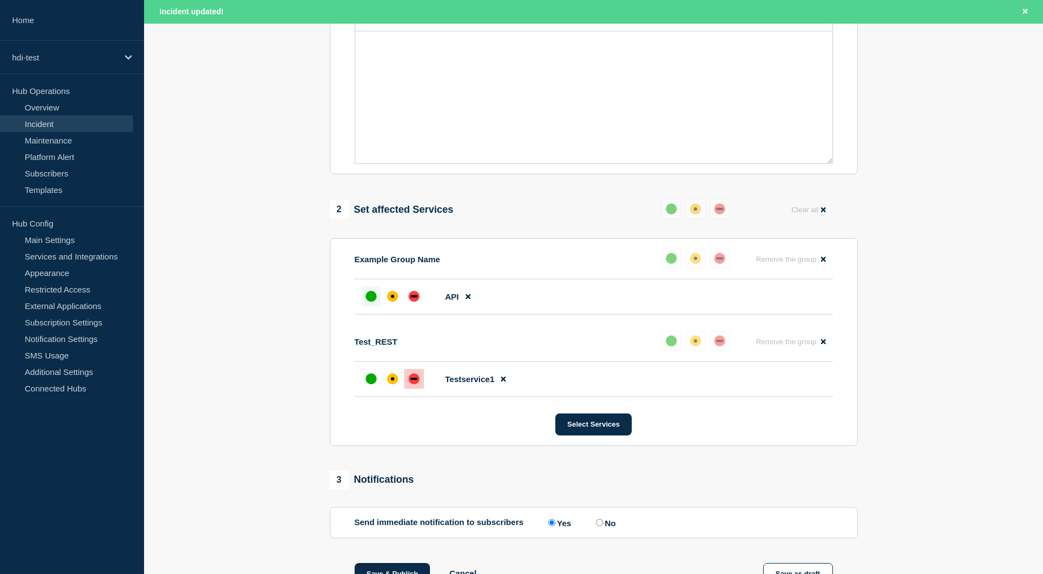
click at [367, 302] on div "up" at bounding box center [371, 296] width 11 height 11
click at [583, 428] on button "Select Services" at bounding box center [594, 425] width 76 height 22
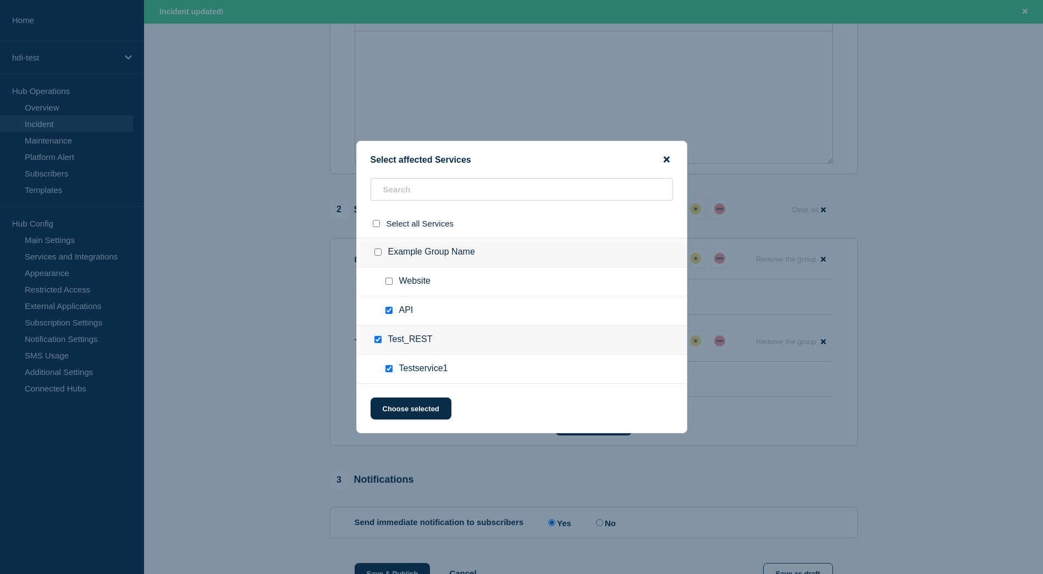
click at [664, 160] on icon "close button" at bounding box center [667, 159] width 6 height 9
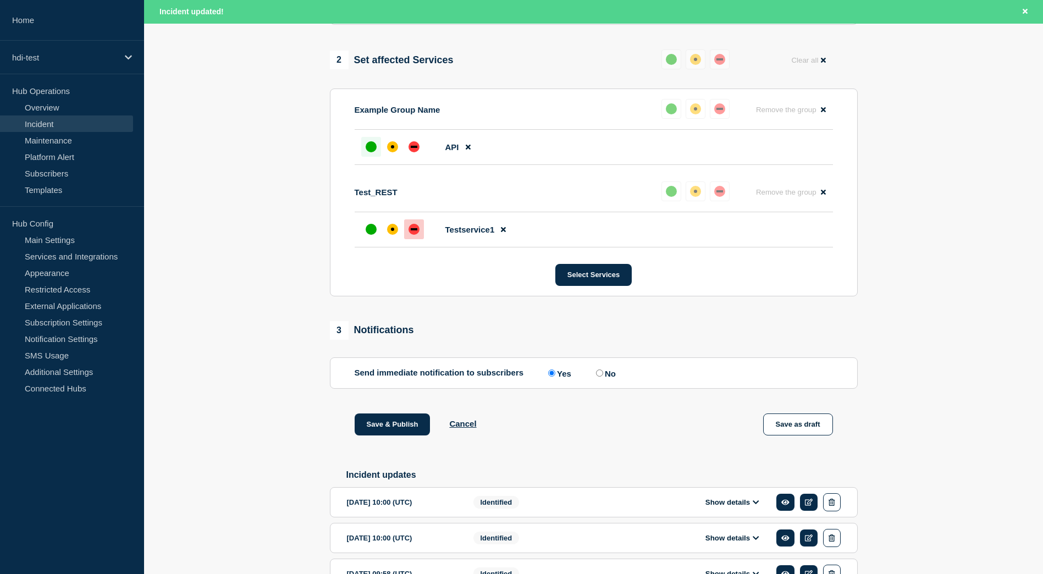
scroll to position [440, 0]
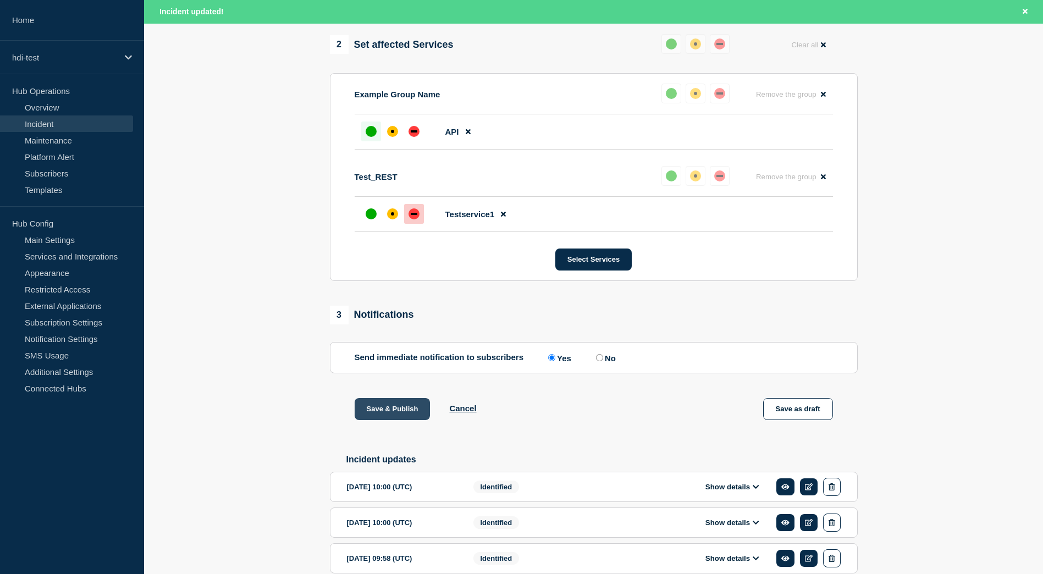
click at [387, 420] on button "Save & Publish" at bounding box center [393, 409] width 76 height 22
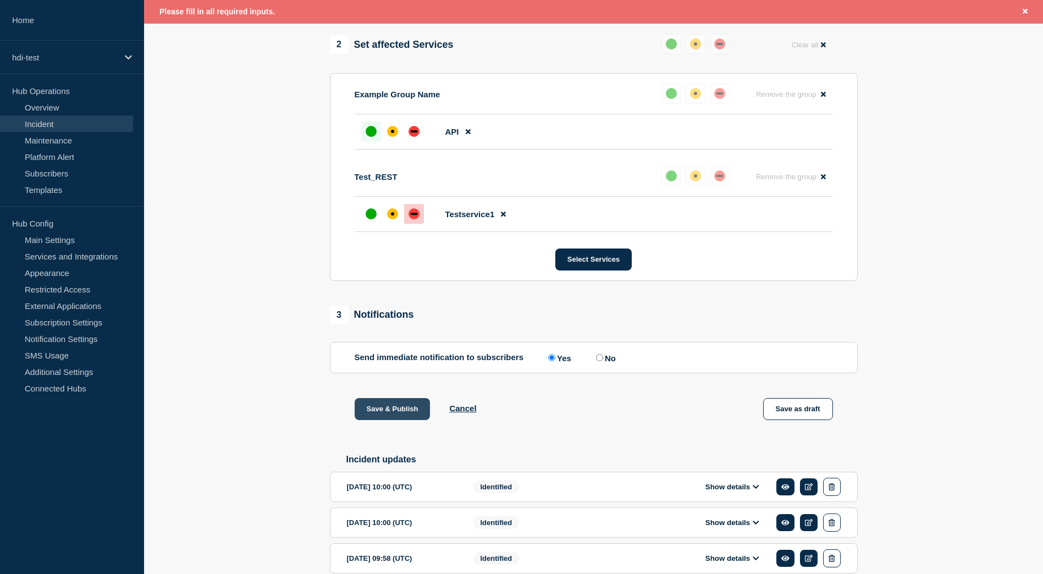
click at [388, 411] on button "Save & Publish" at bounding box center [393, 409] width 76 height 22
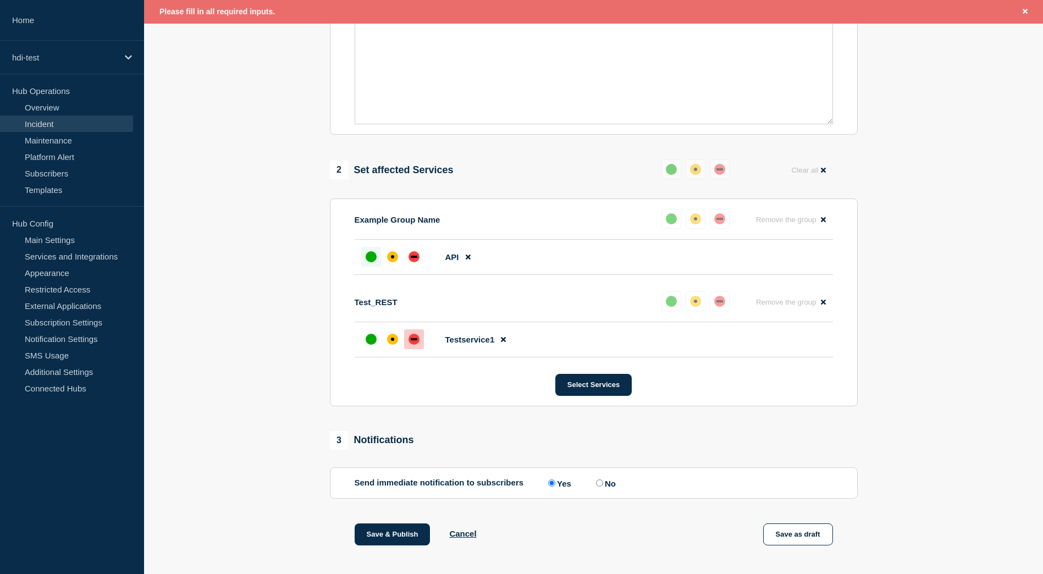
scroll to position [0, 0]
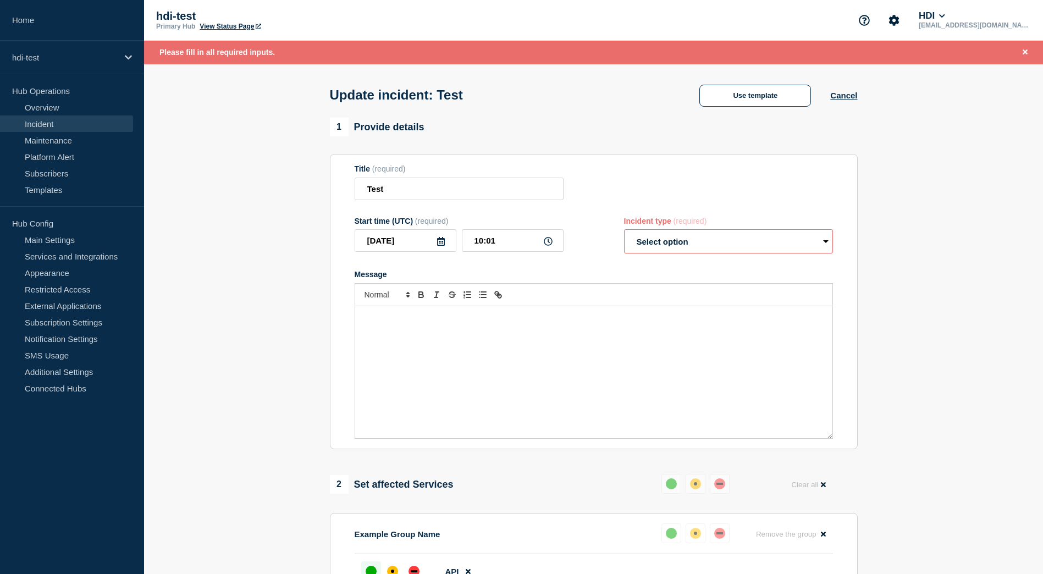
click at [657, 235] on select "Select option Investigating Identified Monitoring Resolved" at bounding box center [728, 241] width 209 height 24
select select "identified"
click at [624, 232] on select "Select option Investigating Identified Monitoring Resolved" at bounding box center [728, 241] width 209 height 24
drag, startPoint x: 207, startPoint y: 358, endPoint x: 217, endPoint y: 358, distance: 9.9
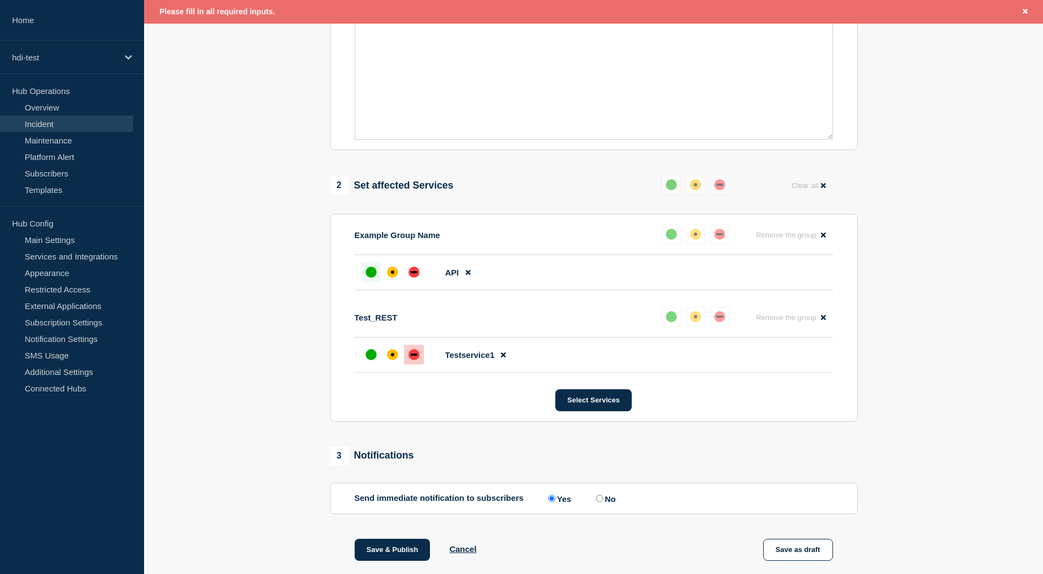
scroll to position [330, 0]
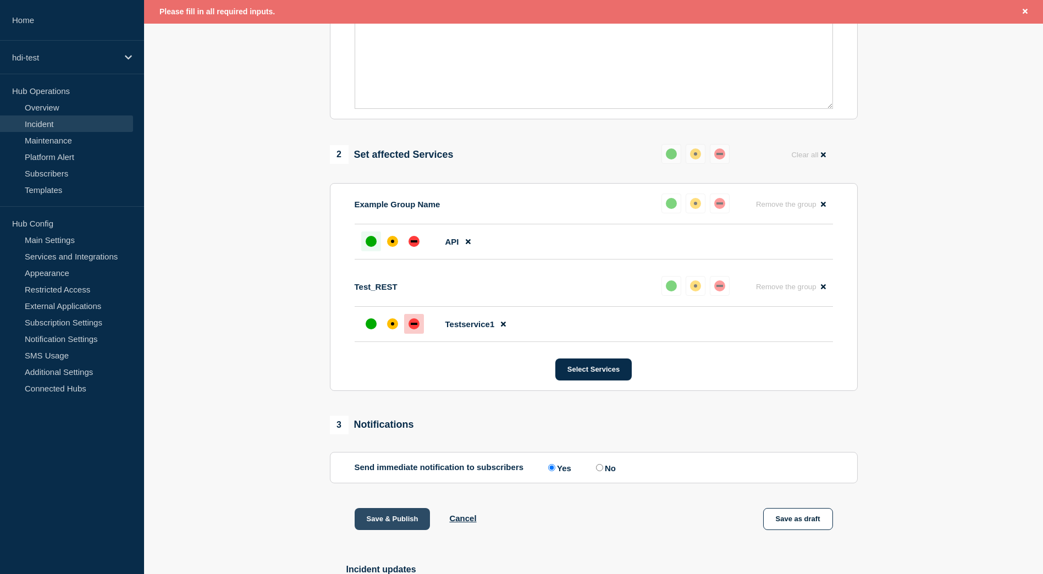
click at [410, 523] on button "Save & Publish" at bounding box center [393, 519] width 76 height 22
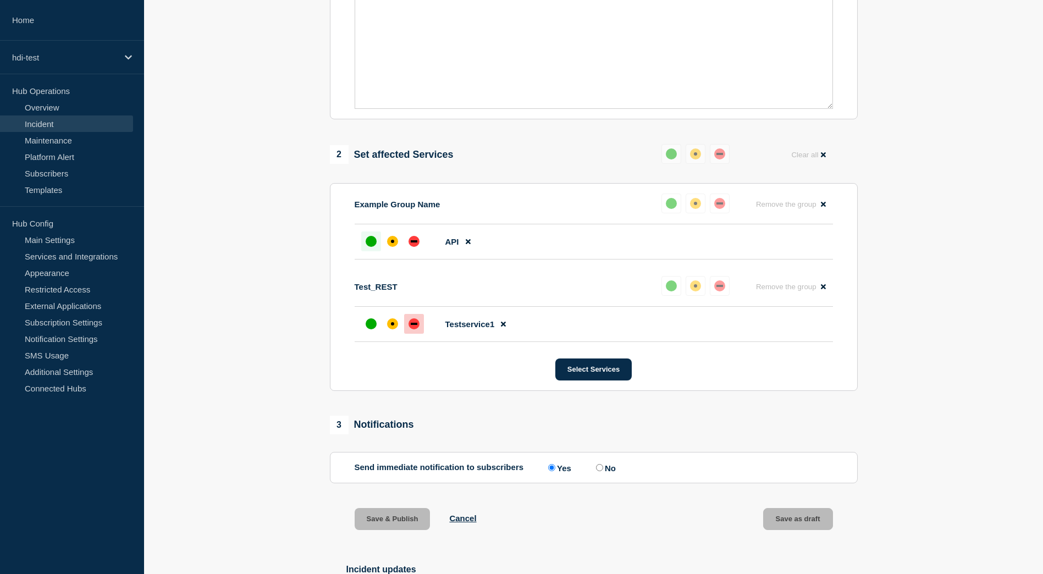
scroll to position [306, 0]
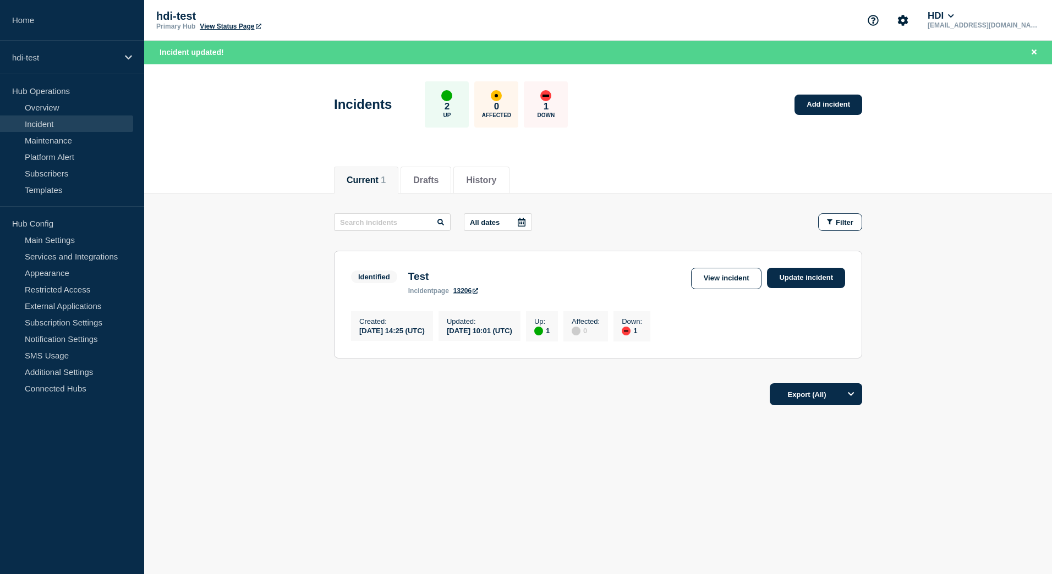
click at [622, 239] on div "All dates Filter Identified 1 Up 1 Down Test Created [DATE] 14:25 (UTC) Updated…" at bounding box center [598, 294] width 528 height 162
click at [772, 278] on link "Update incident" at bounding box center [806, 278] width 78 height 20
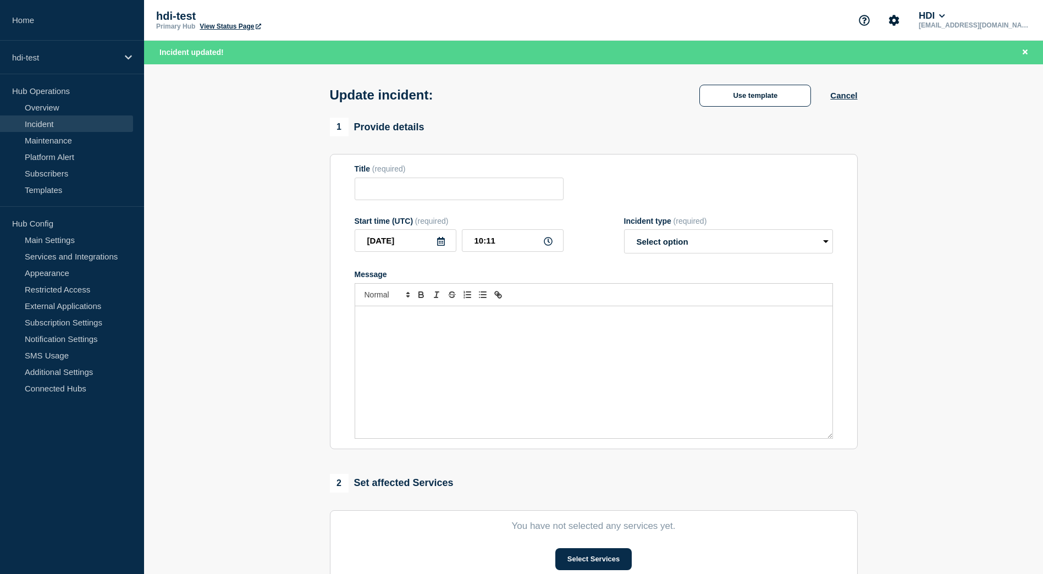
type input "Test"
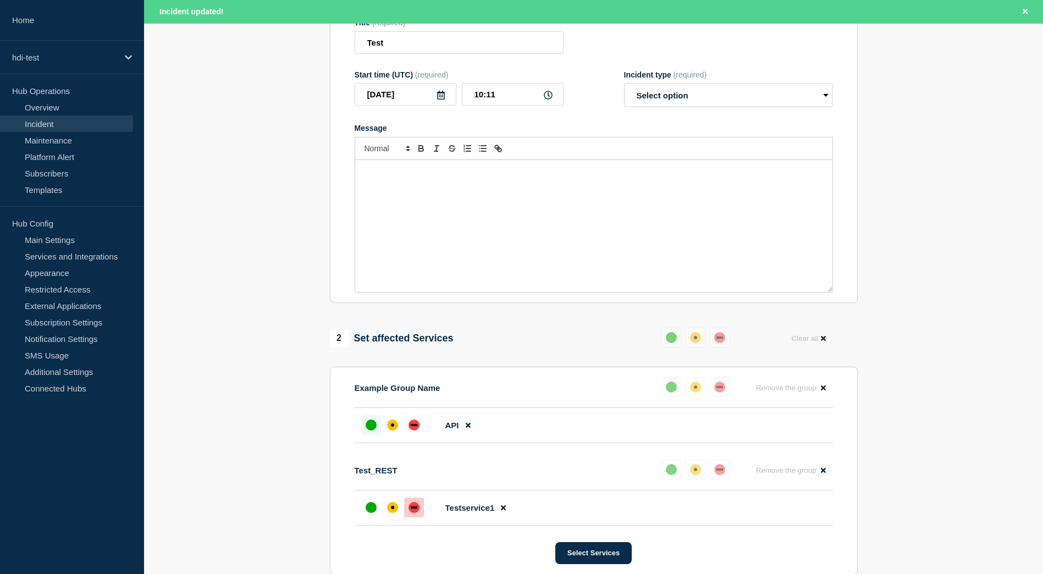
scroll to position [110, 0]
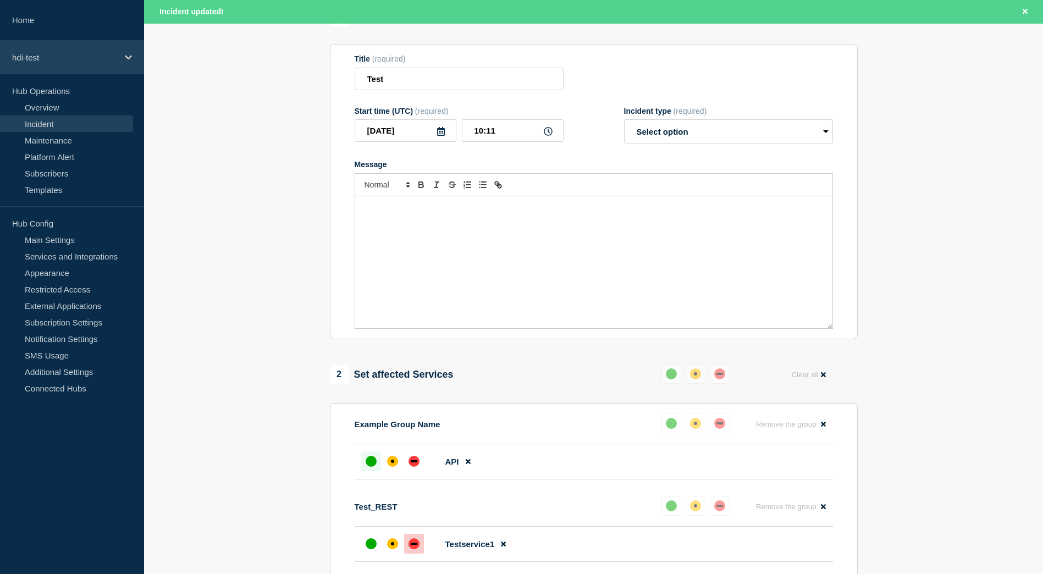
click at [126, 56] on icon at bounding box center [128, 57] width 7 height 4
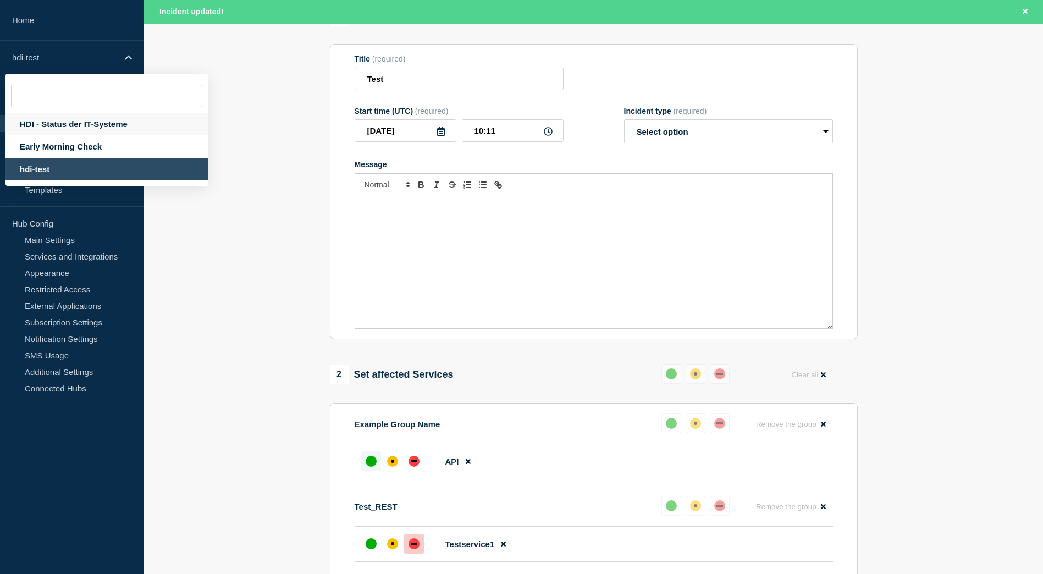
click at [116, 127] on div "HDI - Status der IT-Systeme" at bounding box center [107, 124] width 202 height 23
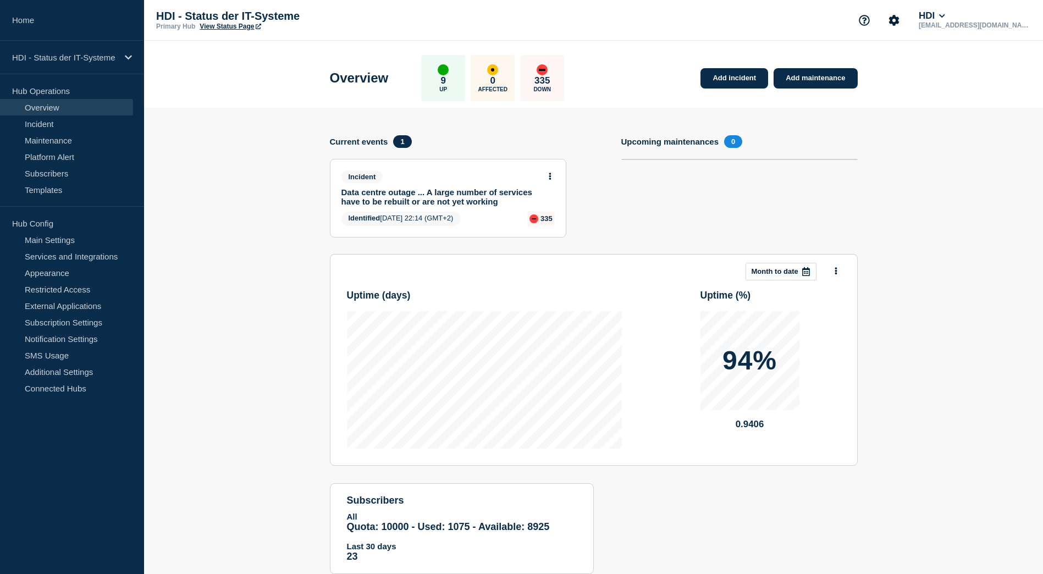
click at [395, 201] on link "Data centre outage ... A large number of services have to be rebuilt or are not…" at bounding box center [441, 197] width 199 height 19
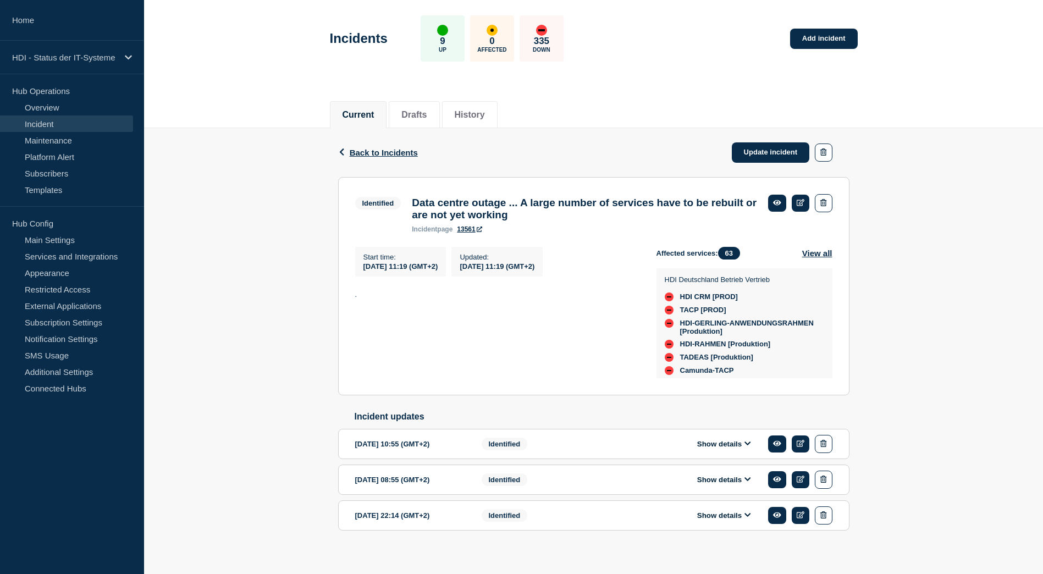
scroll to position [58, 0]
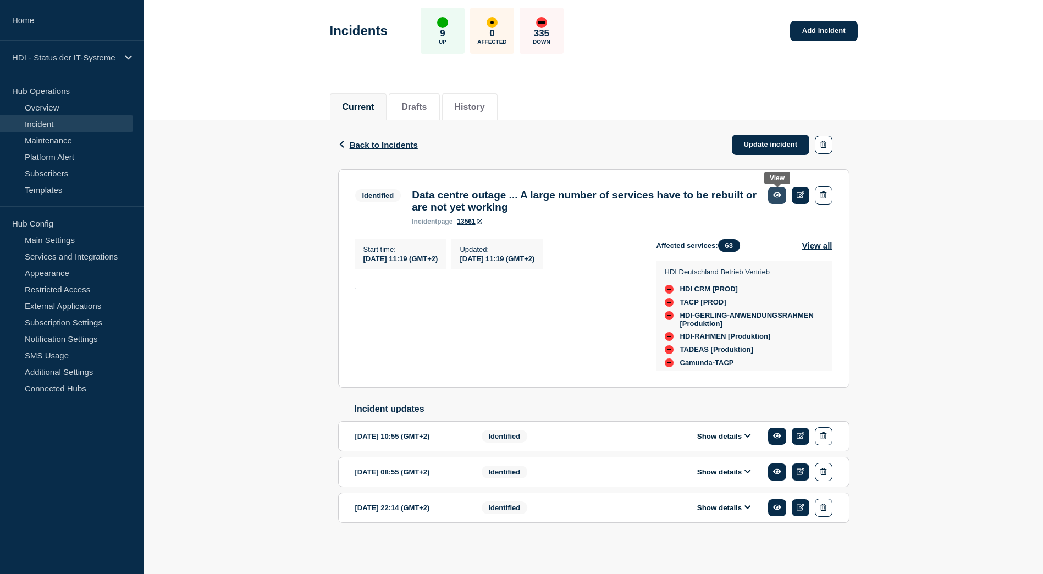
click at [779, 193] on icon at bounding box center [777, 196] width 8 height 6
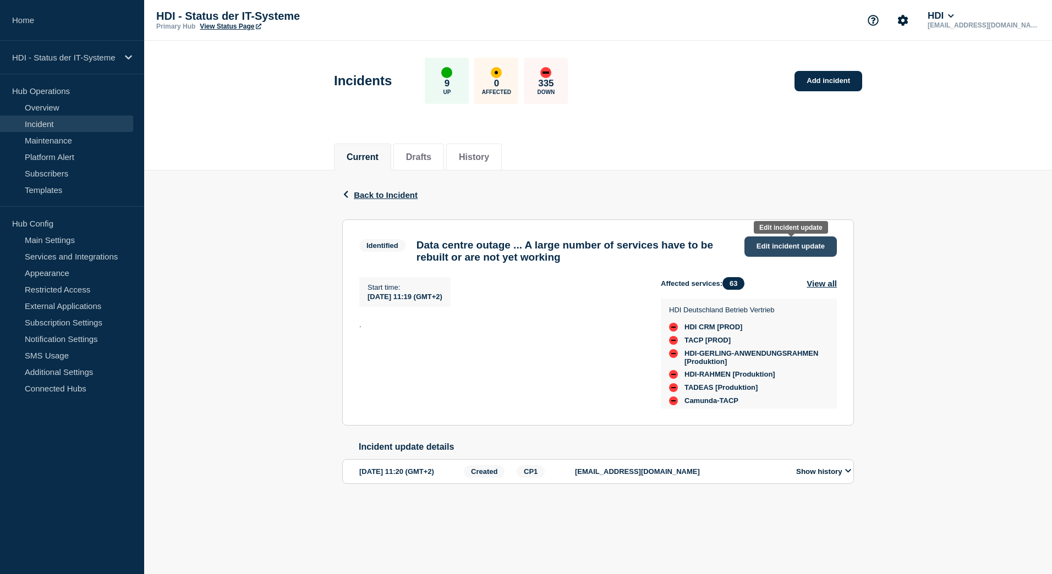
click at [770, 254] on link "Edit incident update" at bounding box center [790, 247] width 92 height 20
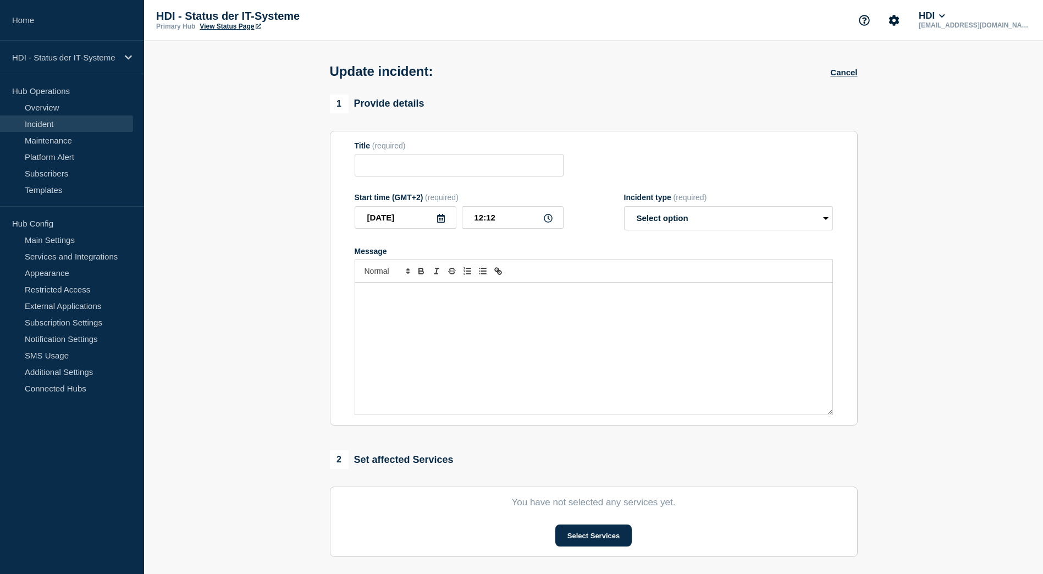
type input "Data centre outage ... A large number of services have to be rebuilt or are not…"
type input "11:19"
select select "identified"
radio input "false"
radio input "true"
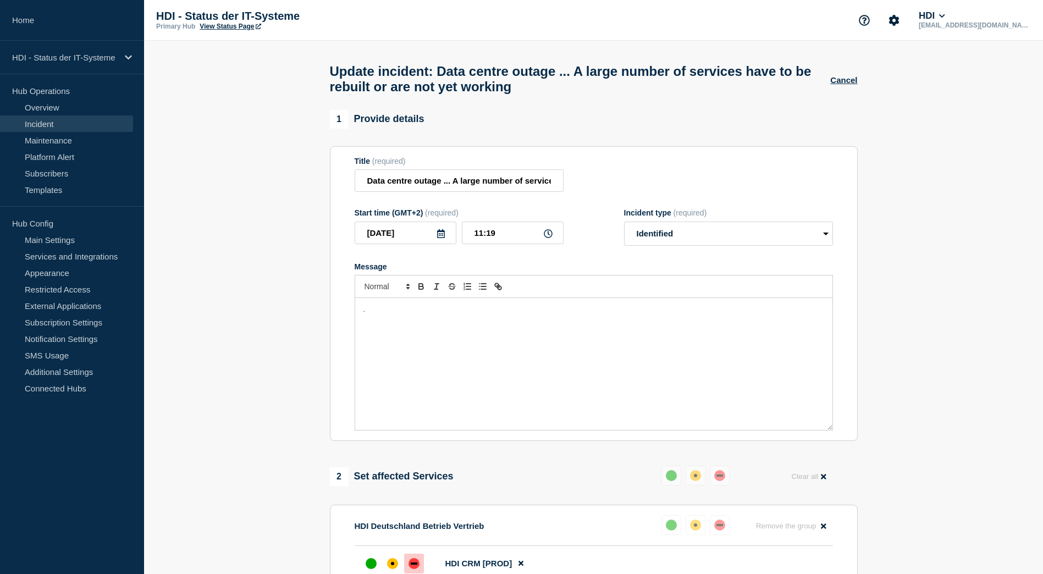
click at [217, 25] on link "View Status Page" at bounding box center [230, 27] width 61 height 8
click at [91, 54] on p "HDI - Status der IT-Systeme" at bounding box center [65, 57] width 106 height 9
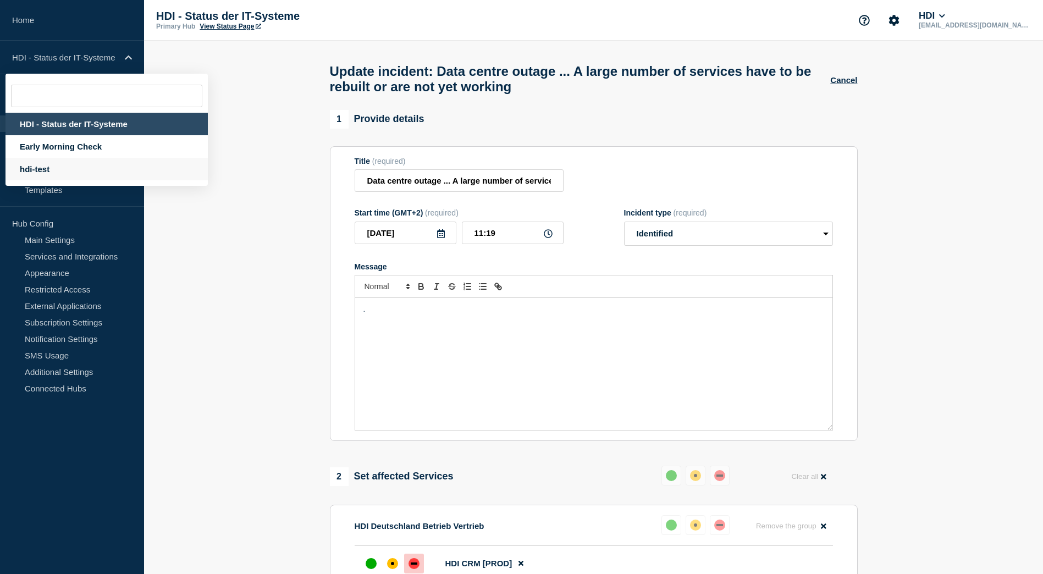
click at [57, 164] on div "hdi-test" at bounding box center [107, 169] width 202 height 23
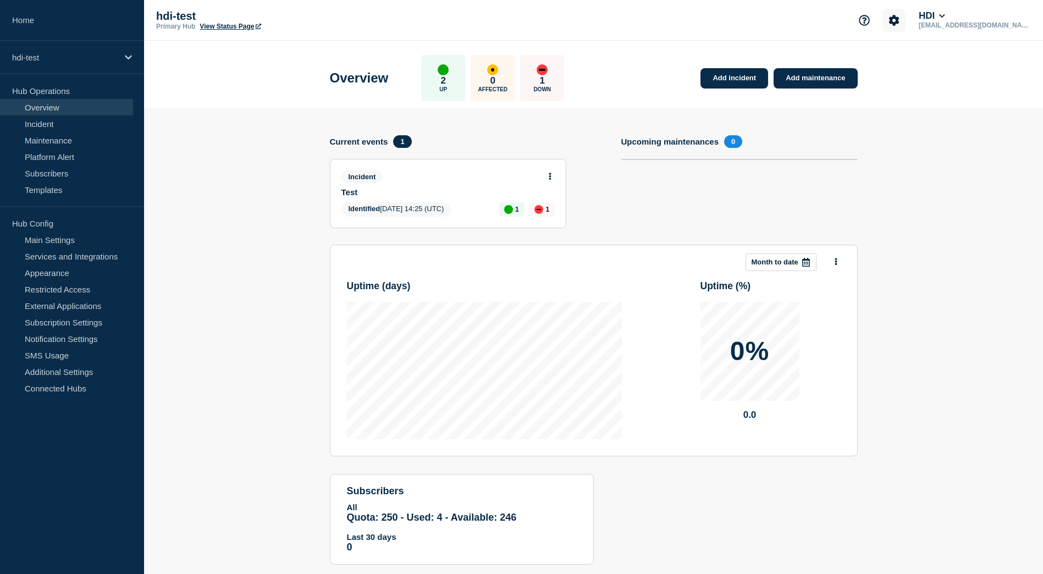
click at [900, 20] on icon "Account settings" at bounding box center [894, 20] width 10 height 10
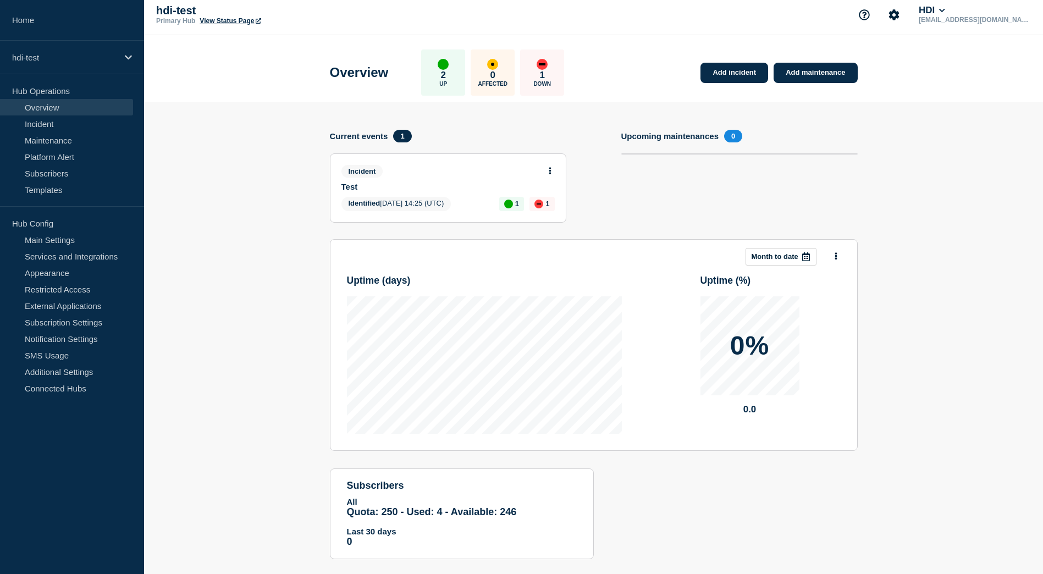
scroll to position [24, 0]
